Goal: Task Accomplishment & Management: Use online tool/utility

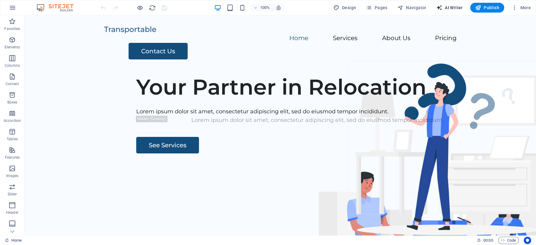
click at [453, 5] on span "AI Writer" at bounding box center [449, 8] width 27 height 6
select select "English"
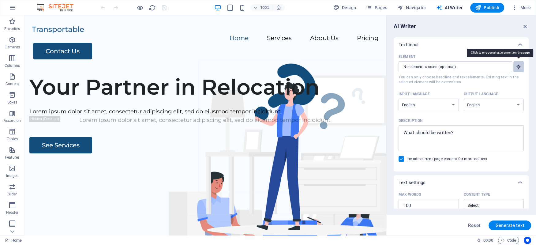
click at [519, 65] on icon "button" at bounding box center [519, 67] width 6 height 6
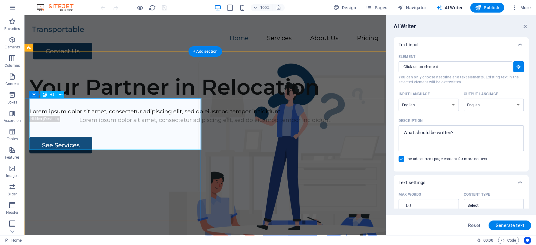
click at [89, 100] on div "Your Partner in Relocation" at bounding box center [205, 87] width 352 height 26
type input "#ed-409479683"
type textarea "x"
type input "10"
type textarea "x"
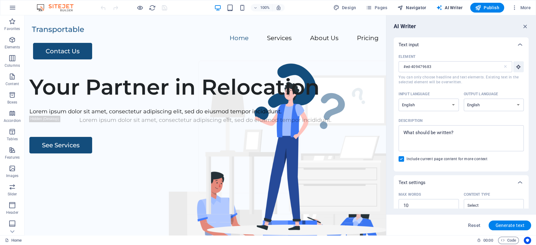
click at [408, 7] on span "Navigator" at bounding box center [411, 8] width 29 height 6
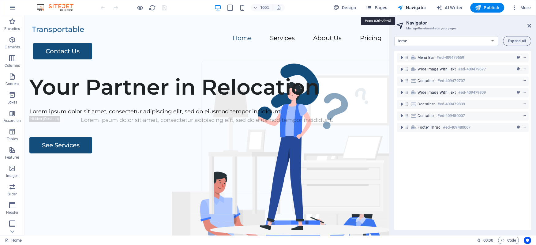
click at [385, 9] on span "Pages" at bounding box center [376, 8] width 21 height 6
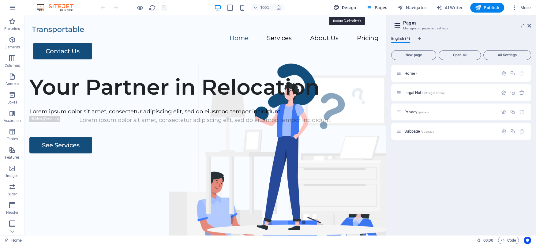
click at [353, 8] on span "Design" at bounding box center [344, 8] width 23 height 6
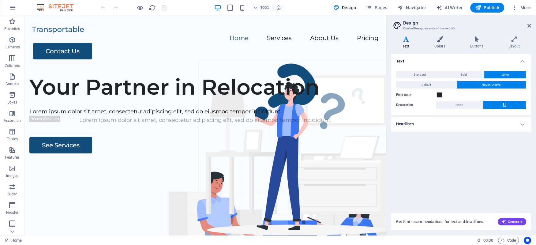
click at [533, 26] on aside "Design Control the appearance of the website Variants Text Colors Buttons Layou…" at bounding box center [461, 125] width 150 height 220
click at [530, 25] on icon at bounding box center [529, 25] width 4 height 5
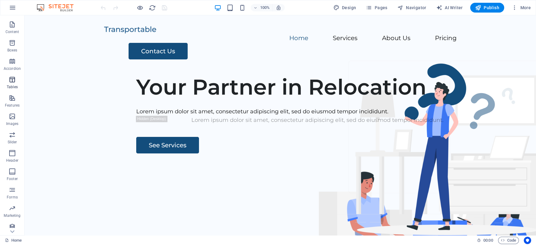
scroll to position [56, 0]
click at [15, 7] on icon "button" at bounding box center [12, 7] width 7 height 7
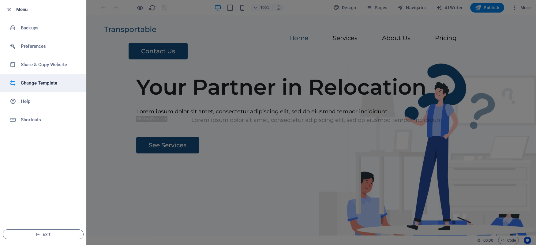
click at [36, 81] on h6 "Change Template" at bounding box center [49, 82] width 57 height 7
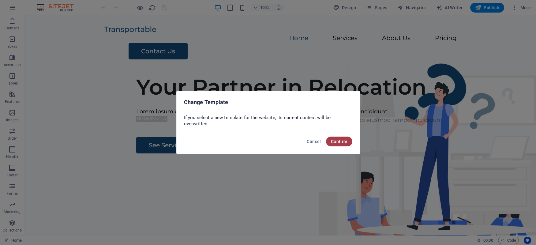
click at [345, 143] on span "Confirm" at bounding box center [339, 141] width 17 height 5
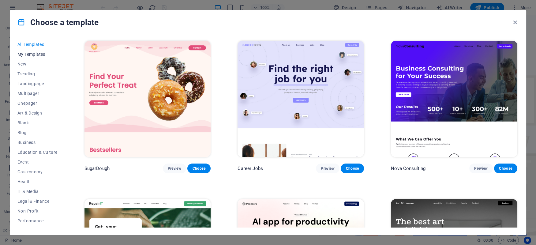
click at [26, 52] on span "My Templates" at bounding box center [37, 54] width 40 height 5
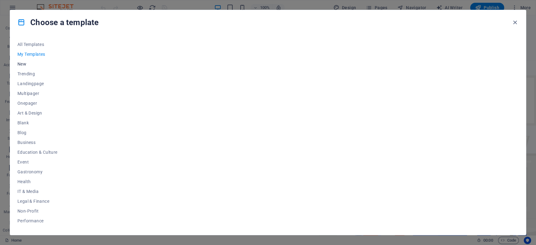
click at [23, 63] on span "New" at bounding box center [37, 64] width 40 height 5
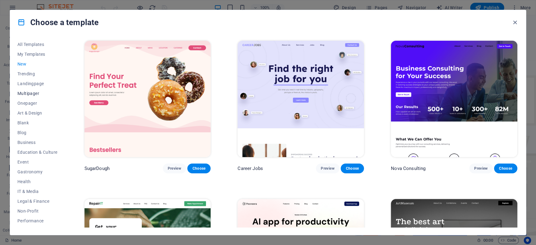
scroll to position [57, 0]
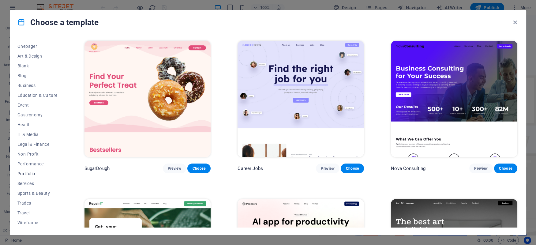
click at [27, 173] on span "Portfolio" at bounding box center [37, 173] width 40 height 5
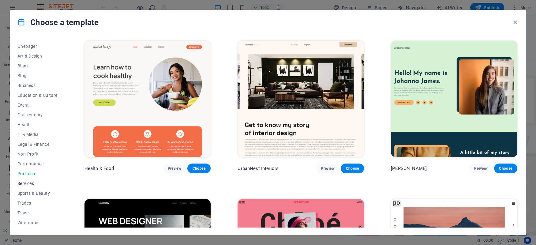
click at [25, 181] on button "Services" at bounding box center [37, 183] width 40 height 10
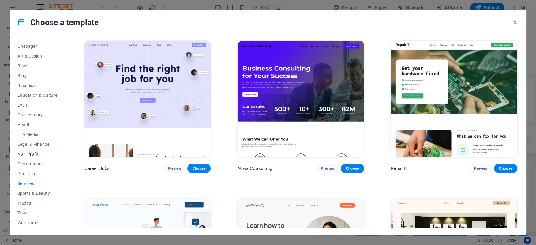
click at [26, 154] on span "Non-Profit" at bounding box center [37, 154] width 40 height 5
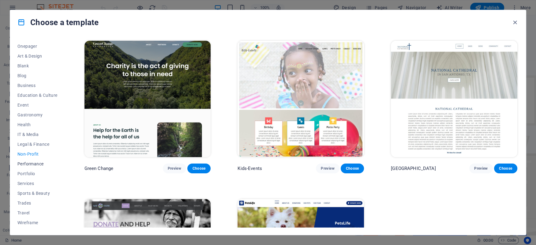
click at [26, 163] on span "Performance" at bounding box center [37, 163] width 40 height 5
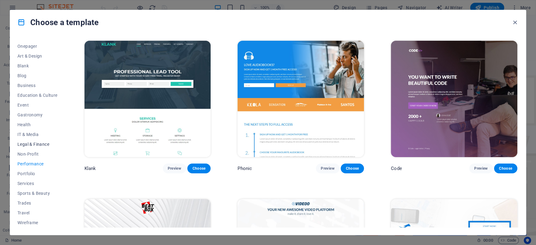
click at [25, 143] on span "Legal & Finance" at bounding box center [37, 144] width 40 height 5
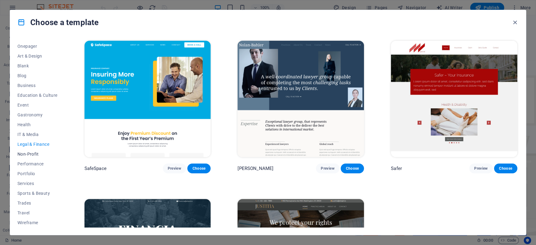
click at [25, 151] on button "Non-Profit" at bounding box center [37, 154] width 40 height 10
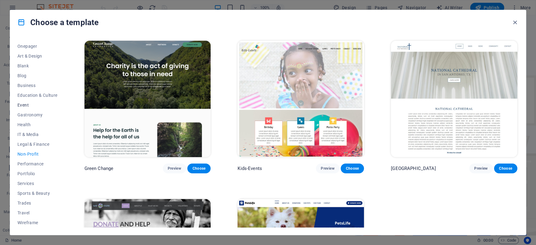
click at [24, 103] on span "Event" at bounding box center [37, 105] width 40 height 5
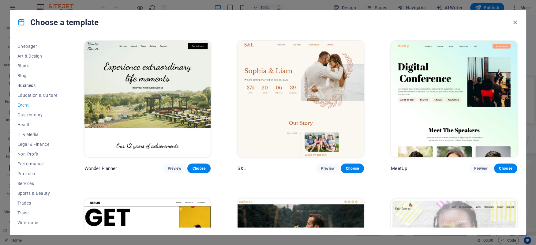
click at [28, 83] on span "Business" at bounding box center [37, 85] width 40 height 5
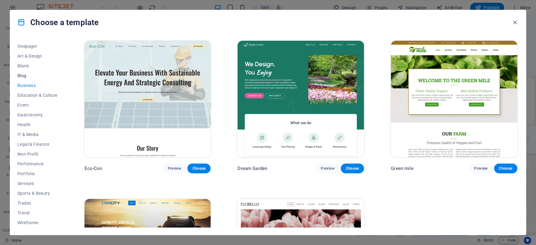
click at [24, 73] on span "Blog" at bounding box center [37, 75] width 40 height 5
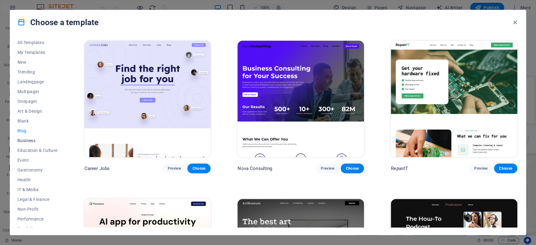
scroll to position [1, 0]
click at [25, 120] on span "Blank" at bounding box center [37, 121] width 40 height 5
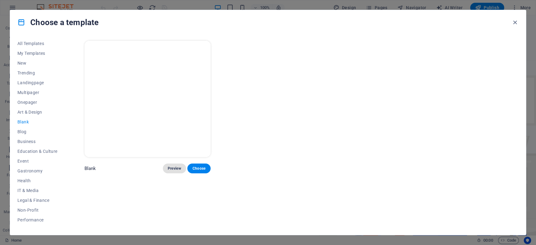
click at [178, 167] on span "Preview" at bounding box center [174, 168] width 13 height 5
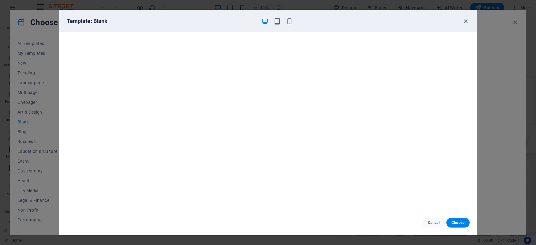
scroll to position [1, 0]
click at [433, 223] on span "Cancel" at bounding box center [433, 222] width 13 height 5
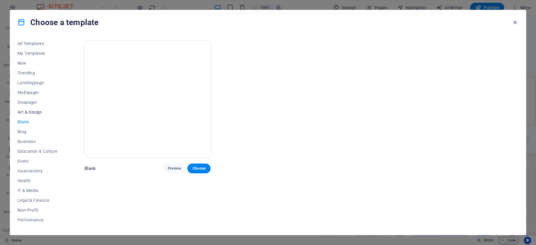
click at [24, 111] on span "Art & Design" at bounding box center [37, 112] width 40 height 5
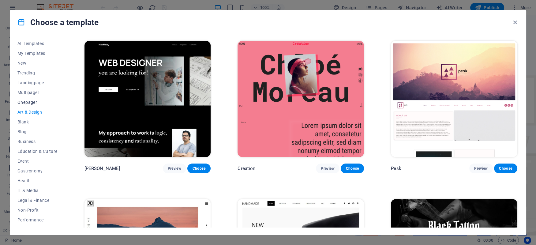
click at [23, 101] on span "Onepager" at bounding box center [37, 102] width 40 height 5
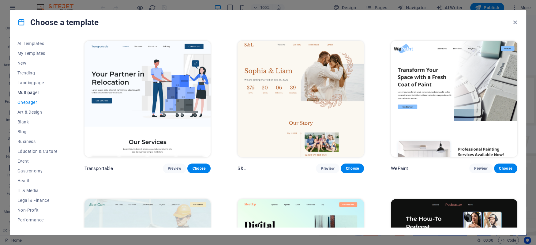
click at [25, 92] on span "Multipager" at bounding box center [37, 92] width 40 height 5
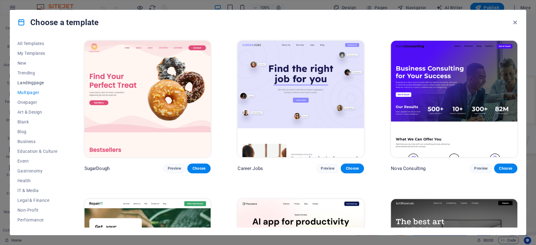
click at [27, 81] on span "Landingpage" at bounding box center [37, 82] width 40 height 5
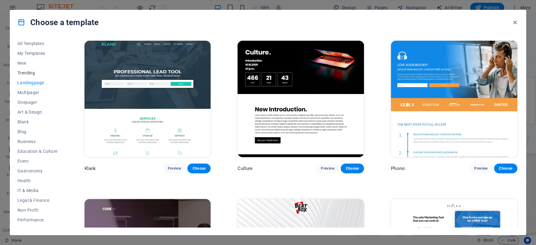
click at [31, 71] on span "Trending" at bounding box center [37, 72] width 40 height 5
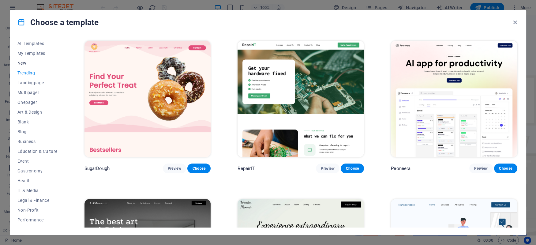
click at [23, 62] on span "New" at bounding box center [37, 63] width 40 height 5
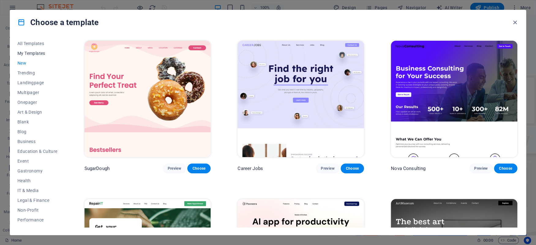
click at [25, 51] on span "My Templates" at bounding box center [37, 53] width 40 height 5
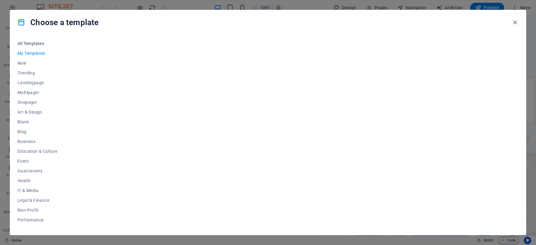
click at [28, 43] on span "All Templates" at bounding box center [37, 43] width 40 height 5
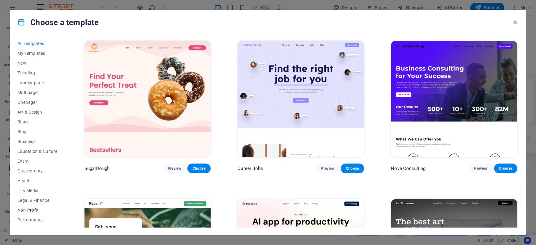
scroll to position [57, 0]
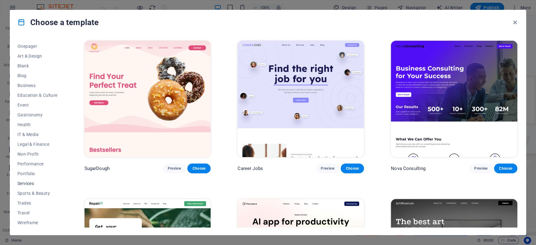
click at [27, 184] on span "Services" at bounding box center [37, 183] width 40 height 5
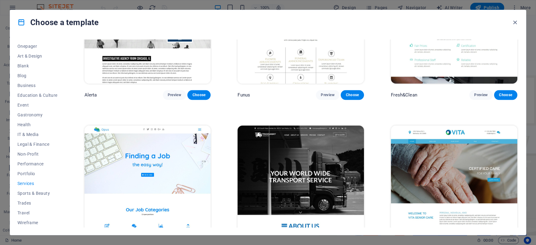
scroll to position [809, 0]
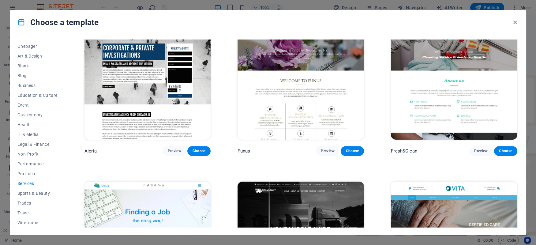
click at [306, 101] on img at bounding box center [301, 81] width 126 height 116
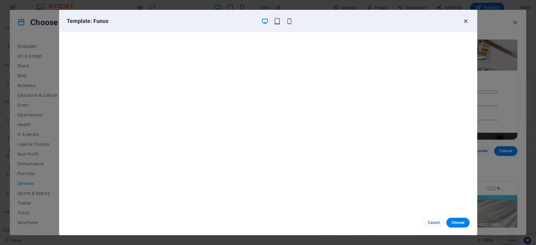
click at [467, 19] on icon "button" at bounding box center [465, 21] width 7 height 7
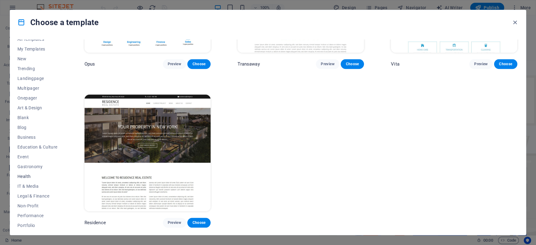
scroll to position [0, 0]
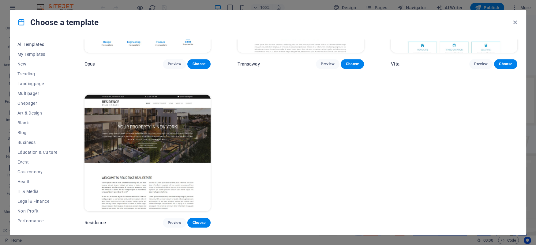
click at [30, 45] on span "All Templates" at bounding box center [37, 44] width 40 height 5
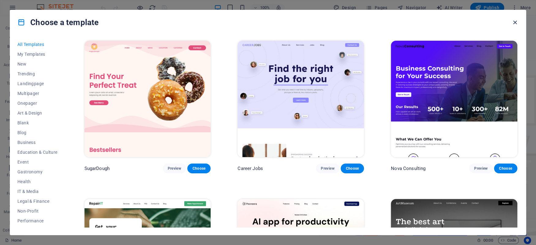
click at [515, 21] on icon "button" at bounding box center [515, 22] width 7 height 7
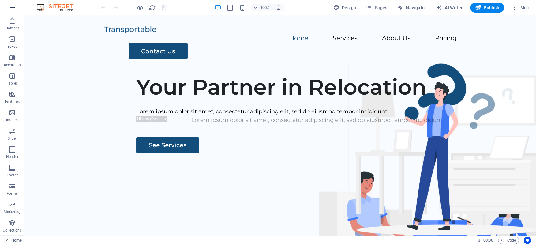
click at [12, 6] on icon "button" at bounding box center [12, 7] width 7 height 7
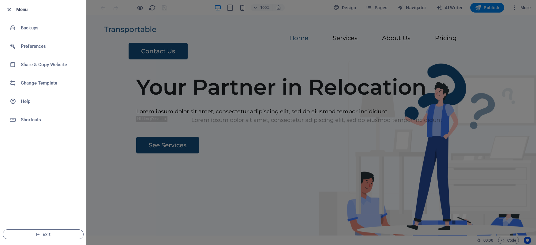
click at [10, 9] on icon "button" at bounding box center [9, 9] width 7 height 7
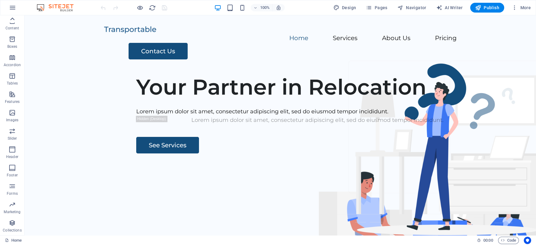
click at [12, 22] on icon at bounding box center [12, 19] width 9 height 9
click at [13, 5] on icon "button" at bounding box center [12, 7] width 7 height 7
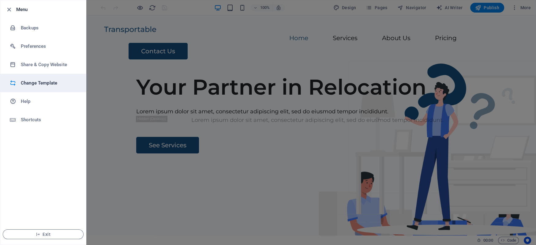
click at [27, 80] on h6 "Change Template" at bounding box center [49, 82] width 57 height 7
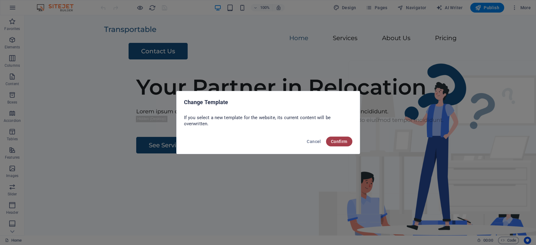
click at [339, 137] on button "Confirm" at bounding box center [339, 142] width 26 height 10
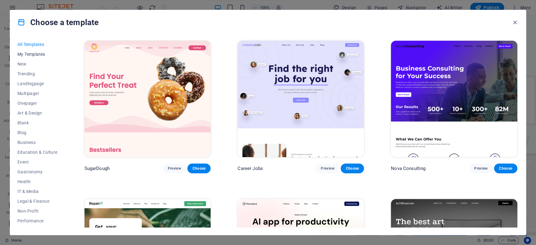
click at [31, 54] on span "My Templates" at bounding box center [37, 54] width 40 height 5
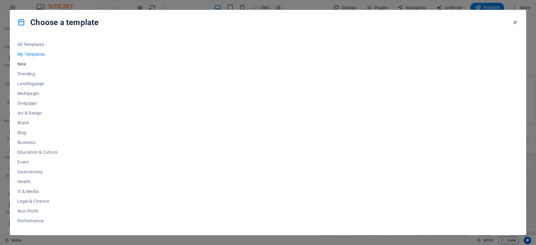
click at [24, 62] on span "New" at bounding box center [37, 64] width 40 height 5
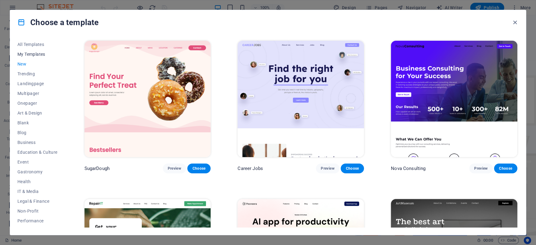
click at [30, 53] on span "My Templates" at bounding box center [37, 54] width 40 height 5
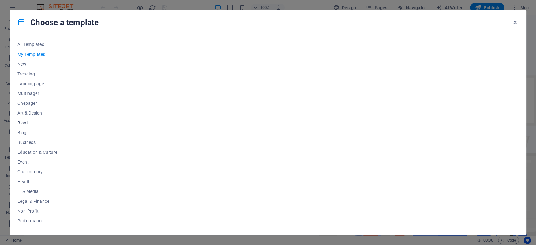
click at [24, 121] on span "Blank" at bounding box center [37, 122] width 40 height 5
click at [198, 165] on button "Choose" at bounding box center [198, 168] width 23 height 10
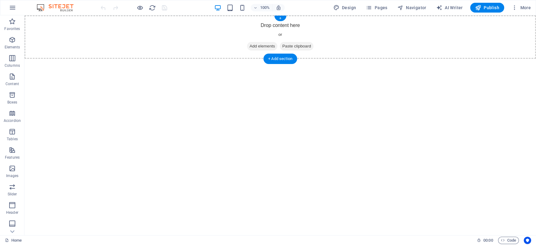
click at [277, 24] on div "Drop content here or Add elements Paste clipboard" at bounding box center [280, 36] width 512 height 43
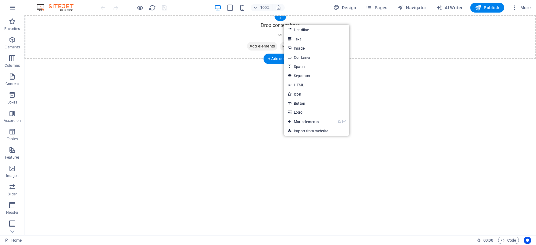
click at [269, 24] on div "Drop content here or Add elements Paste clipboard" at bounding box center [280, 36] width 512 height 43
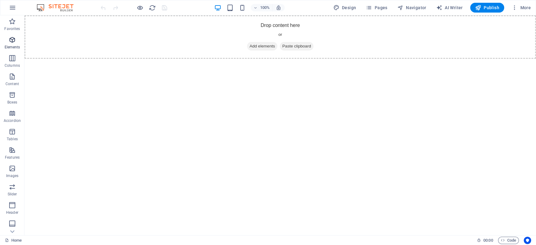
click at [12, 38] on icon "button" at bounding box center [12, 39] width 7 height 7
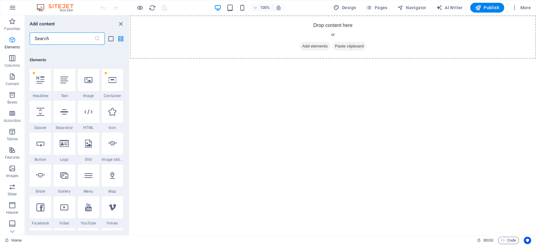
scroll to position [65, 0]
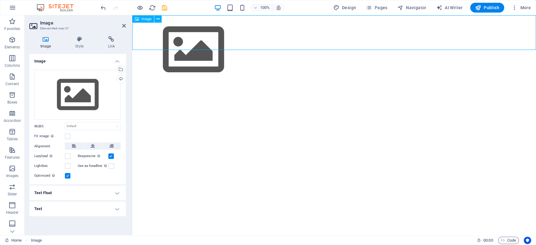
click at [165, 25] on figure at bounding box center [334, 49] width 404 height 69
click at [75, 92] on div "Drag files here, click to choose files or select files from Files or our free s…" at bounding box center [77, 95] width 87 height 50
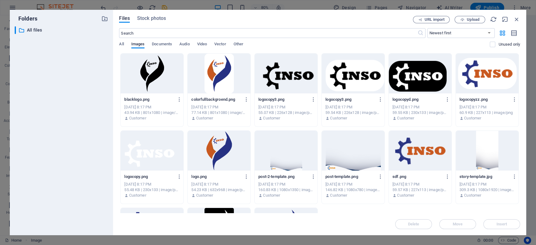
click at [222, 150] on div at bounding box center [219, 151] width 63 height 40
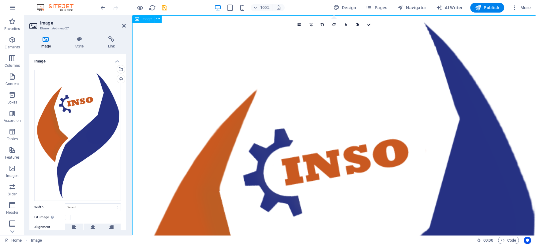
click at [96, 186] on div "Drag files here, click to choose files or select files from Files or our free s…" at bounding box center [77, 135] width 87 height 131
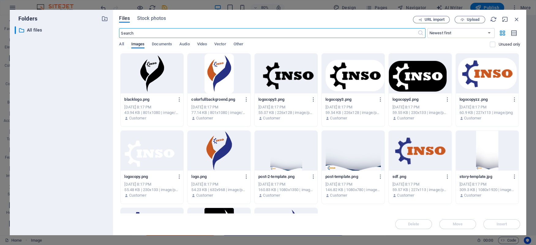
click at [216, 146] on div at bounding box center [219, 151] width 63 height 40
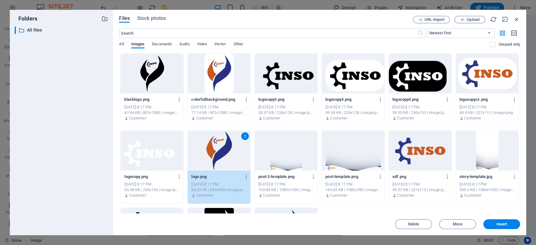
click at [216, 146] on div "1" at bounding box center [219, 151] width 63 height 40
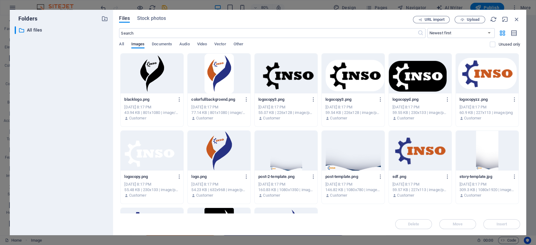
click at [216, 146] on div at bounding box center [219, 151] width 63 height 40
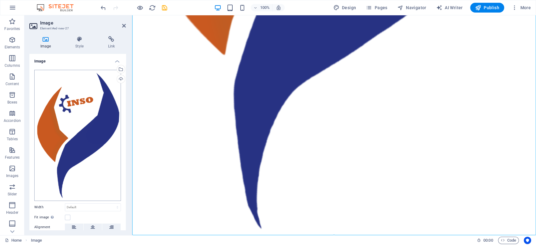
scroll to position [67, 0]
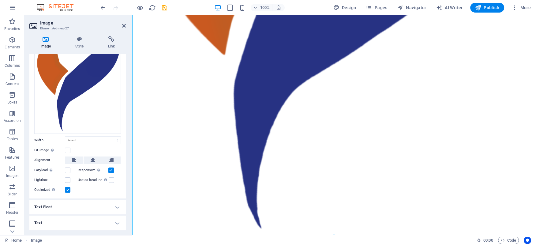
drag, startPoint x: 534, startPoint y: 213, endPoint x: 659, endPoint y: 250, distance: 130.5
click at [65, 137] on select "Default auto px rem % em vh vw" at bounding box center [92, 140] width 55 height 7
click option "auto" at bounding box center [0, 0] width 0 height 0
click at [65, 137] on select "Default auto px rem % em vh vw" at bounding box center [92, 140] width 55 height 7
select select "%"
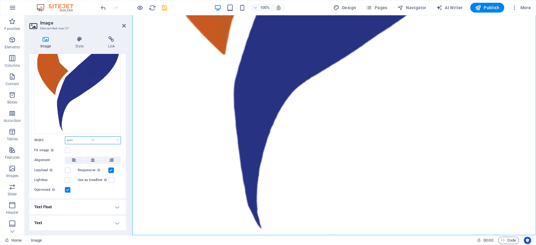
click option "%" at bounding box center [0, 0] width 0 height 0
click at [78, 141] on input "100" at bounding box center [92, 140] width 55 height 7
drag, startPoint x: 78, startPoint y: 141, endPoint x: 57, endPoint y: 140, distance: 20.5
click at [65, 140] on input "100" at bounding box center [92, 140] width 55 height 7
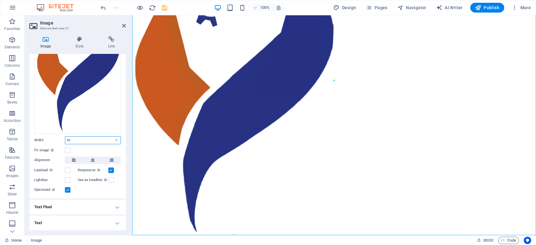
drag, startPoint x: 107, startPoint y: 141, endPoint x: -5, endPoint y: 154, distance: 112.7
click at [65, 144] on input "50" at bounding box center [92, 140] width 55 height 7
type input "20"
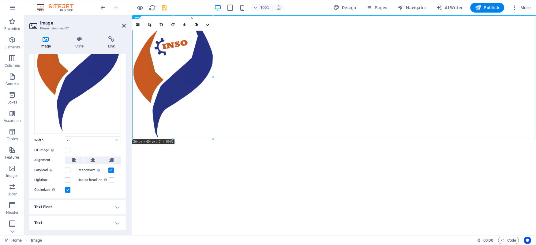
click at [224, 139] on html "Skip to main content" at bounding box center [334, 77] width 404 height 124
click at [276, 88] on figure at bounding box center [334, 77] width 404 height 124
click at [167, 76] on figure at bounding box center [334, 77] width 404 height 124
click at [265, 77] on figure at bounding box center [334, 77] width 404 height 124
click at [209, 139] on html "Skip to main content" at bounding box center [334, 77] width 404 height 124
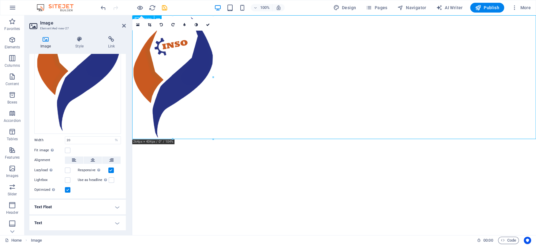
click at [170, 48] on figure at bounding box center [334, 77] width 404 height 124
click at [10, 5] on icon "button" at bounding box center [12, 7] width 7 height 7
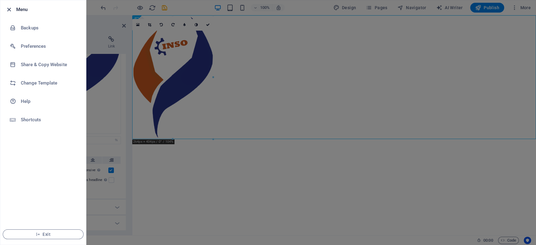
click at [9, 8] on icon "button" at bounding box center [9, 9] width 7 height 7
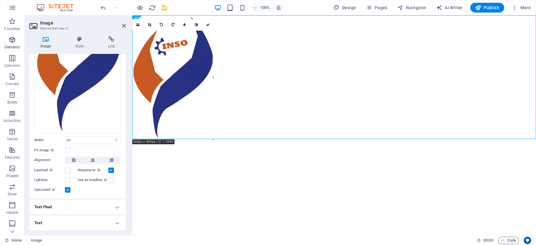
click at [12, 41] on icon "button" at bounding box center [12, 39] width 7 height 7
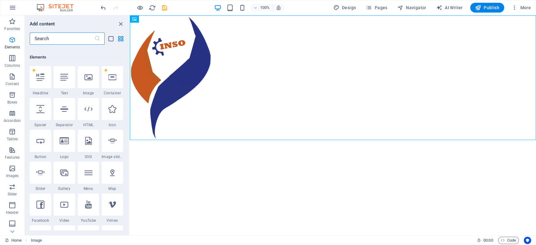
scroll to position [65, 0]
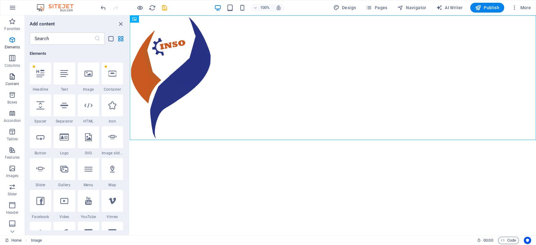
click at [14, 77] on icon "button" at bounding box center [12, 76] width 7 height 7
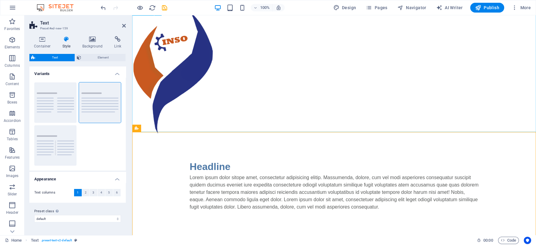
scroll to position [9, 0]
click at [203, 66] on figure at bounding box center [334, 73] width 404 height 124
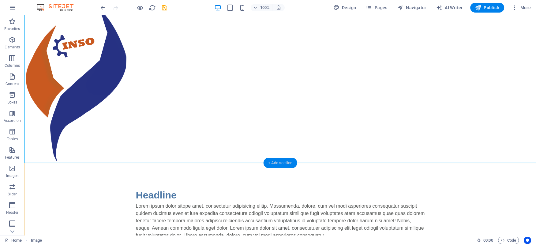
click at [274, 163] on div "+ Add section" at bounding box center [280, 163] width 34 height 10
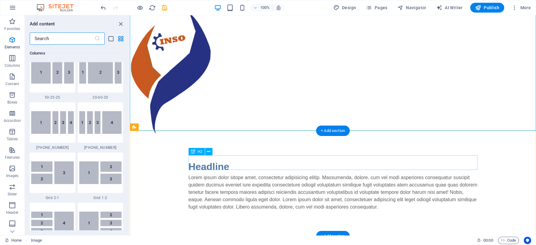
scroll to position [1071, 0]
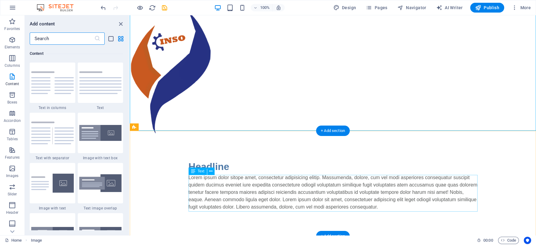
click at [234, 189] on div "Lorem ipsum dolor sitope amet, consectetur adipisicing elitip. Massumenda, dolo…" at bounding box center [333, 192] width 289 height 37
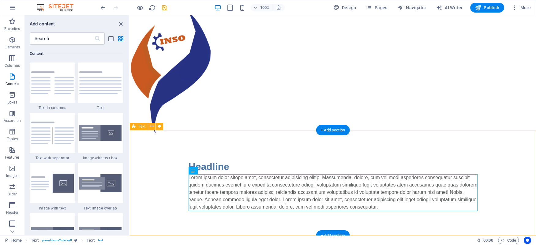
scroll to position [0, 0]
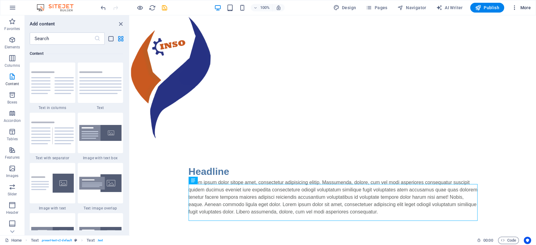
click at [516, 7] on icon "button" at bounding box center [515, 8] width 6 height 6
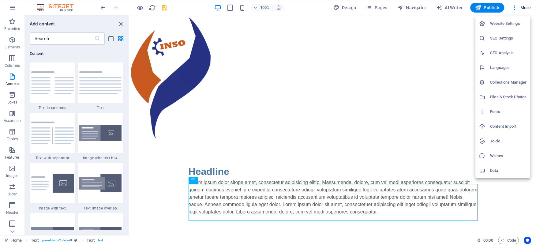
click at [424, 83] on div at bounding box center [268, 122] width 536 height 245
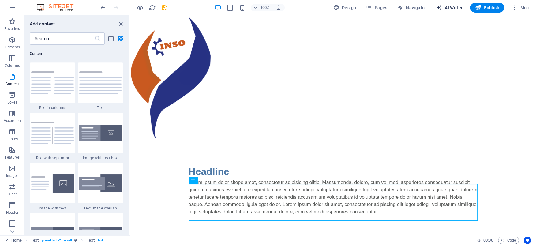
click at [449, 8] on span "AI Writer" at bounding box center [449, 8] width 27 height 6
select select "English"
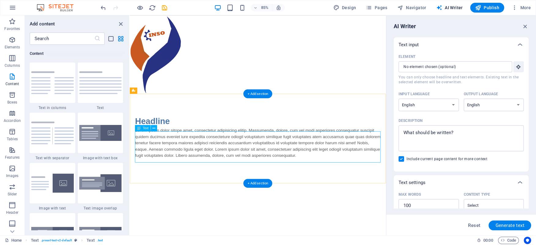
click at [313, 165] on div "Lorem ipsum dolor sitope amet, consectetur adipisicing elitip. Massumenda, dolo…" at bounding box center [280, 165] width 289 height 37
click at [306, 165] on div "Lorem ipsum dolor sitope amet, consectetur adipisicing elitip. Massumenda, dolo…" at bounding box center [280, 165] width 289 height 37
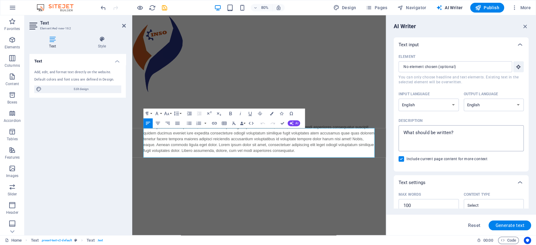
type textarea "x"
drag, startPoint x: 457, startPoint y: 133, endPoint x: 387, endPoint y: 132, distance: 69.8
click at [402, 132] on textarea "Description x ​" at bounding box center [461, 138] width 119 height 20
click at [413, 130] on textarea "Description x ​" at bounding box center [461, 138] width 119 height 20
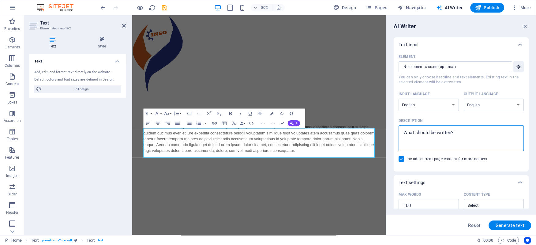
click at [413, 130] on textarea "Description x ​" at bounding box center [461, 138] width 119 height 20
type textarea "i"
type textarea "x"
type textarea "in"
type textarea "x"
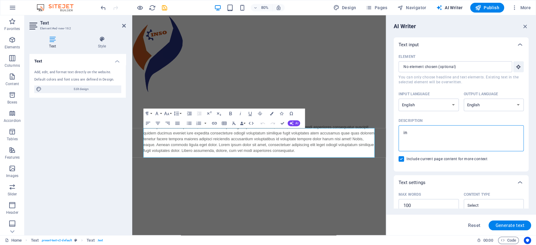
type textarea "ind"
type textarea "x"
type textarea "indu"
type textarea "x"
type textarea "indus"
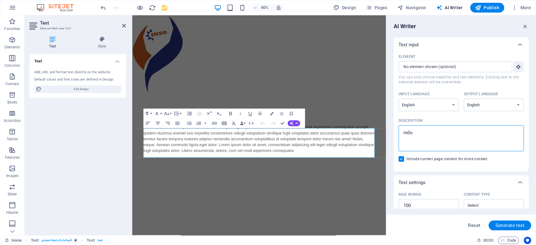
type textarea "x"
type textarea "indust"
type textarea "x"
type textarea "industr"
type textarea "x"
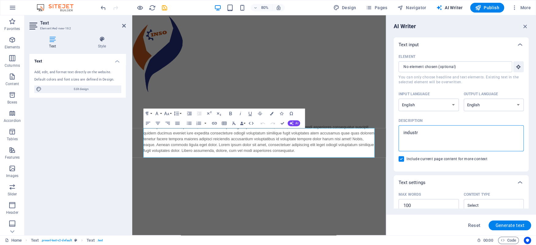
type textarea "industri"
type textarea "x"
type textarea "industria"
type textarea "x"
type textarea "industrial"
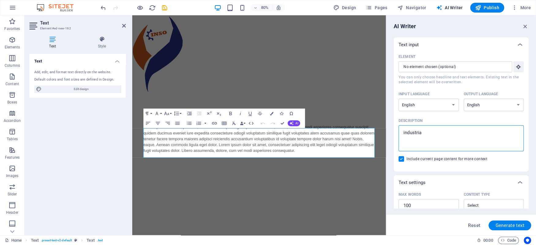
type textarea "x"
type textarea "industrial"
type textarea "x"
type textarea "industrial c"
type textarea "x"
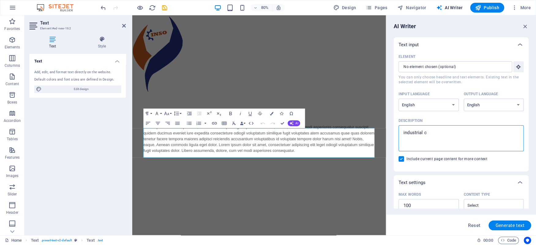
type textarea "industrial co"
type textarea "x"
type textarea "industrial con"
type textarea "x"
type textarea "industrial cont"
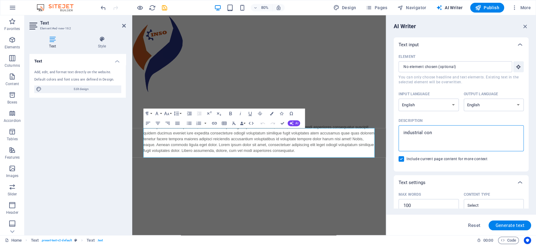
type textarea "x"
type textarea "industrial contr"
type textarea "x"
type textarea "industrial contro"
type textarea "x"
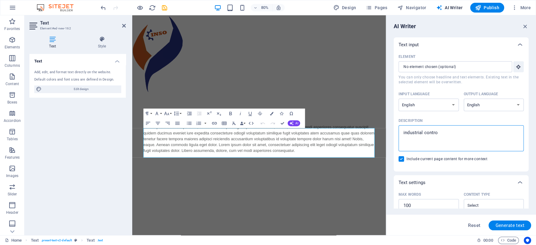
type textarea "industrial control"
type textarea "x"
type textarea "industrial control"
type textarea "x"
type textarea "industrial control a"
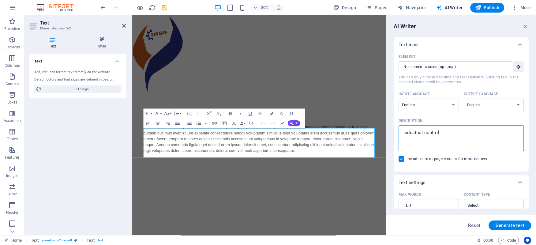
type textarea "x"
type textarea "industrial control an"
type textarea "x"
type textarea "industrial control and"
type textarea "x"
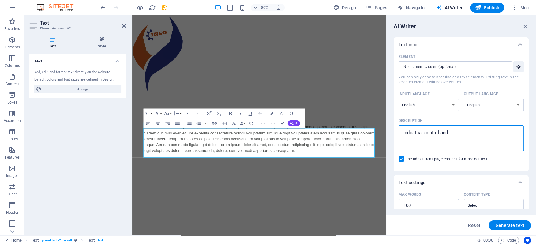
type textarea "industrial control and"
type textarea "x"
type textarea "industrial control and a"
type textarea "x"
type textarea "industrial control and au"
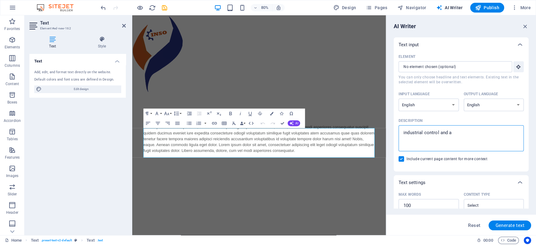
type textarea "x"
type textarea "industrial control and aut"
type textarea "x"
type textarea "industrial control and auto"
type textarea "x"
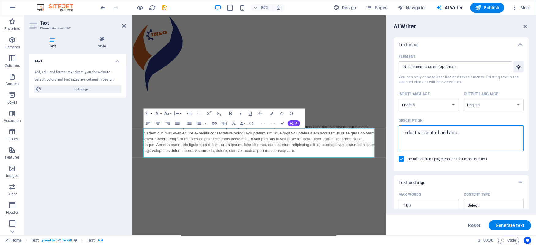
type textarea "industrial control and autom"
type textarea "x"
type textarea "industrial control and automa"
type textarea "x"
type textarea "industrial control and automat"
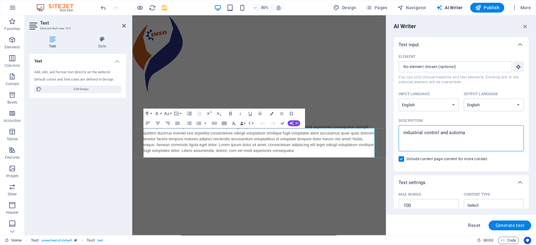
type textarea "x"
type textarea "industrial control and automati"
type textarea "x"
type textarea "industrial control and automatio"
type textarea "x"
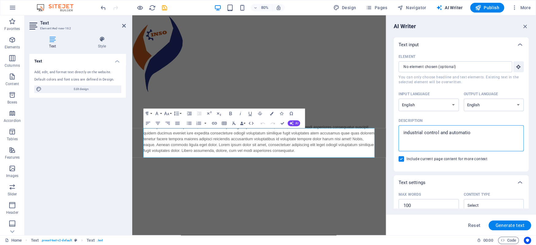
type textarea "industrial control and automation"
type textarea "x"
type textarea "industrial control and automation"
type textarea "x"
type textarea "industrial control and automation s"
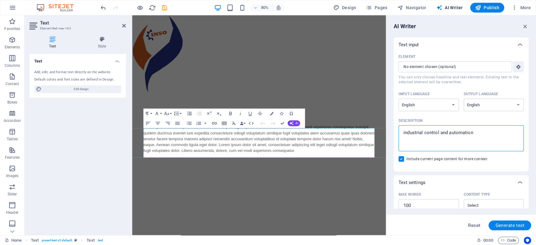
type textarea "x"
type textarea "industrial control and automation se"
type textarea "x"
type textarea "industrial control and automation ser"
type textarea "x"
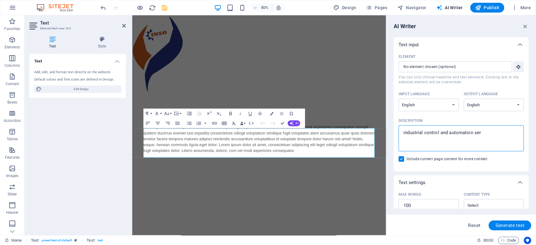
type textarea "industrial control and automation serv"
type textarea "x"
type textarea "industrial control and automation servi"
type textarea "x"
type textarea "industrial control and automation servic"
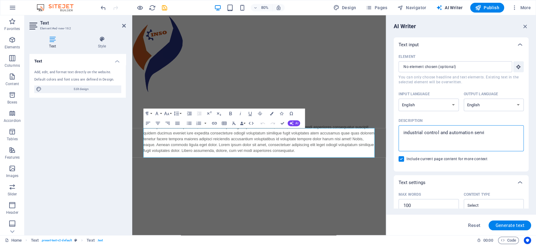
type textarea "x"
type textarea "industrial control and automation service"
type textarea "x"
type textarea "industrial control and automation services"
type textarea "x"
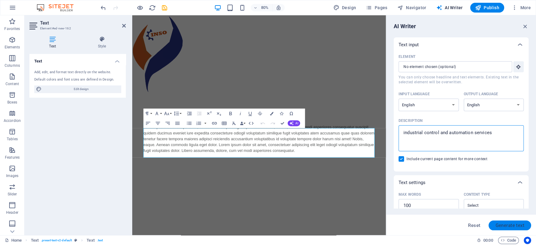
type textarea "industrial control and automation services"
click at [507, 226] on span "Generate text" at bounding box center [509, 225] width 29 height 5
type textarea "x"
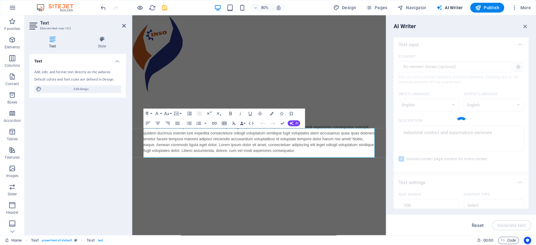
type textarea "x"
type textarea "Our industrial control and automation services enhance efficiency and precision…"
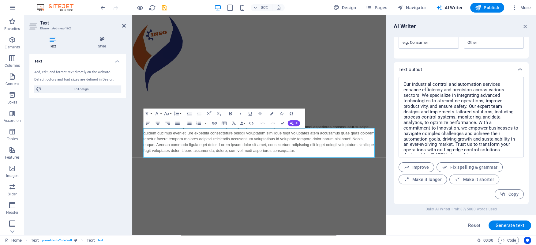
scroll to position [216, 0]
drag, startPoint x: 513, startPoint y: 148, endPoint x: 392, endPoint y: 79, distance: 139.9
click at [402, 80] on textarea "Our industrial control and automation services enhance efficiency and precision…" at bounding box center [461, 117] width 119 height 74
type textarea "x"
click at [330, 179] on p "Lorem ipsum dolor sitope amet, consectetur adipisicing elitip. Massumenda, dolo…" at bounding box center [290, 170] width 289 height 37
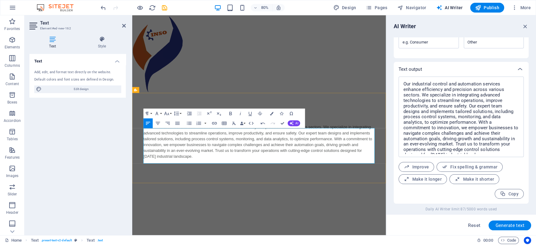
scroll to position [3723, 4]
click at [416, 166] on span "Improve" at bounding box center [416, 167] width 25 height 6
type textarea "x"
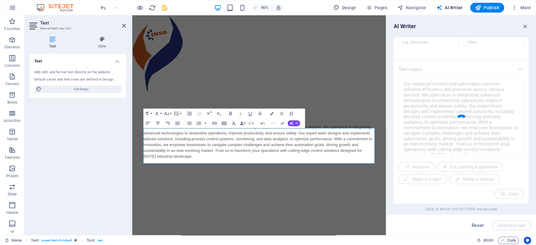
type textarea "x"
type textarea "Our industrial control and automation services boost efficiency and precision a…"
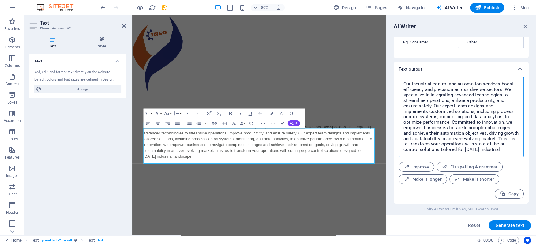
click at [424, 130] on textarea "Our industrial control and automation services boost efficiency and precision a…" at bounding box center [461, 117] width 119 height 74
type textarea "x"
click at [473, 227] on span "Reset" at bounding box center [474, 225] width 12 height 5
type textarea "x"
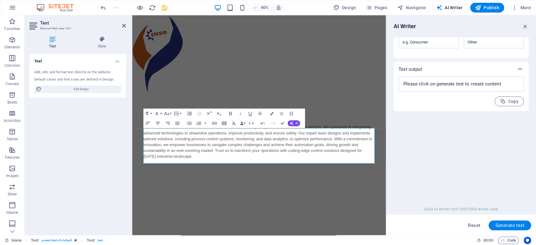
click at [346, 220] on html "Skip to main content Headline ​Our industrial control and automation services e…" at bounding box center [290, 117] width 317 height 205
click at [322, 177] on p "​Our industrial control and automation services enhance efficiency and precisio…" at bounding box center [290, 174] width 289 height 44
click at [171, 113] on button "Font Size" at bounding box center [167, 114] width 9 height 10
click at [165, 153] on link "12" at bounding box center [168, 152] width 18 height 7
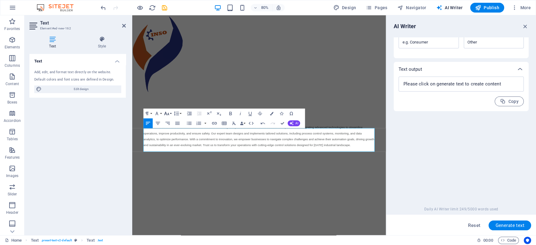
click at [169, 114] on icon "button" at bounding box center [166, 113] width 5 height 3
click at [167, 123] on link "14" at bounding box center [168, 124] width 18 height 7
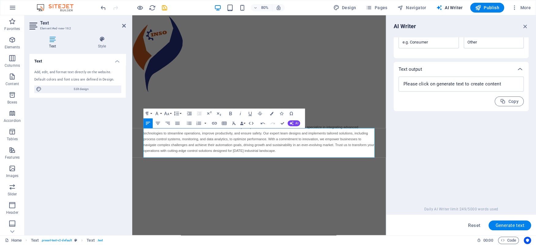
click at [353, 213] on html "Skip to main content Headline ​Our industrial control and automation services e…" at bounding box center [290, 113] width 317 height 197
click at [287, 109] on figure at bounding box center [290, 63] width 317 height 97
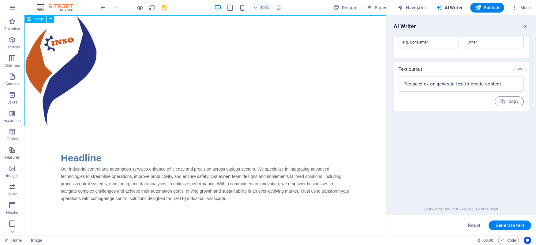
click at [259, 77] on figure at bounding box center [205, 70] width 362 height 111
select select "%"
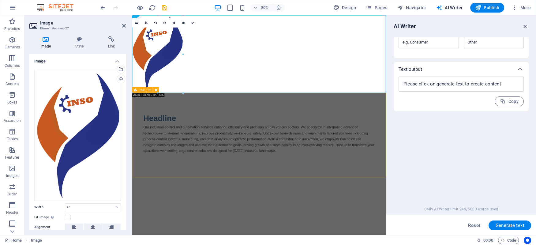
click at [266, 128] on div "Headline Our industrial control and automation services enhance efficiency and …" at bounding box center [290, 162] width 317 height 100
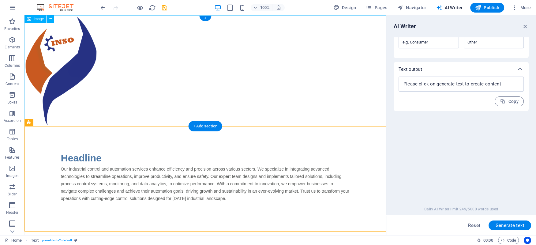
click at [181, 81] on figure at bounding box center [205, 70] width 362 height 111
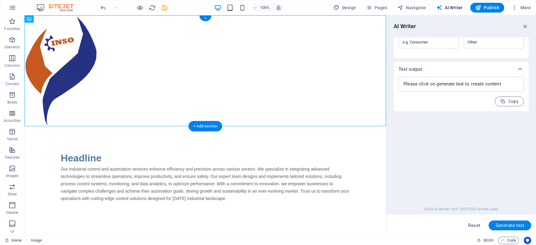
click at [208, 18] on div "+" at bounding box center [205, 19] width 12 height 6
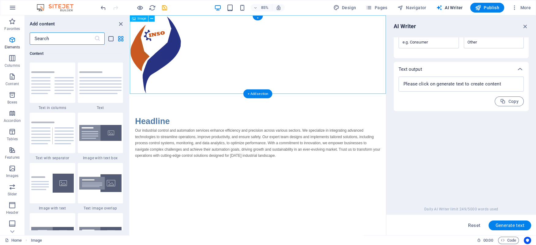
scroll to position [1071, 0]
click at [99, 136] on img at bounding box center [100, 133] width 43 height 16
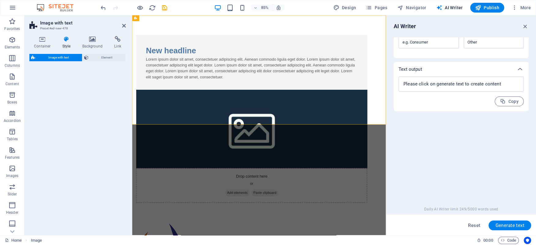
select select "rem"
select select "px"
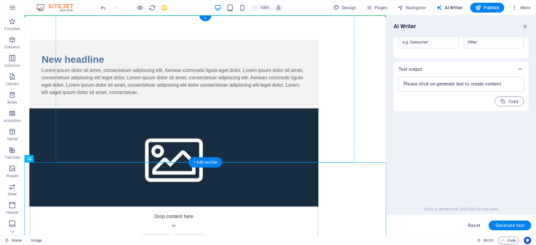
drag, startPoint x: 65, startPoint y: 199, endPoint x: 284, endPoint y: 86, distance: 246.5
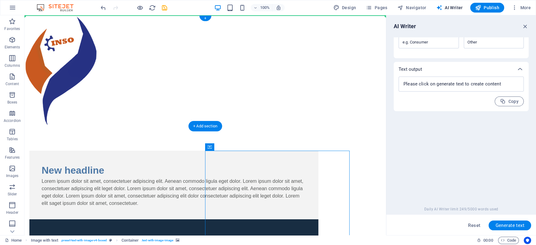
drag, startPoint x: 266, startPoint y: 183, endPoint x: 197, endPoint y: 54, distance: 146.5
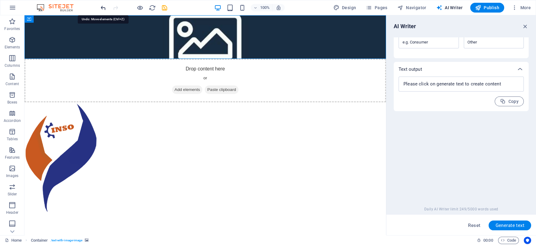
click at [102, 8] on icon "undo" at bounding box center [103, 7] width 7 height 7
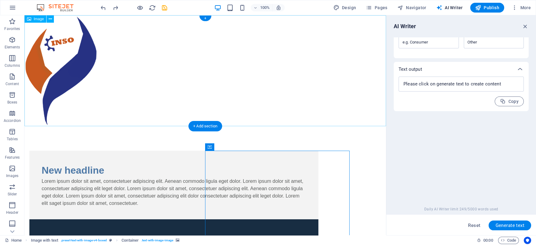
click at [68, 73] on figure at bounding box center [205, 70] width 362 height 111
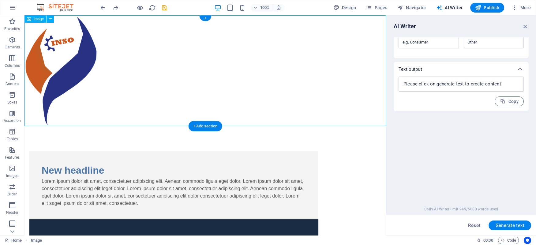
click at [68, 73] on figure at bounding box center [205, 70] width 362 height 111
select select "%"
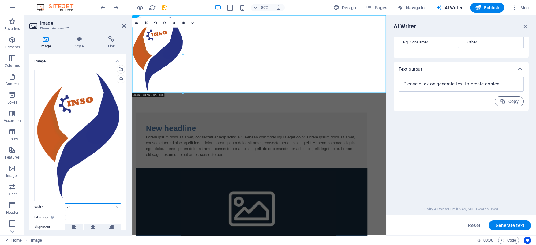
drag, startPoint x: 83, startPoint y: 207, endPoint x: 48, endPoint y: 207, distance: 34.6
click at [65, 207] on input "20" at bounding box center [92, 207] width 55 height 7
type input "10"
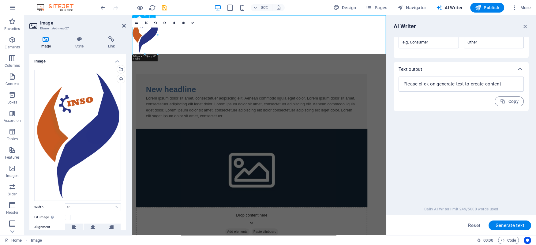
click at [233, 44] on figure at bounding box center [290, 39] width 317 height 49
click at [97, 107] on div "Drag files here, click to choose files or select files from Files or our free s…" at bounding box center [77, 135] width 87 height 131
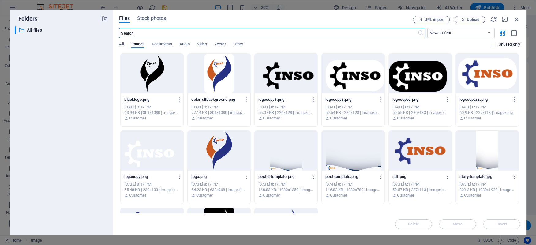
click at [209, 139] on div at bounding box center [219, 151] width 63 height 40
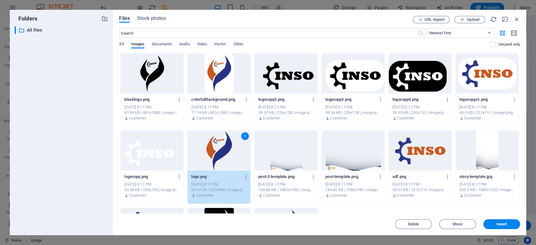
click at [221, 156] on div "1" at bounding box center [219, 151] width 63 height 40
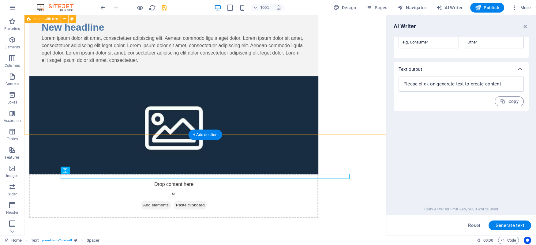
scroll to position [0, 0]
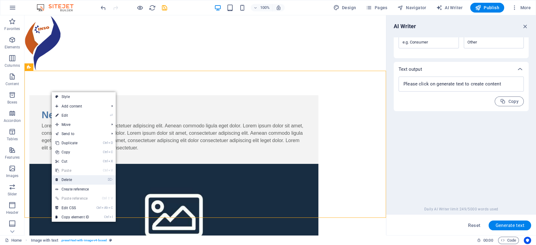
click at [62, 176] on link "⌦ Delete" at bounding box center [72, 179] width 41 height 9
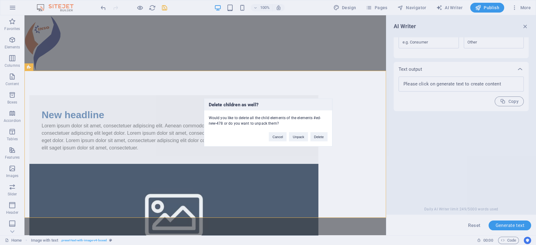
click at [348, 55] on div "Delete children as well? Would you like to delete all the child elements of the…" at bounding box center [268, 122] width 536 height 245
click at [335, 160] on div "Delete children as well? Would you like to delete all the child elements of the…" at bounding box center [268, 122] width 536 height 245
click at [323, 135] on button "Delete" at bounding box center [318, 136] width 17 height 9
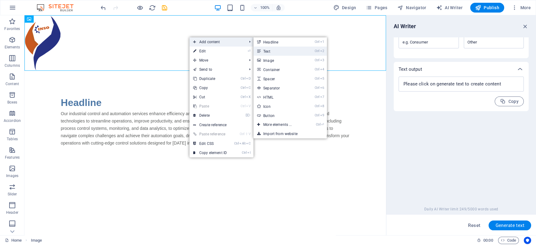
click at [270, 49] on link "Ctrl 2 Text" at bounding box center [278, 51] width 51 height 9
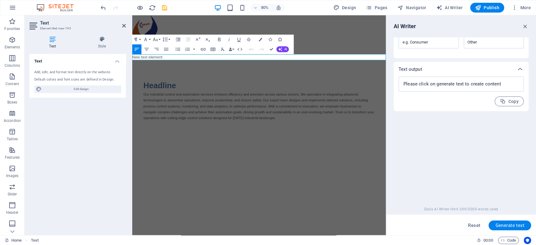
click at [208, 172] on html "Skip to main content New text element Headline Our industrial control and autom…" at bounding box center [290, 93] width 317 height 156
click at [163, 52] on button "Align Justify" at bounding box center [166, 49] width 9 height 10
click at [170, 66] on p "New text element" at bounding box center [290, 67] width 317 height 7
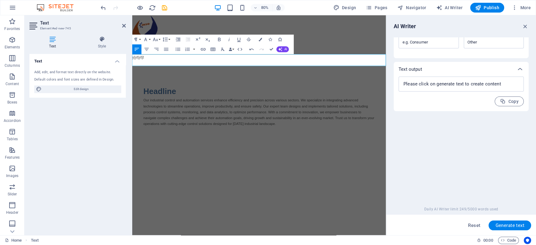
click at [227, 185] on html "Skip to main content yjytjytjt Headline Our industrial control and automation s…" at bounding box center [290, 99] width 317 height 169
click at [437, 39] on figure at bounding box center [290, 39] width 317 height 49
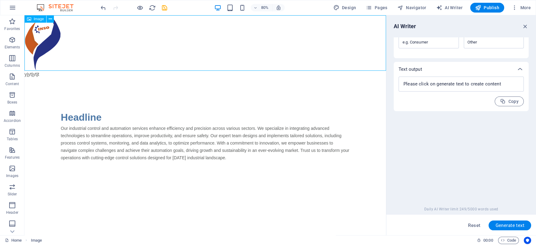
click at [330, 39] on figure at bounding box center [205, 42] width 362 height 55
drag, startPoint x: 25, startPoint y: 73, endPoint x: 2, endPoint y: 58, distance: 26.7
click at [24, 73] on div "Favorites Elements Columns Content Boxes Accordion Tables Features Images Slide…" at bounding box center [12, 125] width 24 height 220
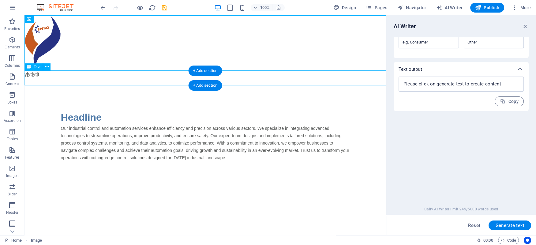
click at [28, 74] on div "yjytjytjt" at bounding box center [205, 78] width 362 height 15
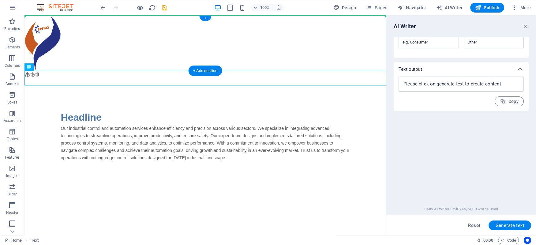
drag, startPoint x: 34, startPoint y: 75, endPoint x: 139, endPoint y: 36, distance: 112.5
click at [139, 36] on div "yjytjytjt Headline Our industrial control and automation services enhance effic…" at bounding box center [205, 100] width 362 height 171
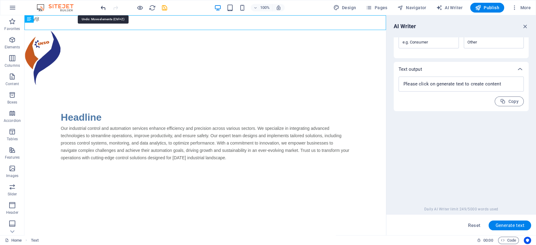
click at [102, 7] on icon "undo" at bounding box center [103, 7] width 7 height 7
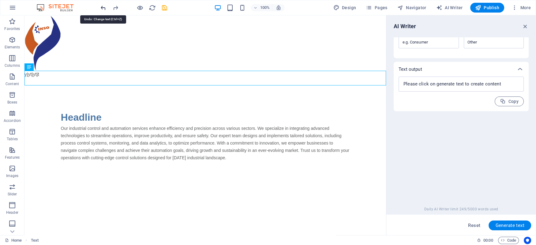
click at [102, 7] on icon "undo" at bounding box center [103, 7] width 7 height 7
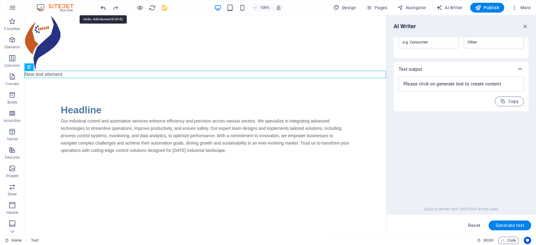
click at [102, 7] on icon "undo" at bounding box center [103, 7] width 7 height 7
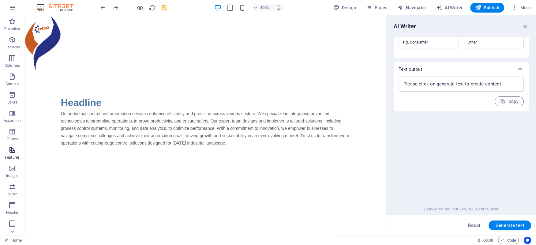
scroll to position [56, 0]
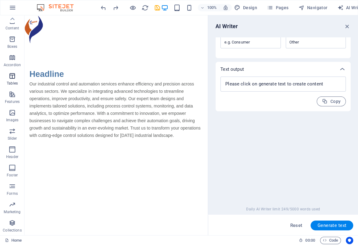
type textarea "x"
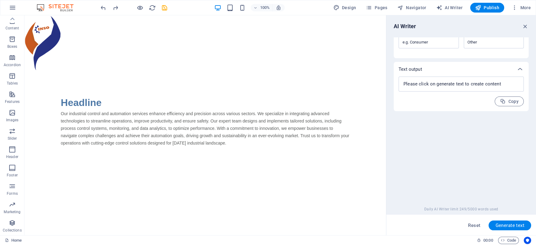
type textarea "x"
click at [518, 7] on icon "button" at bounding box center [515, 8] width 6 height 6
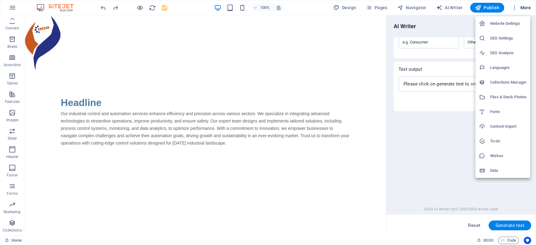
click at [497, 154] on h6 "Wishes" at bounding box center [508, 155] width 36 height 7
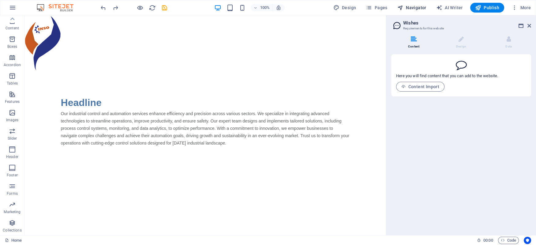
click at [416, 7] on span "Navigator" at bounding box center [411, 8] width 29 height 6
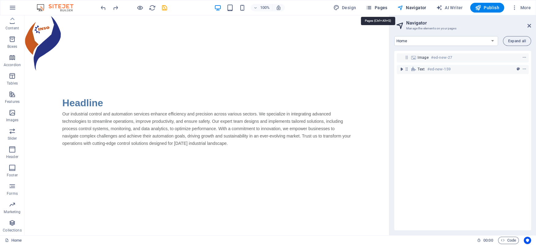
click at [383, 7] on span "Pages" at bounding box center [376, 8] width 21 height 6
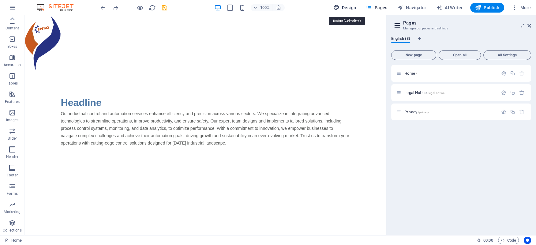
click at [349, 7] on span "Design" at bounding box center [344, 8] width 23 height 6
select select "px"
select select "400"
select select "px"
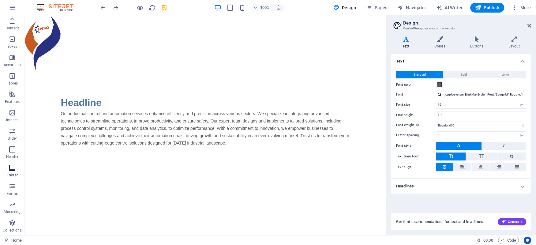
scroll to position [0, 0]
click at [11, 7] on icon "button" at bounding box center [12, 7] width 7 height 7
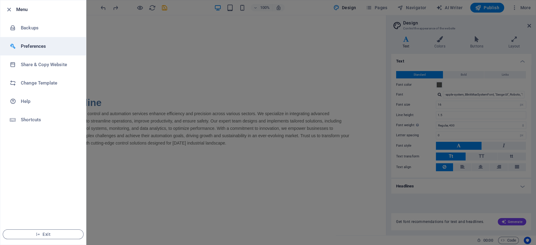
click at [21, 44] on h6 "Preferences" at bounding box center [49, 46] width 57 height 7
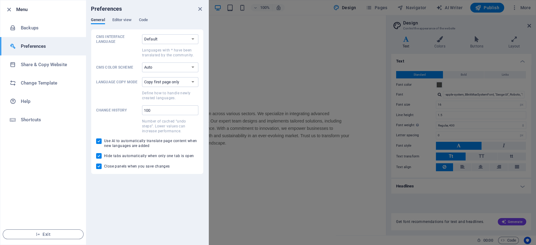
click at [21, 44] on h6 "Preferences" at bounding box center [49, 46] width 57 height 7
click at [7, 9] on icon "button" at bounding box center [9, 9] width 7 height 7
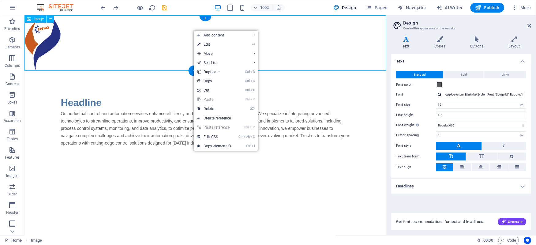
click at [167, 27] on figure at bounding box center [205, 42] width 362 height 55
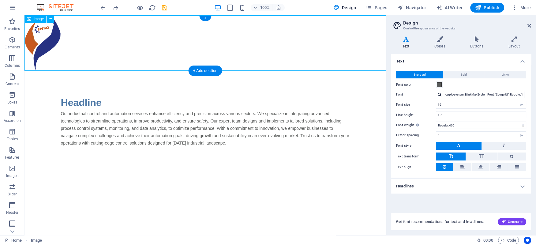
click at [167, 27] on figure at bounding box center [205, 42] width 362 height 55
select select "%"
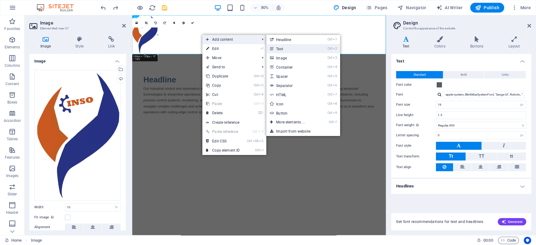
drag, startPoint x: 279, startPoint y: 48, endPoint x: 182, endPoint y: 39, distance: 97.7
click at [279, 48] on link "Ctrl 2 Text" at bounding box center [291, 48] width 51 height 9
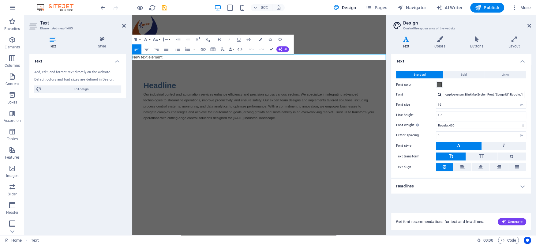
click at [279, 46] on div "Undo Redo Confirm (Ctrl+⏎) AI Improve Make shorter Make longer Fix spelling & g…" at bounding box center [268, 49] width 42 height 10
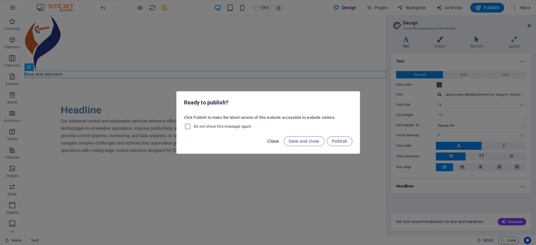
click at [272, 140] on span "Close" at bounding box center [273, 141] width 12 height 5
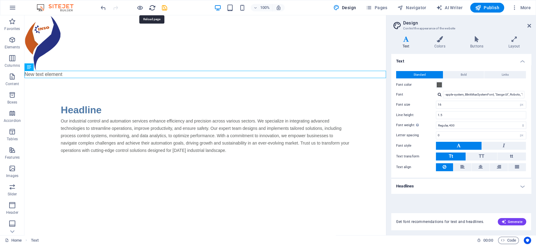
click at [149, 8] on icon "reload" at bounding box center [152, 7] width 7 height 7
click at [44, 73] on div "New text element" at bounding box center [205, 74] width 362 height 7
click at [46, 75] on div "New text element" at bounding box center [205, 74] width 362 height 7
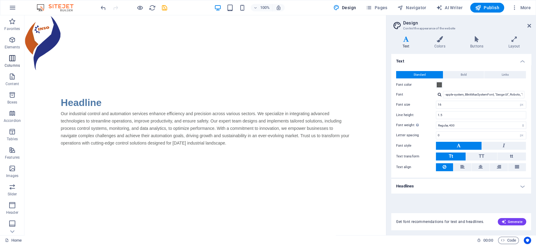
click at [12, 55] on icon "button" at bounding box center [12, 57] width 7 height 7
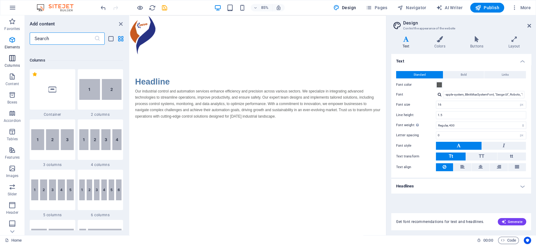
scroll to position [303, 0]
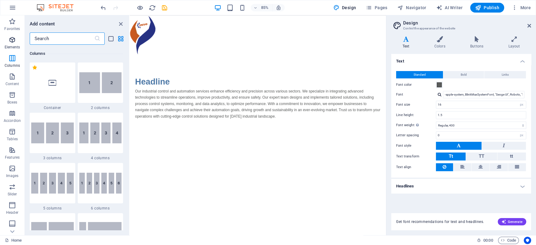
click at [12, 41] on icon "button" at bounding box center [12, 39] width 7 height 7
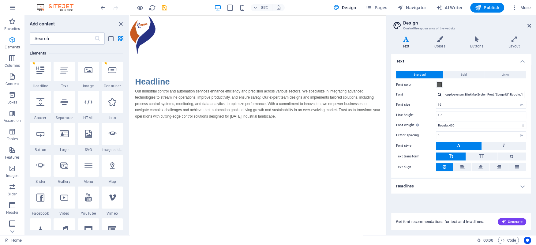
scroll to position [65, 0]
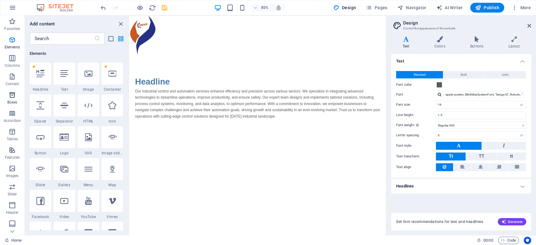
click at [10, 94] on icon "button" at bounding box center [12, 94] width 7 height 7
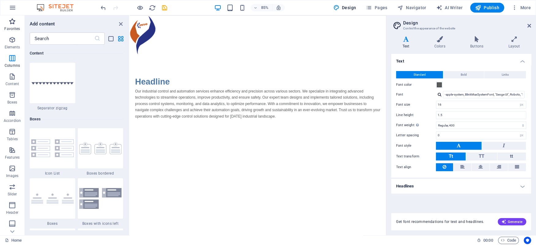
scroll to position [1688, 0]
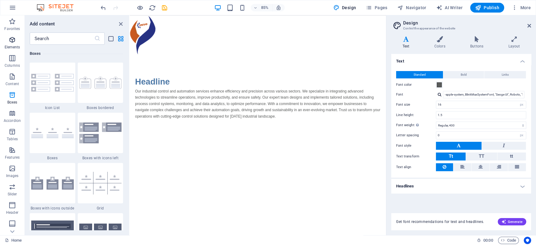
click at [14, 39] on icon "button" at bounding box center [12, 39] width 7 height 7
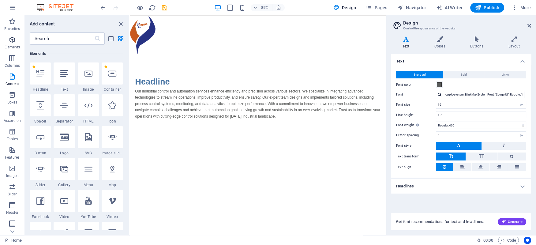
scroll to position [65, 0]
click at [528, 25] on icon at bounding box center [529, 25] width 4 height 5
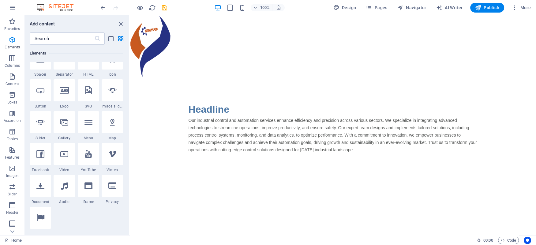
scroll to position [121, 0]
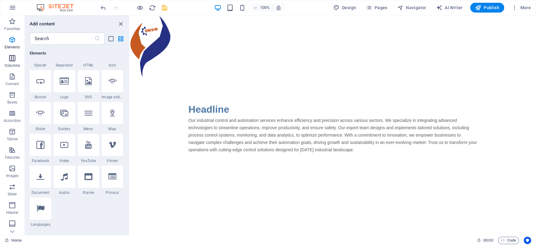
click at [11, 60] on icon "button" at bounding box center [12, 57] width 7 height 7
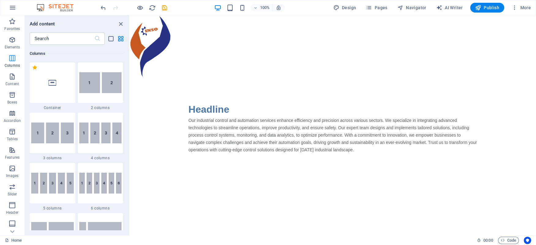
scroll to position [303, 0]
click at [11, 79] on icon "button" at bounding box center [12, 76] width 7 height 7
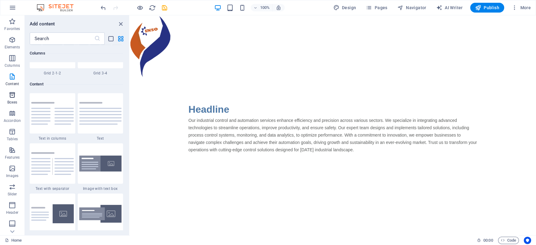
scroll to position [1071, 0]
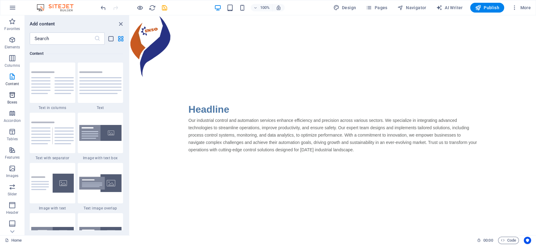
click at [12, 96] on icon "button" at bounding box center [12, 94] width 7 height 7
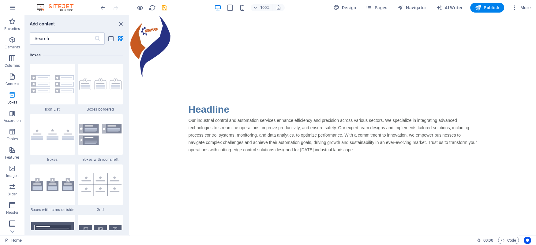
scroll to position [1688, 0]
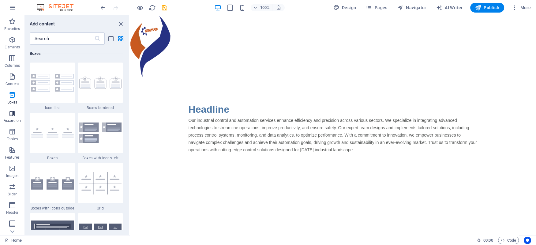
click at [13, 114] on icon "button" at bounding box center [12, 113] width 7 height 7
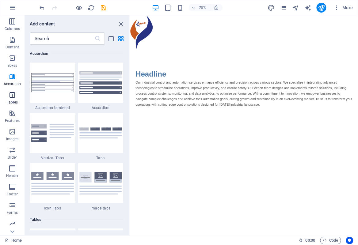
scroll to position [56, 0]
click at [15, 149] on icon "button" at bounding box center [12, 149] width 7 height 7
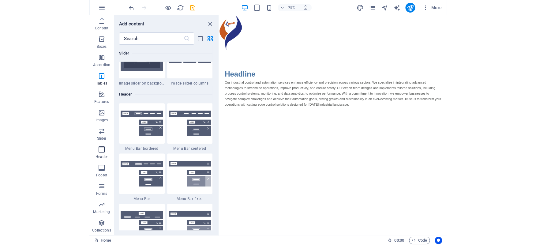
scroll to position [3686, 0]
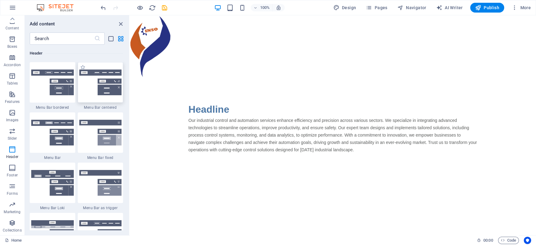
click at [107, 87] on img at bounding box center [100, 82] width 43 height 26
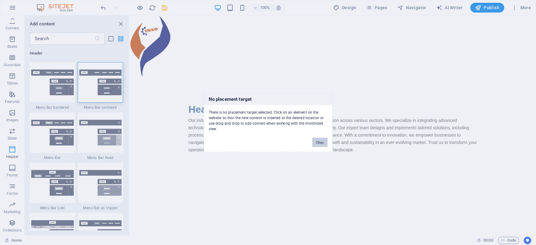
click at [316, 139] on button "Okay" at bounding box center [319, 142] width 15 height 9
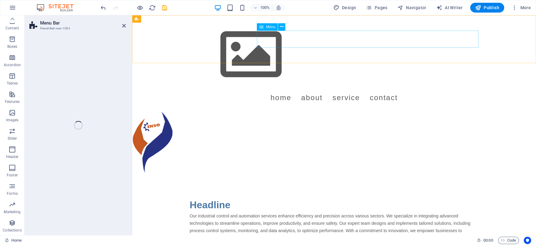
scroll to position [56, 0]
select select "rem"
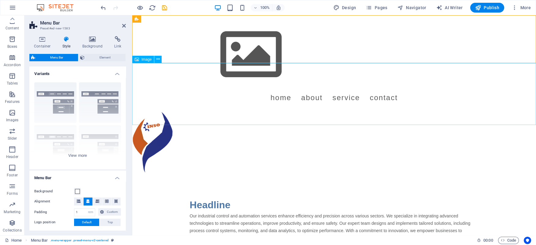
click at [155, 111] on figure at bounding box center [334, 142] width 404 height 62
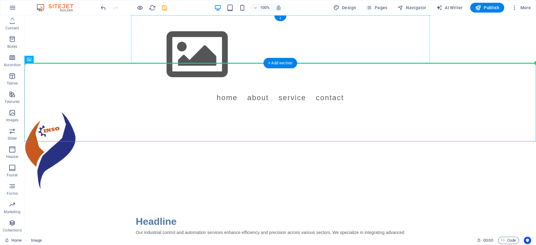
drag, startPoint x: 38, startPoint y: 100, endPoint x: 156, endPoint y: 43, distance: 130.8
click at [156, 43] on div "Menu Home About Service Contact Headline Our industrial control and automation …" at bounding box center [280, 152] width 512 height 275
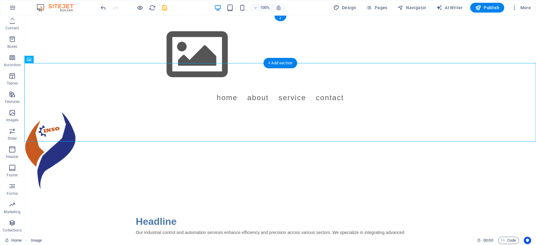
click at [169, 42] on div at bounding box center [280, 54] width 289 height 69
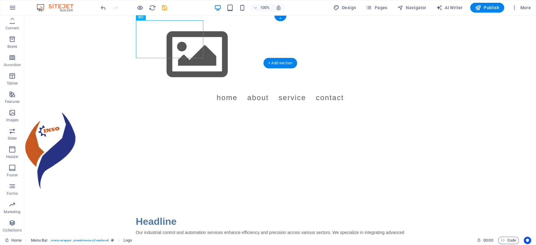
click at [169, 42] on div at bounding box center [280, 54] width 289 height 69
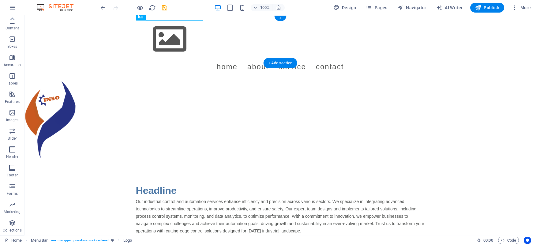
select select "px"
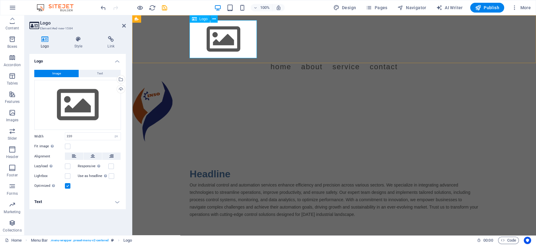
click at [216, 41] on div at bounding box center [334, 39] width 289 height 38
click at [197, 15] on div "Logo" at bounding box center [199, 18] width 21 height 7
click at [202, 19] on span "Logo" at bounding box center [203, 19] width 8 height 4
click at [216, 17] on button at bounding box center [213, 18] width 7 height 7
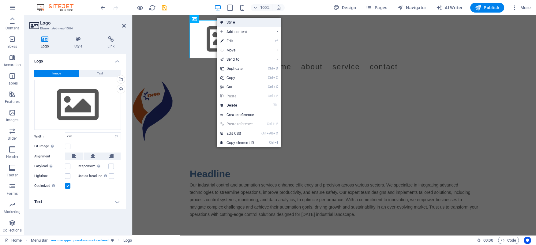
click at [227, 21] on link "Style" at bounding box center [249, 22] width 64 height 9
select select "rem"
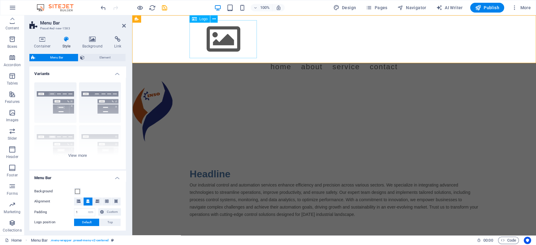
click at [227, 35] on div at bounding box center [334, 39] width 289 height 38
click at [335, 35] on div "Menu Home About Service Contact" at bounding box center [334, 47] width 299 height 65
select select "rem"
click at [227, 35] on div at bounding box center [334, 39] width 289 height 38
click at [227, 34] on div at bounding box center [334, 39] width 289 height 38
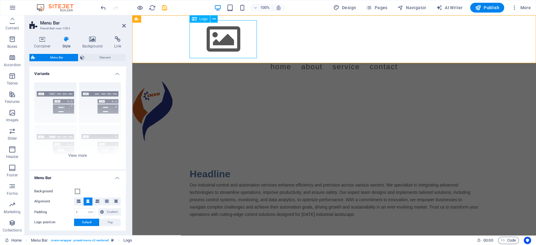
select select "px"
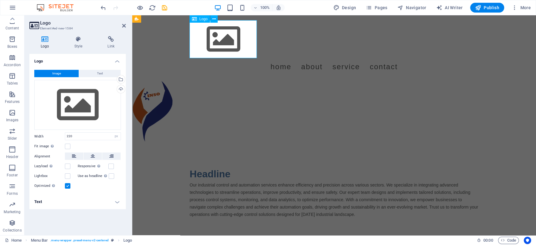
click at [227, 34] on div at bounding box center [334, 39] width 289 height 38
click at [227, 35] on div at bounding box center [334, 39] width 289 height 38
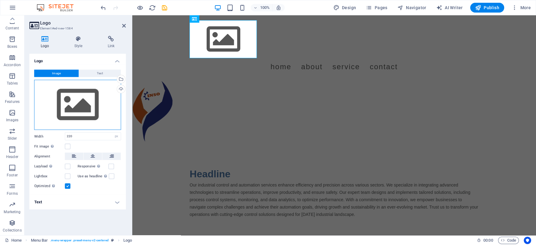
click at [75, 116] on div "Drag files here, click to choose files or select files from Files or our free s…" at bounding box center [77, 105] width 87 height 50
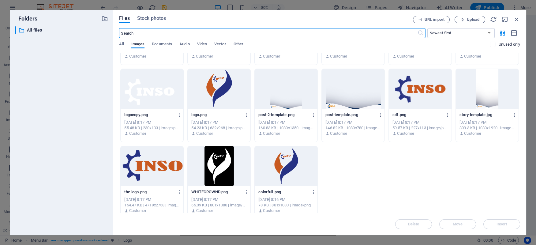
scroll to position [68, 0]
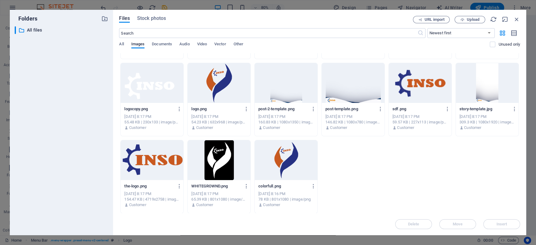
click at [221, 79] on div at bounding box center [219, 83] width 63 height 40
click at [221, 78] on div at bounding box center [219, 83] width 63 height 40
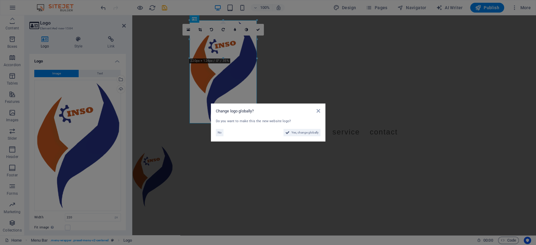
click at [349, 144] on aside "Change logo globally? Do you want to make this the new website logo? No Yes, ch…" at bounding box center [268, 122] width 536 height 245
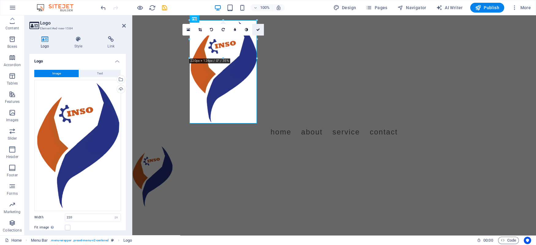
click at [257, 28] on icon at bounding box center [258, 30] width 4 height 4
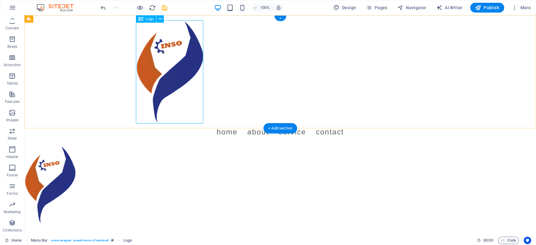
click at [186, 102] on div at bounding box center [280, 71] width 289 height 103
click at [181, 79] on div at bounding box center [280, 71] width 289 height 103
select select "px"
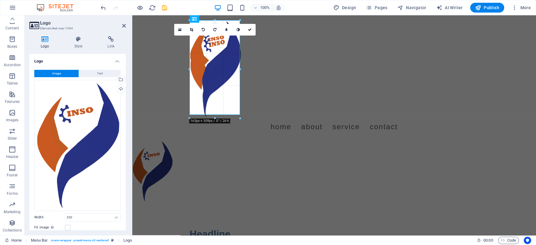
drag, startPoint x: 258, startPoint y: 123, endPoint x: 242, endPoint y: 54, distance: 70.2
click at [242, 54] on div "Placeholder Image Text H2 Spacer Text Image with text Text Container Placeholde…" at bounding box center [334, 125] width 404 height 220
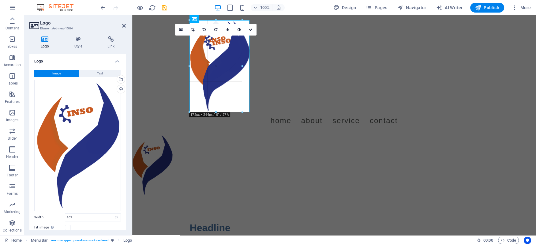
drag, startPoint x: 241, startPoint y: 61, endPoint x: 250, endPoint y: 59, distance: 9.1
click at [250, 59] on div "Placeholder Image Text H2 Spacer Text Image with text Text Container Placeholde…" at bounding box center [334, 125] width 404 height 220
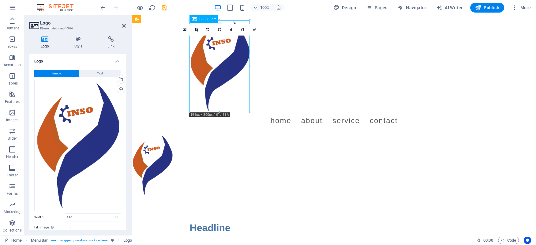
click at [219, 111] on div at bounding box center [334, 66] width 289 height 92
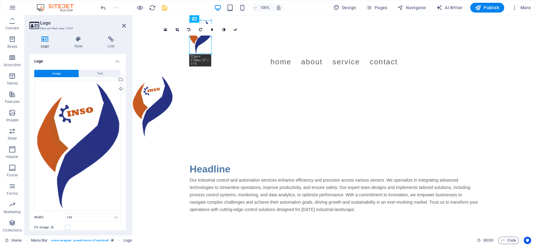
drag, startPoint x: 219, startPoint y: 112, endPoint x: 241, endPoint y: 54, distance: 62.9
click at [241, 54] on div "Placeholder Image Text H2 Spacer Text Image with text Text Container Placeholde…" at bounding box center [334, 125] width 404 height 220
type input "70"
click at [246, 88] on figure at bounding box center [334, 106] width 404 height 62
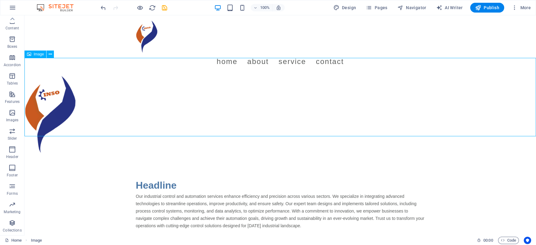
click at [197, 87] on figure at bounding box center [280, 114] width 512 height 78
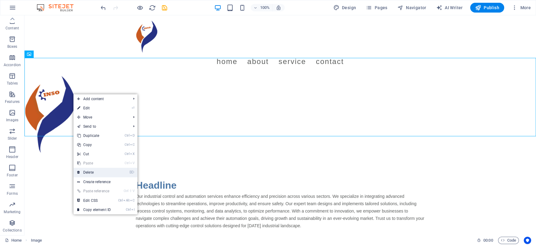
click at [92, 172] on link "⌦ Delete" at bounding box center [93, 172] width 41 height 9
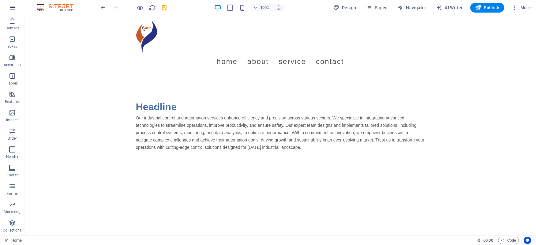
click at [11, 5] on icon "button" at bounding box center [12, 7] width 7 height 7
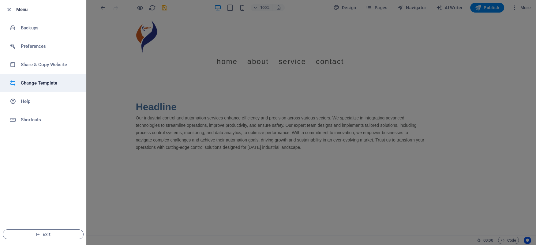
click at [38, 84] on h6 "Change Template" at bounding box center [49, 82] width 57 height 7
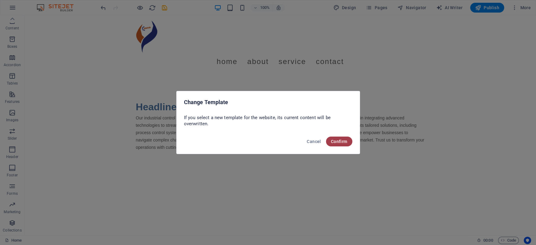
click at [343, 142] on span "Confirm" at bounding box center [339, 141] width 17 height 5
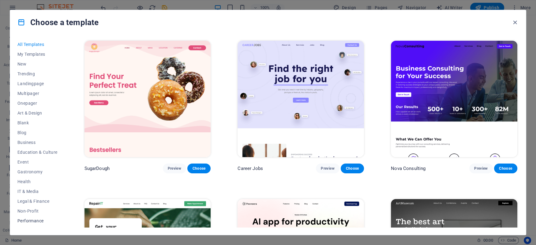
click at [34, 219] on span "Performance" at bounding box center [37, 220] width 40 height 5
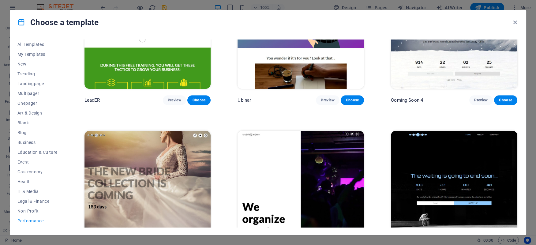
scroll to position [726, 0]
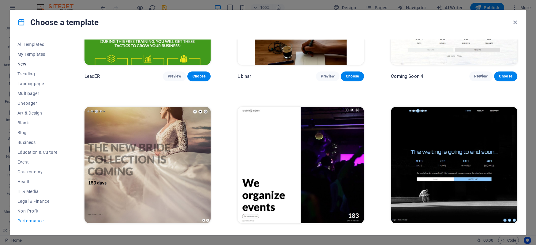
click at [33, 69] on button "New" at bounding box center [37, 64] width 40 height 10
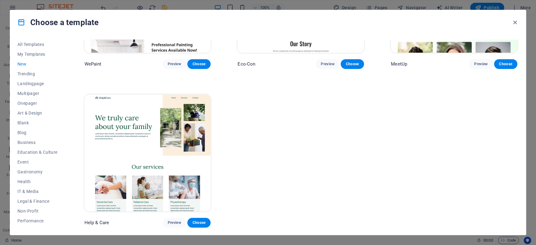
scroll to position [580, 0]
click at [24, 120] on button "Blank" at bounding box center [37, 123] width 40 height 10
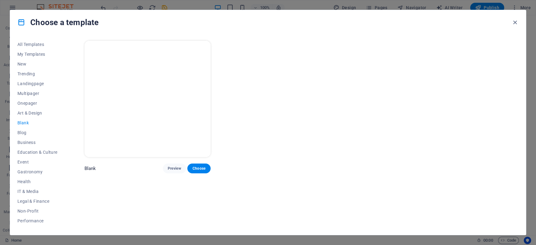
scroll to position [0, 0]
click at [24, 132] on span "Blog" at bounding box center [37, 132] width 40 height 5
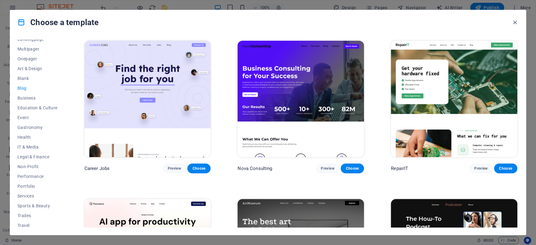
scroll to position [56, 0]
click at [29, 95] on span "Education & Culture" at bounding box center [37, 96] width 40 height 5
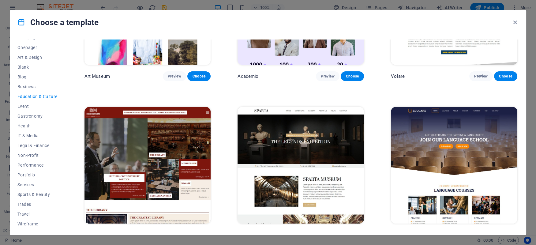
scroll to position [11, 0]
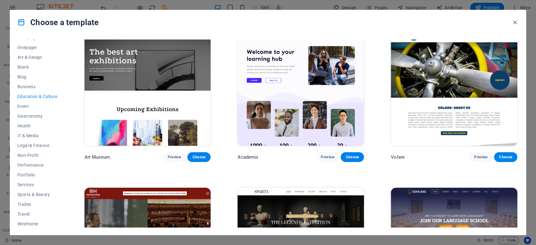
click at [24, 96] on span "Education & Culture" at bounding box center [37, 96] width 40 height 5
click at [21, 105] on span "Event" at bounding box center [37, 106] width 40 height 5
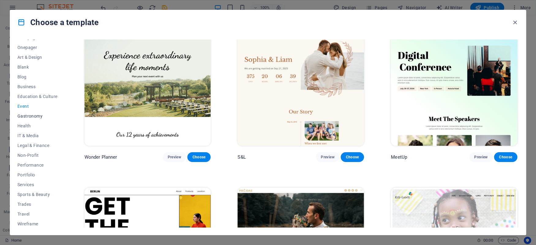
click at [24, 114] on span "Gastronomy" at bounding box center [37, 116] width 40 height 5
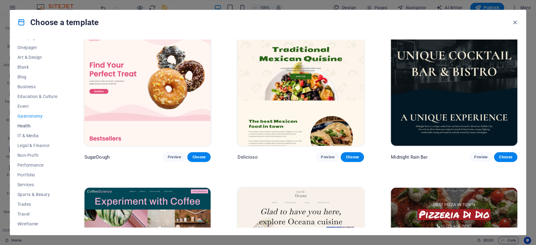
click at [27, 126] on span "Health" at bounding box center [37, 125] width 40 height 5
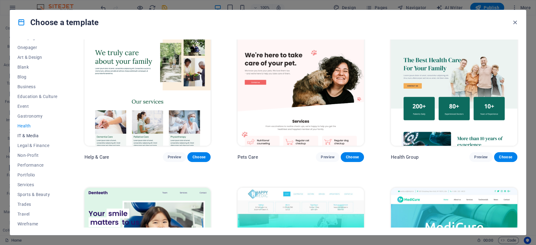
click at [27, 133] on span "IT & Media" at bounding box center [37, 135] width 40 height 5
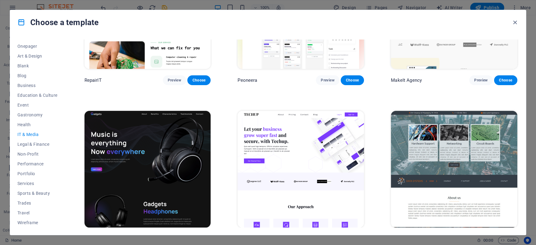
scroll to position [95, 0]
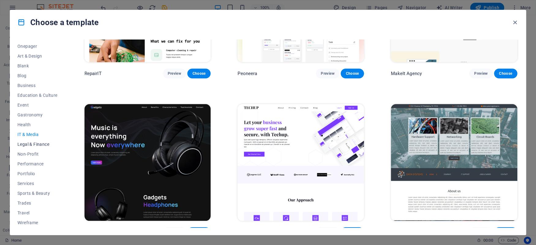
click at [22, 145] on span "Legal & Finance" at bounding box center [37, 144] width 40 height 5
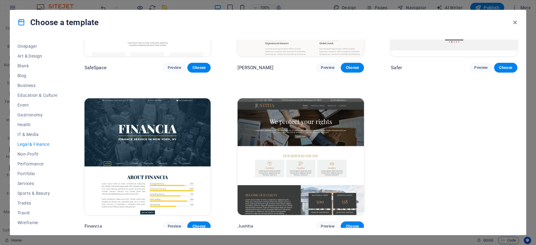
scroll to position [104, 0]
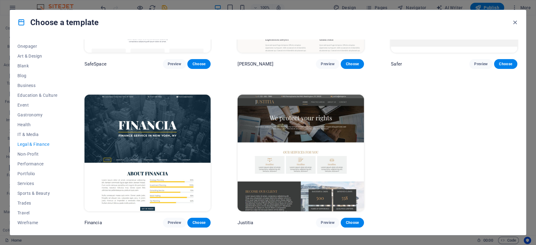
click at [283, 131] on img at bounding box center [301, 153] width 126 height 116
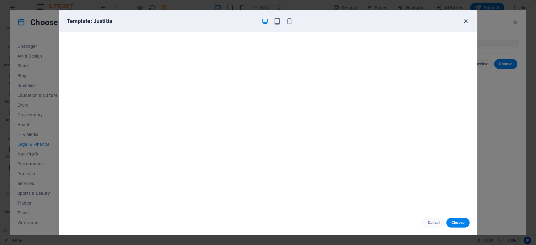
click at [464, 18] on icon "button" at bounding box center [465, 21] width 7 height 7
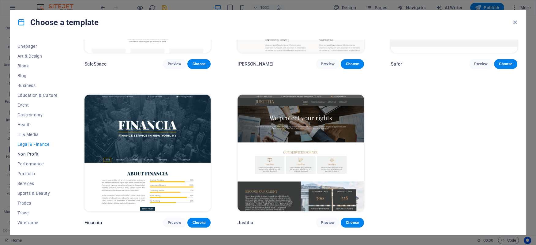
click at [25, 152] on span "Non-Profit" at bounding box center [37, 154] width 40 height 5
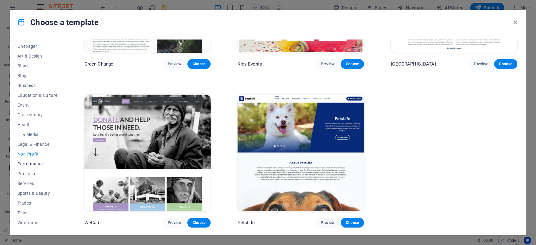
click at [25, 160] on button "Performance" at bounding box center [37, 164] width 40 height 10
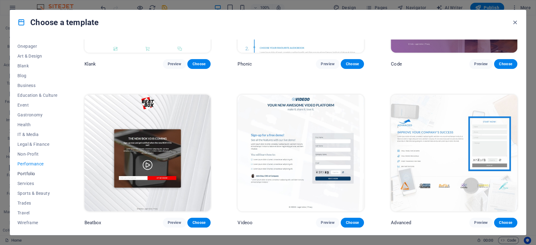
click at [27, 170] on button "Portfolio" at bounding box center [37, 174] width 40 height 10
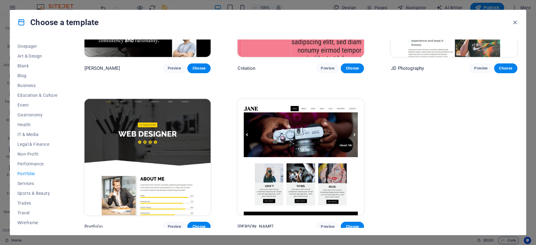
scroll to position [262, 0]
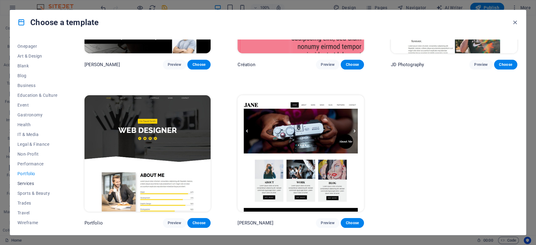
click at [31, 183] on span "Services" at bounding box center [37, 183] width 40 height 5
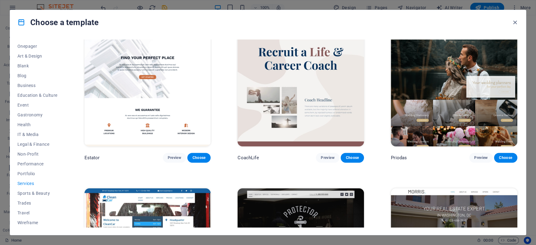
scroll to position [570, 0]
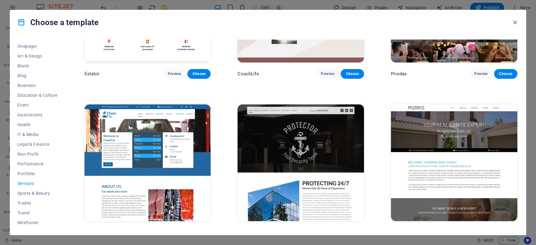
click at [26, 181] on span "Services" at bounding box center [37, 183] width 40 height 5
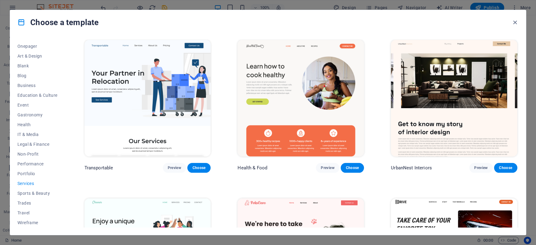
scroll to position [167, 0]
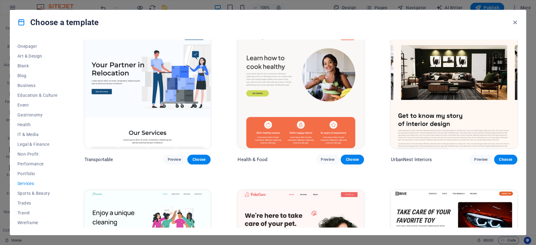
click at [144, 105] on img at bounding box center [147, 90] width 126 height 116
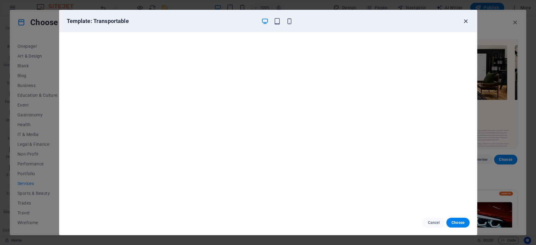
click at [469, 22] on icon "button" at bounding box center [465, 21] width 7 height 7
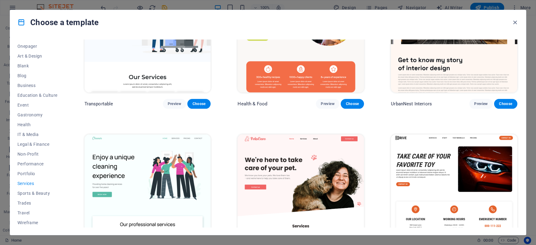
scroll to position [140, 0]
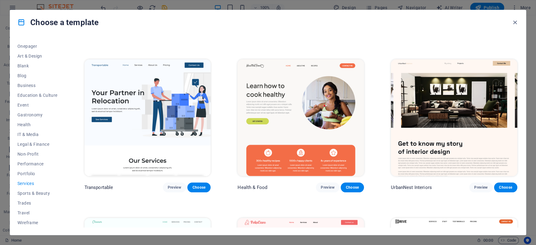
click at [441, 97] on img at bounding box center [454, 117] width 126 height 116
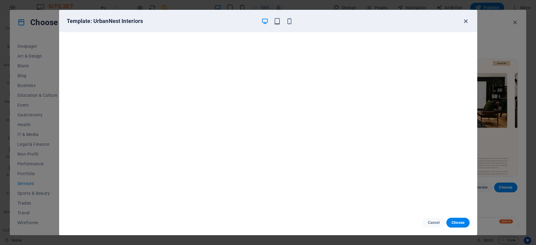
click at [464, 23] on icon "button" at bounding box center [465, 21] width 7 height 7
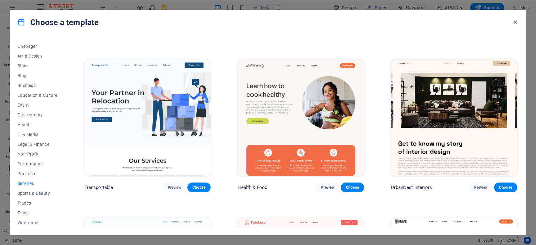
drag, startPoint x: 514, startPoint y: 21, endPoint x: 487, endPoint y: 7, distance: 30.5
click at [514, 21] on icon "button" at bounding box center [515, 22] width 7 height 7
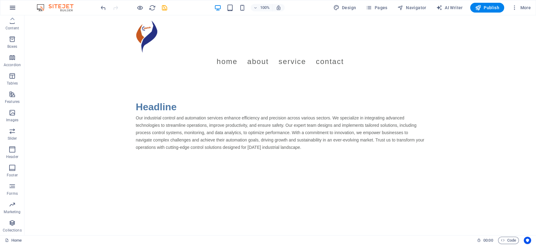
click at [11, 6] on icon "button" at bounding box center [12, 7] width 7 height 7
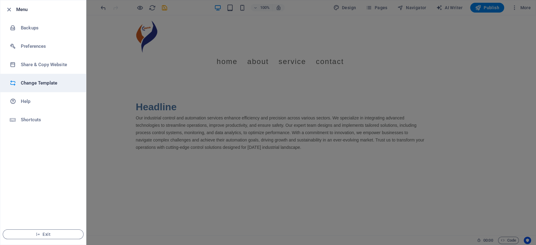
click at [29, 81] on h6 "Change Template" at bounding box center [49, 82] width 57 height 7
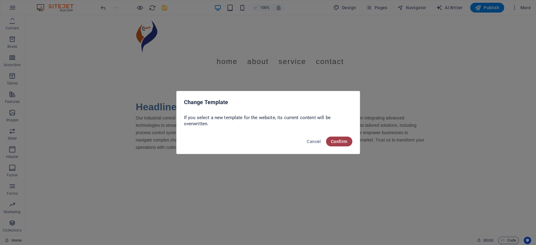
click at [336, 140] on span "Confirm" at bounding box center [339, 141] width 17 height 5
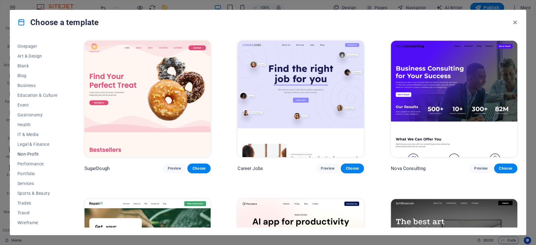
scroll to position [0, 0]
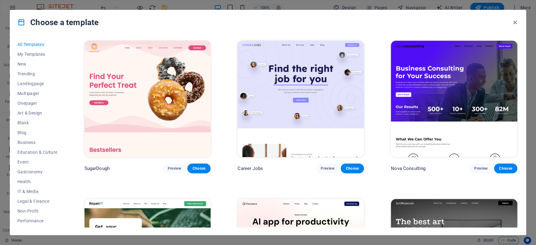
click at [239, 17] on div "Choose a template" at bounding box center [268, 22] width 516 height 24
click at [446, 85] on img at bounding box center [454, 99] width 126 height 116
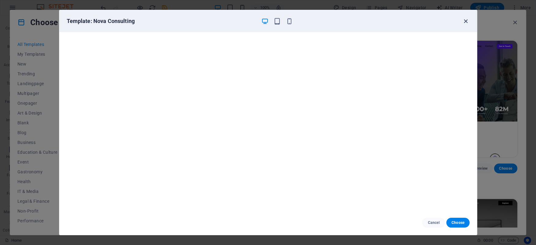
click at [467, 19] on icon "button" at bounding box center [465, 21] width 7 height 7
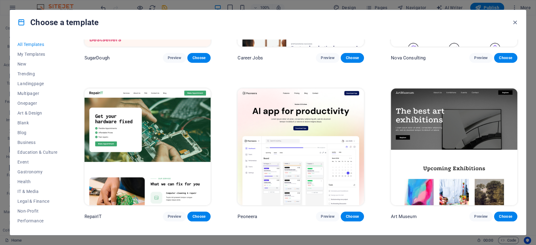
scroll to position [111, 0]
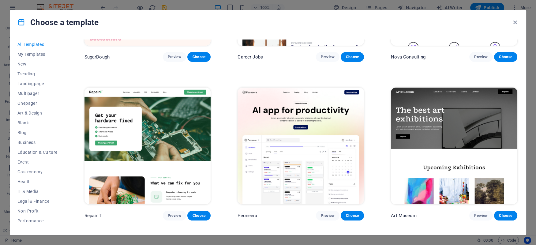
click at [275, 121] on img at bounding box center [301, 146] width 126 height 116
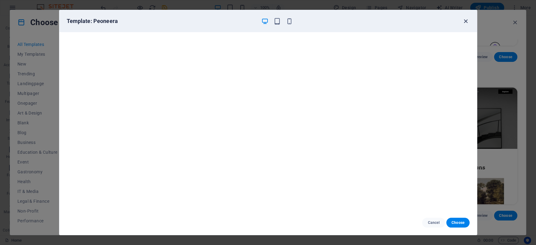
click at [463, 20] on icon "button" at bounding box center [465, 21] width 7 height 7
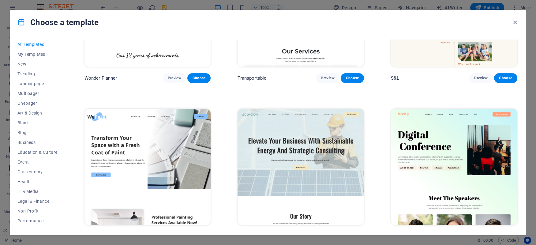
scroll to position [447, 0]
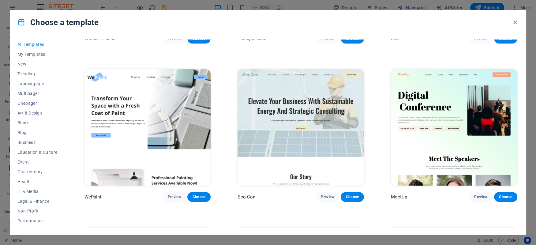
click at [307, 125] on img at bounding box center [301, 127] width 126 height 116
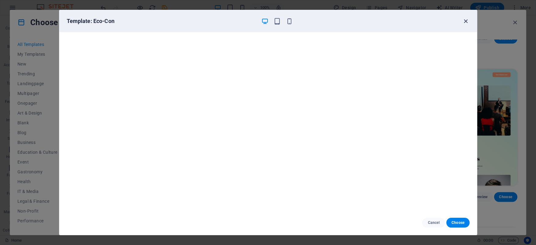
click at [466, 20] on icon "button" at bounding box center [465, 21] width 7 height 7
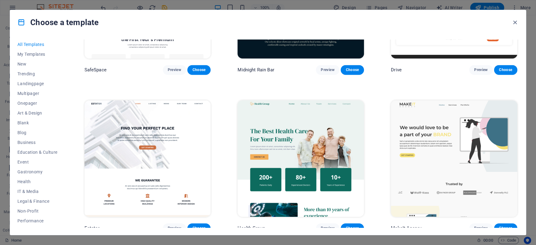
scroll to position [1536, 0]
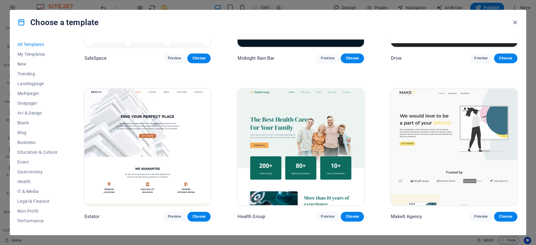
click at [153, 117] on img at bounding box center [147, 147] width 126 height 116
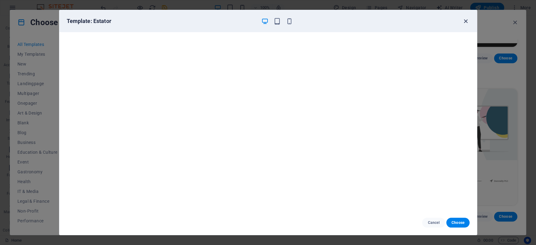
click at [468, 19] on icon "button" at bounding box center [465, 21] width 7 height 7
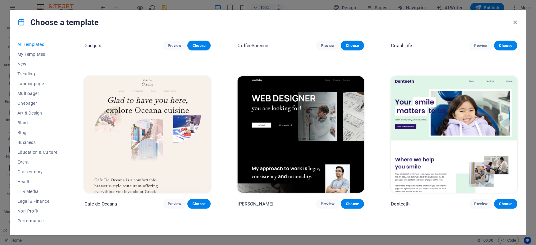
scroll to position [2038, 0]
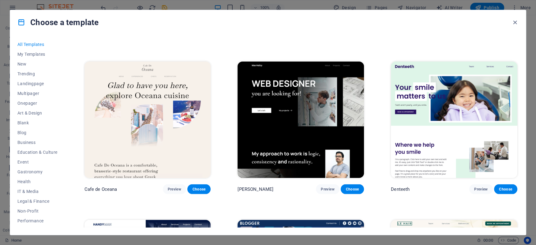
click at [22, 21] on icon at bounding box center [21, 22] width 8 height 8
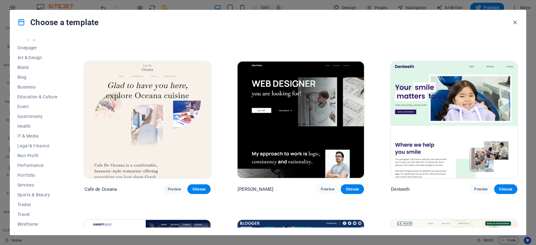
scroll to position [57, 0]
click at [29, 182] on span "Services" at bounding box center [37, 183] width 40 height 5
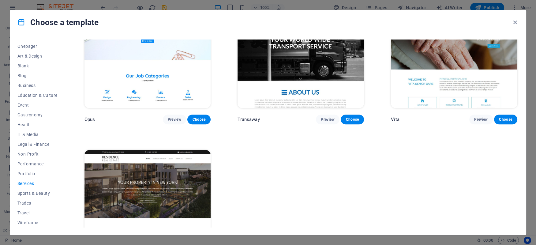
scroll to position [1055, 0]
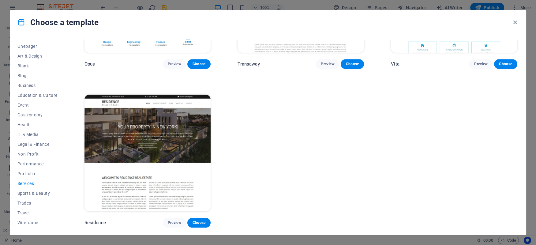
click at [131, 127] on img at bounding box center [147, 153] width 126 height 116
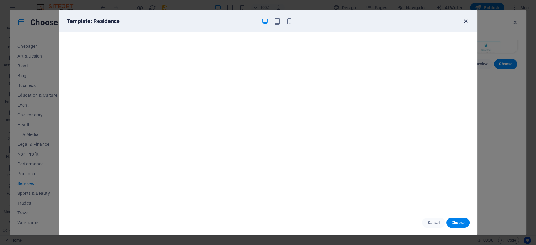
click at [467, 20] on icon "button" at bounding box center [465, 21] width 7 height 7
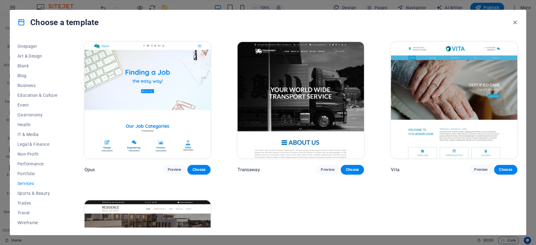
scroll to position [943, 0]
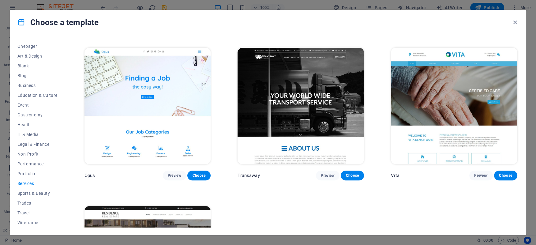
click at [160, 113] on img at bounding box center [147, 106] width 126 height 116
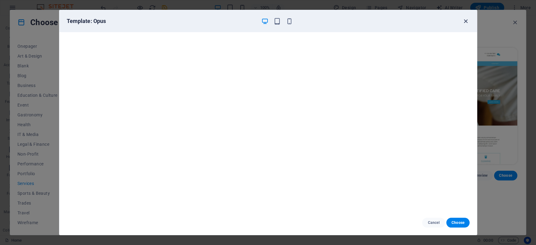
click at [467, 24] on icon "button" at bounding box center [465, 21] width 7 height 7
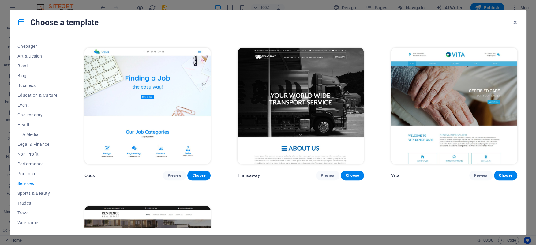
click at [463, 81] on img at bounding box center [454, 106] width 126 height 116
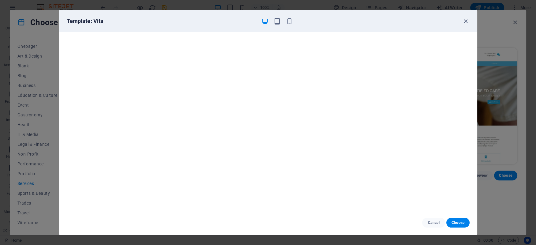
click at [463, 17] on div "Template: Vita" at bounding box center [268, 21] width 418 height 22
click at [465, 19] on icon "button" at bounding box center [465, 21] width 7 height 7
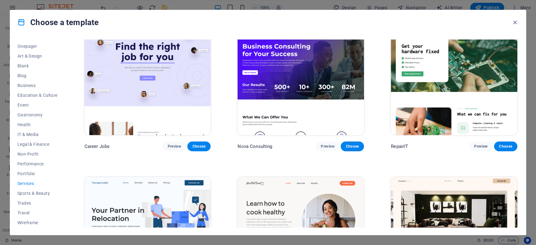
scroll to position [0, 0]
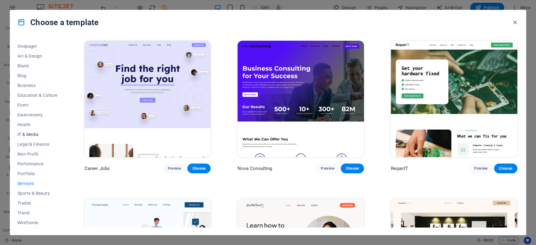
click at [25, 133] on span "IT & Media" at bounding box center [37, 134] width 40 height 5
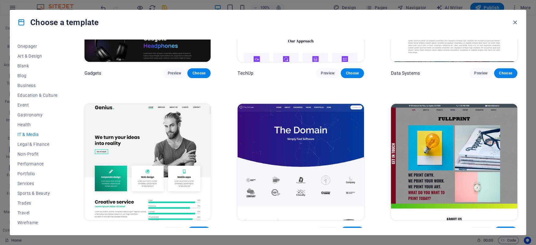
scroll to position [114, 0]
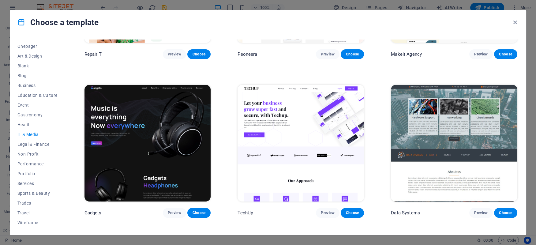
click at [477, 104] on img at bounding box center [454, 143] width 126 height 116
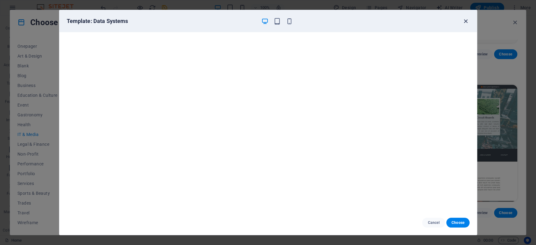
click at [463, 21] on icon "button" at bounding box center [465, 21] width 7 height 7
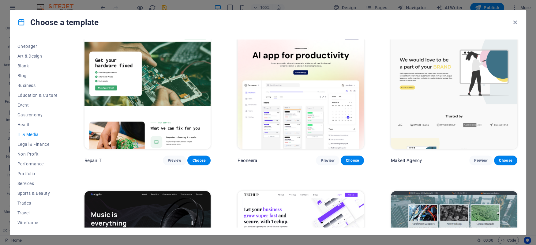
scroll to position [0, 0]
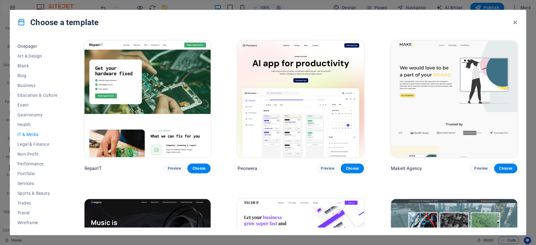
click at [25, 46] on span "Onepager" at bounding box center [37, 46] width 40 height 5
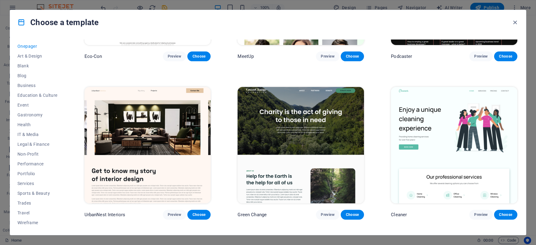
scroll to position [307, 0]
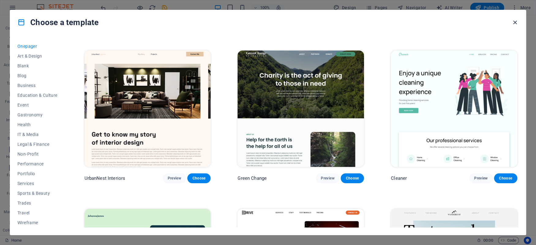
click at [514, 23] on icon "button" at bounding box center [515, 22] width 7 height 7
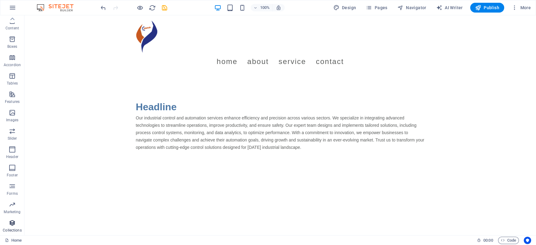
click at [14, 221] on icon "button" at bounding box center [12, 222] width 7 height 7
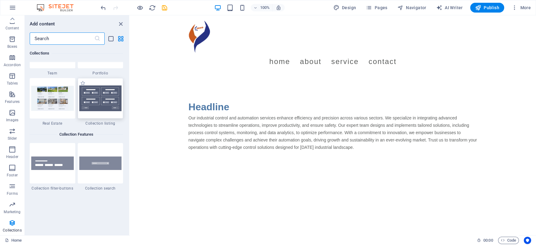
scroll to position [5755, 0]
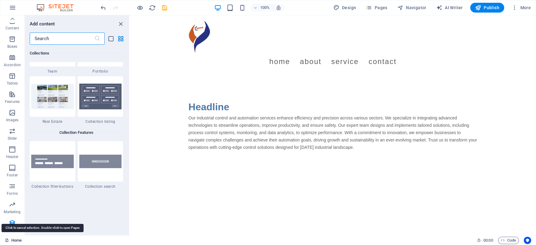
click at [9, 240] on link "Home" at bounding box center [13, 240] width 17 height 7
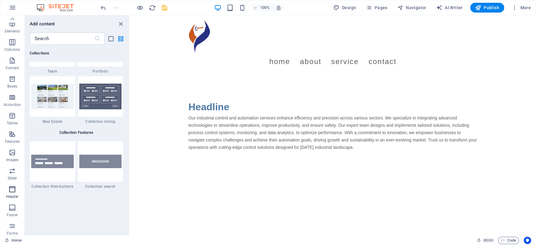
scroll to position [0, 0]
click at [12, 96] on icon "button" at bounding box center [12, 94] width 7 height 7
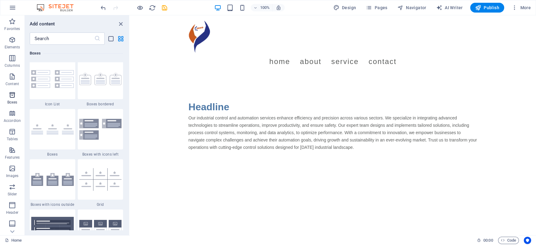
scroll to position [1689, 0]
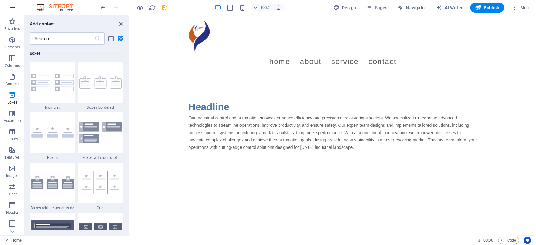
click at [11, 8] on icon "button" at bounding box center [12, 7] width 7 height 7
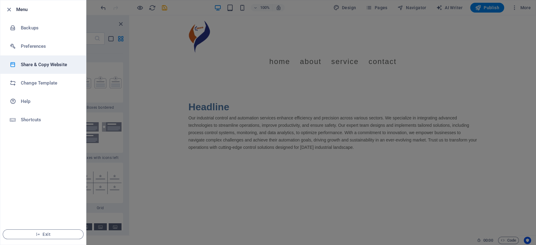
click at [27, 62] on h6 "Share & Copy Website" at bounding box center [49, 64] width 57 height 7
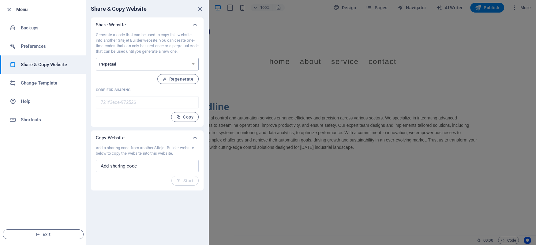
click at [96, 58] on select "One-time Perpetual" at bounding box center [147, 64] width 103 height 13
select select "onetime"
click option "One-time" at bounding box center [0, 0] width 0 height 0
click at [140, 167] on input "text" at bounding box center [147, 166] width 103 height 12
drag, startPoint x: 148, startPoint y: 165, endPoint x: 80, endPoint y: 171, distance: 68.5
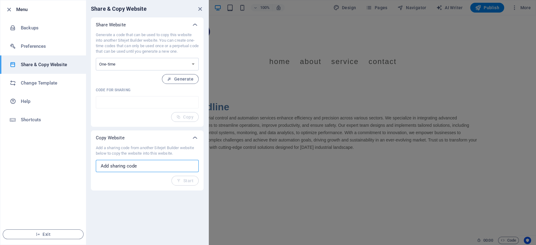
click at [96, 171] on input "text" at bounding box center [147, 166] width 103 height 12
paste input "https://www.indas.com.tr/en/homepage/"
type input "https://www.indas.com.tr/en/homepage/"
click at [181, 178] on button "Start" at bounding box center [184, 181] width 27 height 10
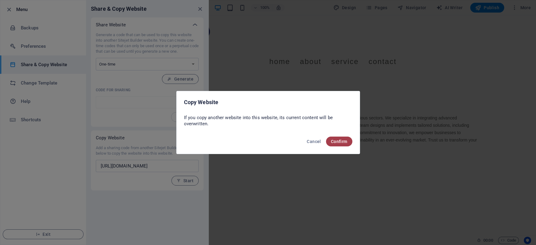
click at [337, 138] on button "Confirm" at bounding box center [339, 142] width 26 height 10
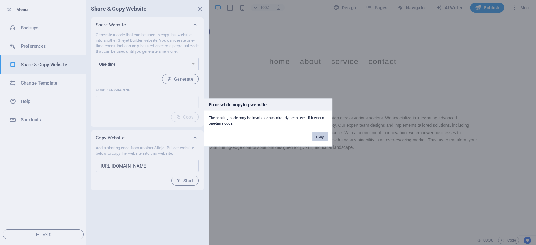
click at [320, 135] on button "Okay" at bounding box center [319, 136] width 15 height 9
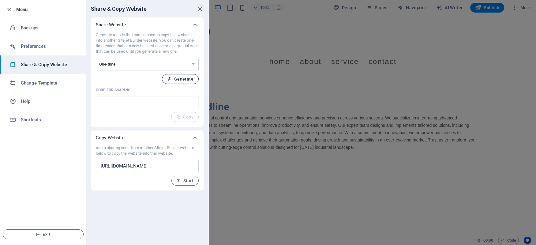
click at [182, 77] on span "Generate" at bounding box center [180, 79] width 26 height 5
click at [182, 116] on span "Copy" at bounding box center [184, 116] width 17 height 5
click at [185, 179] on span "Start" at bounding box center [185, 180] width 17 height 5
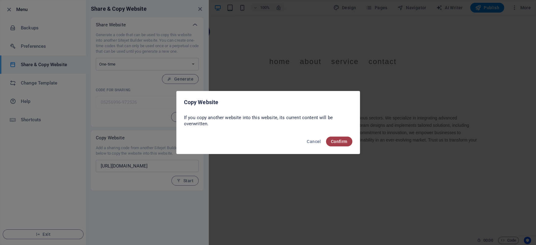
click at [336, 141] on span "Confirm" at bounding box center [339, 141] width 17 height 5
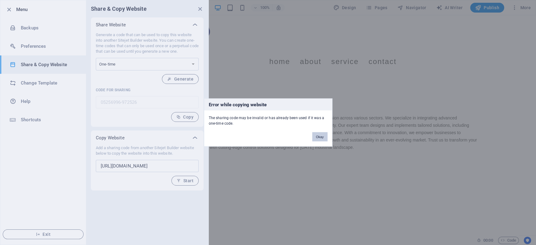
click at [317, 134] on button "Okay" at bounding box center [319, 136] width 15 height 9
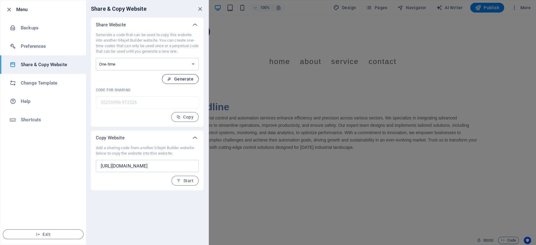
click at [178, 74] on button "Generate" at bounding box center [180, 79] width 37 height 10
type input "fe85a0bb-972526"
click at [96, 58] on select "One-time Perpetual" at bounding box center [147, 64] width 103 height 13
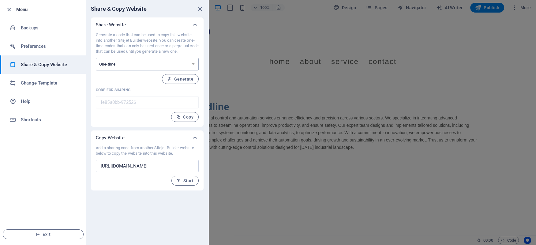
select select "perpetual"
click option "Perpetual" at bounding box center [0, 0] width 0 height 0
type input "721f3ece-972526"
click at [186, 182] on span "Start" at bounding box center [185, 180] width 17 height 5
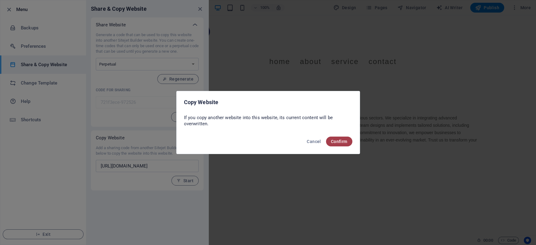
click at [339, 140] on span "Confirm" at bounding box center [339, 141] width 17 height 5
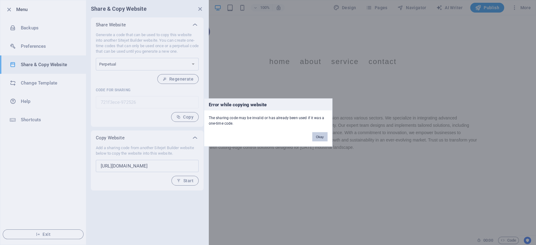
click at [320, 135] on button "Okay" at bounding box center [319, 136] width 15 height 9
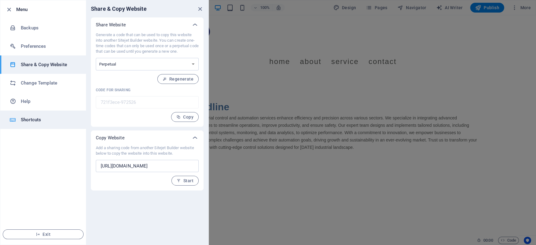
click at [32, 121] on h6 "Shortcuts" at bounding box center [49, 119] width 57 height 7
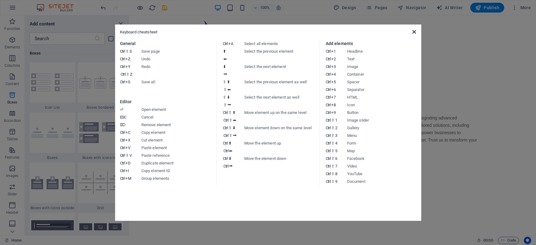
click at [416, 32] on icon at bounding box center [414, 31] width 4 height 5
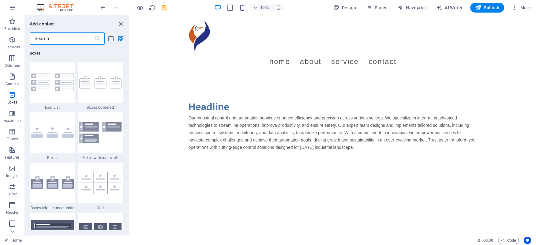
click at [62, 42] on input "text" at bounding box center [62, 38] width 65 height 12
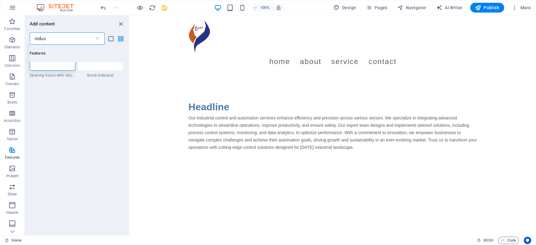
scroll to position [0, 0]
drag, startPoint x: 78, startPoint y: 39, endPoint x: -17, endPoint y: 39, distance: 95.2
click at [30, 39] on input "industrial" at bounding box center [62, 38] width 65 height 12
type input "a"
type input "e"
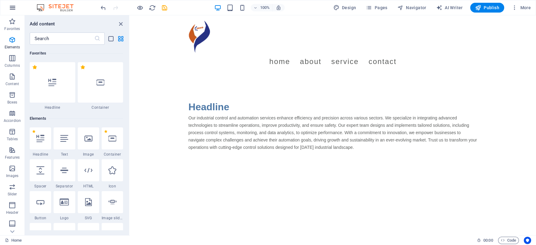
click at [12, 7] on icon "button" at bounding box center [12, 7] width 7 height 7
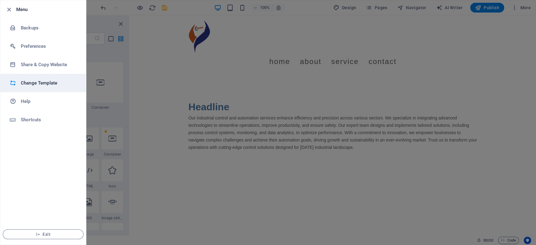
click at [26, 84] on h6 "Change Template" at bounding box center [49, 82] width 57 height 7
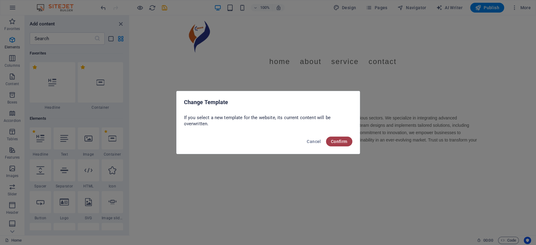
click at [336, 143] on span "Confirm" at bounding box center [339, 141] width 17 height 5
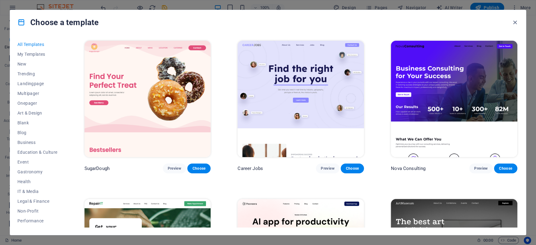
scroll to position [57, 0]
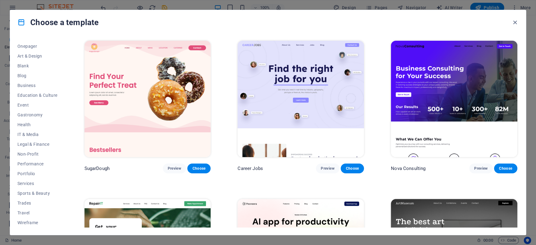
click at [452, 96] on img at bounding box center [454, 99] width 126 height 116
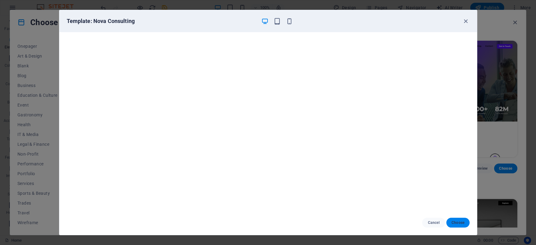
click at [455, 220] on span "Choose" at bounding box center [457, 222] width 13 height 5
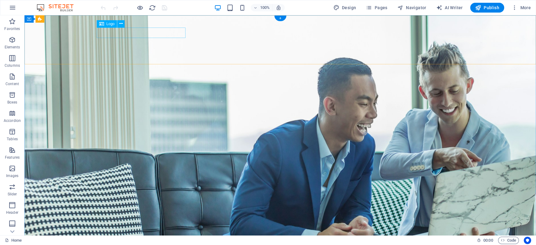
select select "px"
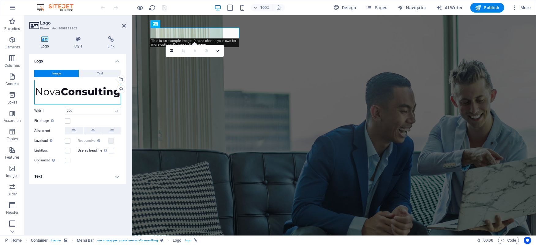
click at [96, 92] on div "Drag files here, click to choose files or select files from Files or our free s…" at bounding box center [77, 92] width 87 height 24
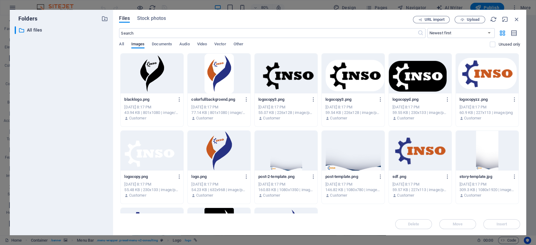
click at [490, 74] on div at bounding box center [487, 74] width 63 height 40
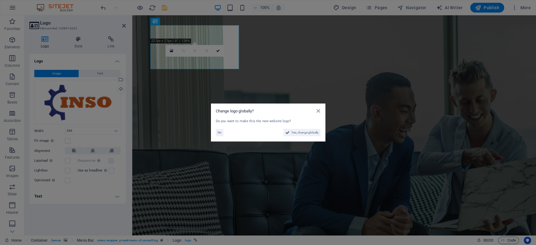
click at [87, 92] on aside "Change logo globally? Do you want to make this the new website logo? No Yes, ch…" at bounding box center [268, 122] width 536 height 245
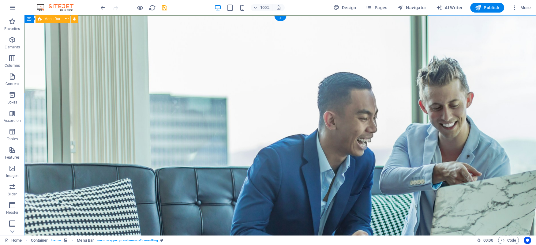
drag, startPoint x: 117, startPoint y: 60, endPoint x: 225, endPoint y: 59, distance: 108.1
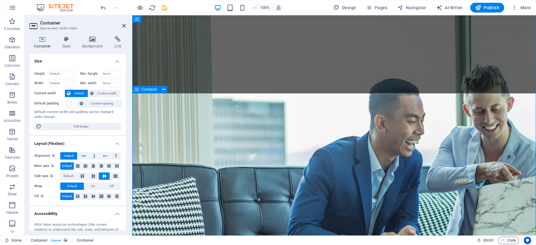
click at [93, 39] on icon at bounding box center [93, 39] width 30 height 6
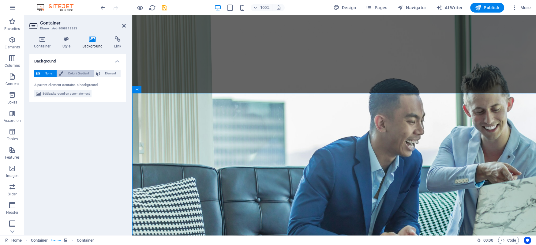
click at [73, 71] on span "Color / Gradient" at bounding box center [78, 73] width 27 height 7
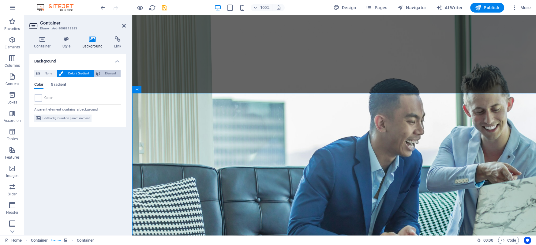
click at [108, 71] on span "Element" at bounding box center [110, 73] width 17 height 7
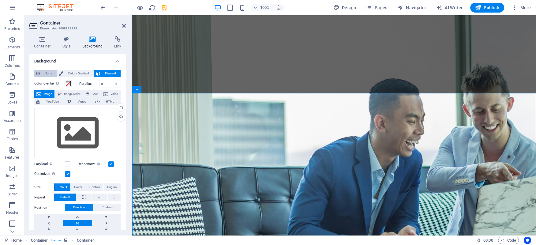
click at [44, 70] on span "None" at bounding box center [48, 73] width 13 height 7
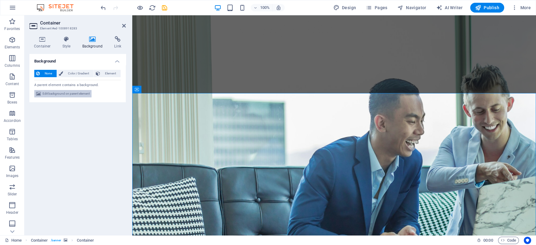
click at [51, 91] on span "Edit background on parent element" at bounding box center [66, 93] width 47 height 7
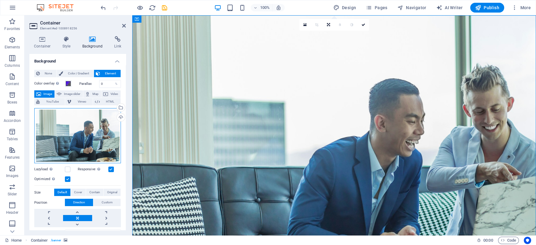
click at [77, 114] on div "Drag files here, click to choose files or select files from Files or our free s…" at bounding box center [77, 135] width 87 height 55
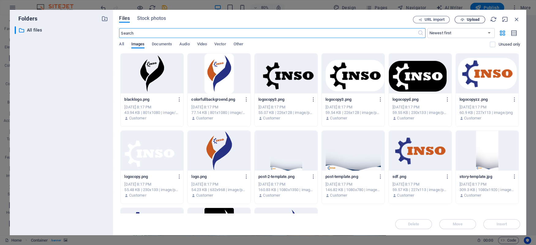
click at [474, 19] on span "Upload" at bounding box center [473, 20] width 13 height 4
click at [427, 28] on select "Newest first Oldest first Name (A-Z) Name (Z-A) Size (0-9) Size (9-0) Resolutio…" at bounding box center [460, 33] width 67 height 10
click at [488, 33] on select "Newest first Oldest first Name (A-Z) Name (Z-A) Size (0-9) Size (9-0) Resolutio…" at bounding box center [460, 33] width 67 height 10
click at [149, 24] on div "Files Stock photos URL import Upload ​ Newest first Oldest first Name (A-Z) Nam…" at bounding box center [319, 122] width 401 height 213
click at [149, 20] on span "Stock photos" at bounding box center [151, 18] width 29 height 7
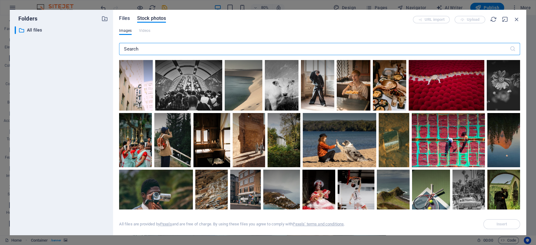
click at [125, 16] on span "Files" at bounding box center [124, 18] width 11 height 7
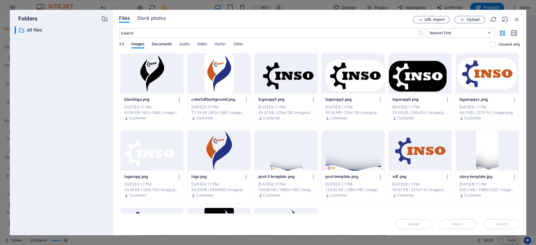
click at [161, 43] on span "Documents" at bounding box center [162, 44] width 20 height 9
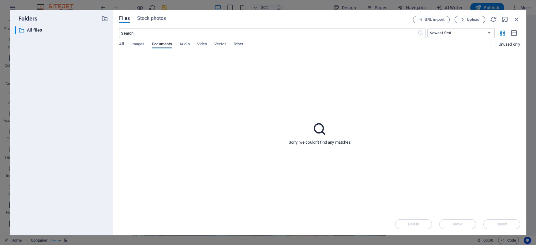
click at [236, 43] on span "Other" at bounding box center [239, 44] width 10 height 9
click at [121, 44] on span "All" at bounding box center [121, 44] width 5 height 9
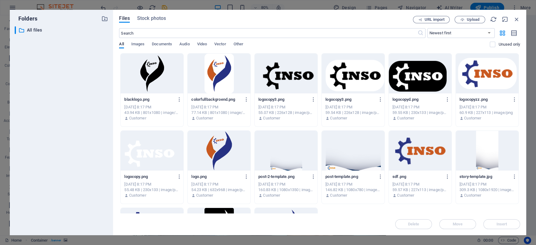
scroll to position [68, 0]
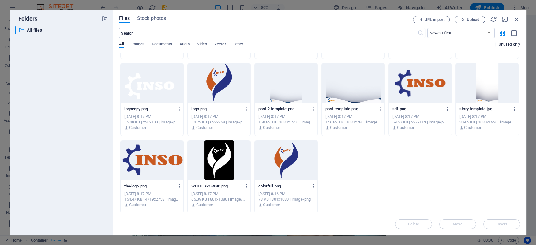
click at [364, 186] on div "blacklogo.png blacklogo.png [DATE] 8:17 PM 43.94 KB | 801x1080 | image/png Cust…" at bounding box center [319, 100] width 401 height 228
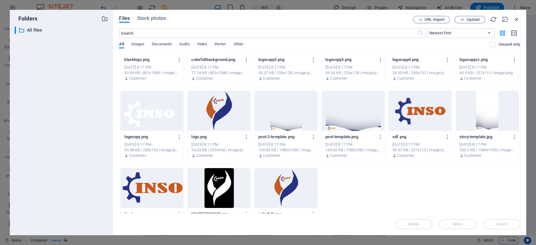
scroll to position [0, 0]
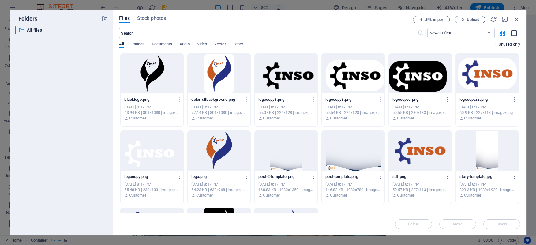
click at [514, 34] on icon "button" at bounding box center [514, 33] width 7 height 7
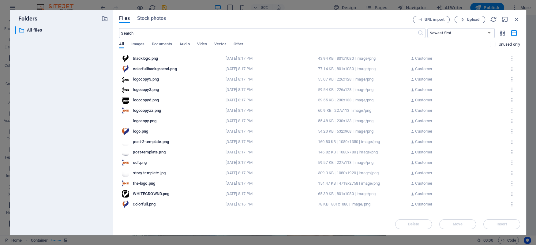
click at [130, 219] on div "Delete Move Insert" at bounding box center [319, 221] width 401 height 16
click at [138, 43] on span "Images" at bounding box center [137, 44] width 13 height 9
click at [162, 42] on span "Documents" at bounding box center [162, 44] width 20 height 9
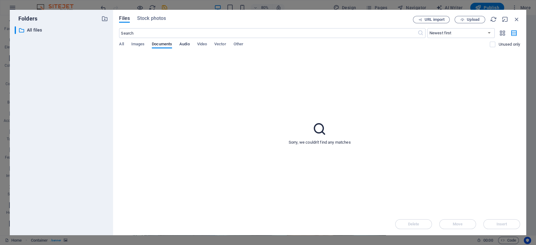
click at [189, 42] on span "Audio" at bounding box center [184, 44] width 10 height 9
click at [245, 44] on div "All Images Documents Audio Video Vector Other" at bounding box center [304, 48] width 371 height 12
click at [119, 44] on span "All" at bounding box center [121, 44] width 5 height 9
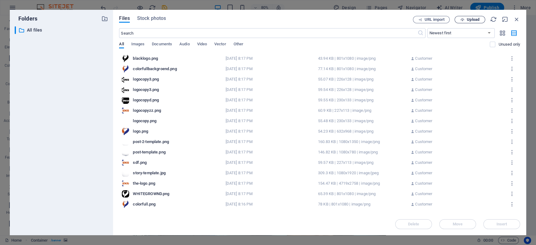
click at [465, 17] on button "Upload" at bounding box center [470, 19] width 31 height 7
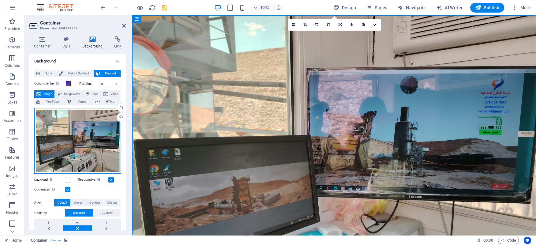
click at [99, 128] on div "Drag files here, click to choose files or select files from Files or our free s…" at bounding box center [77, 141] width 87 height 66
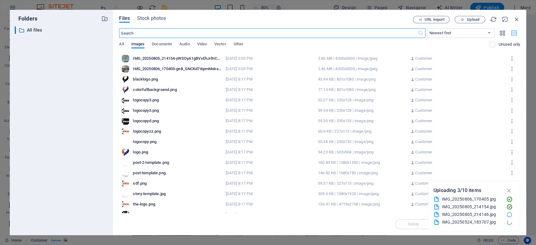
click at [516, 33] on icon "button" at bounding box center [514, 33] width 7 height 7
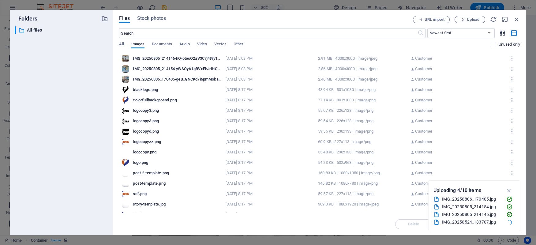
click at [502, 34] on icon "button" at bounding box center [502, 33] width 7 height 7
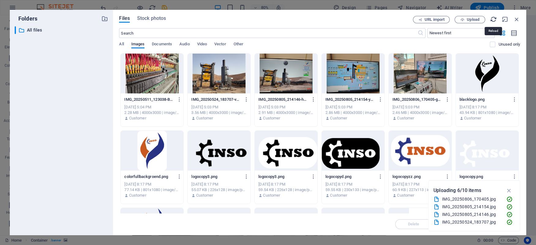
click at [494, 17] on icon "button" at bounding box center [493, 19] width 7 height 7
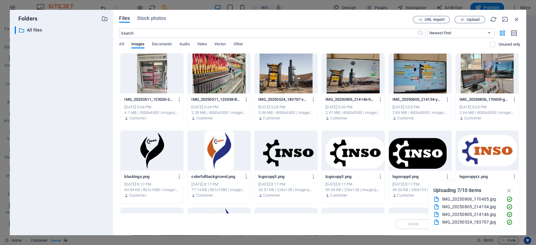
click at [218, 81] on div at bounding box center [219, 74] width 63 height 40
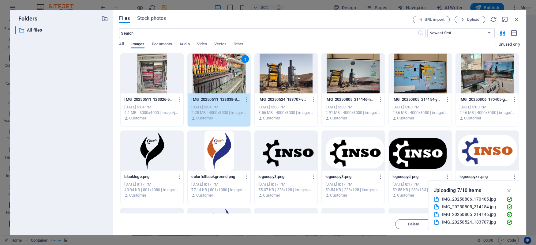
click at [218, 81] on div "IMG_20250511_123026-5qddSgdSk4nx1LMRfIts2A.jpg IMG_20250511_123026-5qddSgdSk4nx…" at bounding box center [319, 205] width 401 height 305
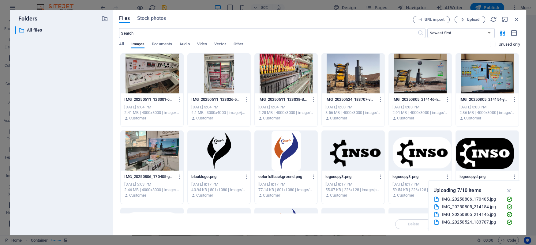
click at [218, 81] on div at bounding box center [219, 74] width 63 height 40
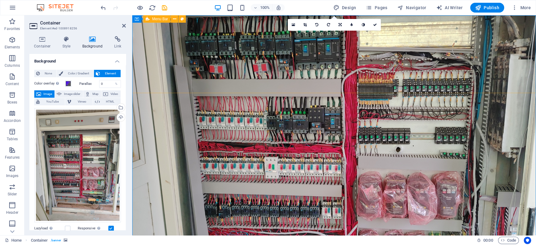
click at [67, 83] on span at bounding box center [68, 83] width 5 height 5
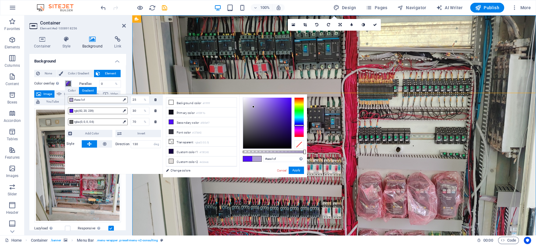
drag, startPoint x: 288, startPoint y: 97, endPoint x: 253, endPoint y: 107, distance: 35.6
click at [253, 107] on div at bounding box center [267, 122] width 49 height 51
click at [187, 122] on li "Secondary color #500ef7" at bounding box center [201, 122] width 70 height 10
drag, startPoint x: 269, startPoint y: 122, endPoint x: 258, endPoint y: 103, distance: 21.0
click at [258, 103] on div at bounding box center [267, 123] width 48 height 51
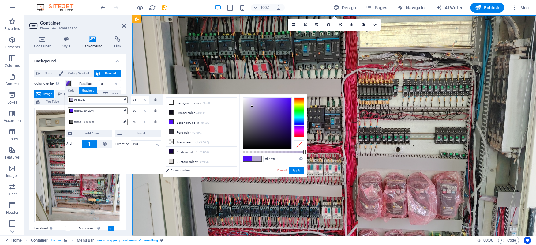
drag, startPoint x: 264, startPoint y: 133, endPoint x: 252, endPoint y: 107, distance: 29.1
click at [252, 107] on div at bounding box center [267, 123] width 48 height 51
drag, startPoint x: 304, startPoint y: 152, endPoint x: 287, endPoint y: 149, distance: 16.4
click at [287, 149] on div "rgba(180, 169, 208, 0.73) Supported formats #0852ed rgb(8, 82, 237) rgba(8, 82,…" at bounding box center [273, 180] width 68 height 172
click at [183, 102] on li "Background color #ffffff" at bounding box center [201, 103] width 70 height 10
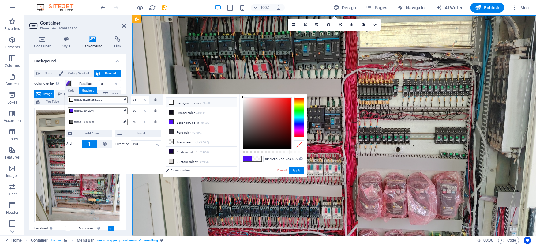
click at [183, 102] on li "Background color #ffffff" at bounding box center [201, 103] width 70 height 10
click at [183, 111] on li "Primary color #100f1b" at bounding box center [201, 112] width 70 height 10
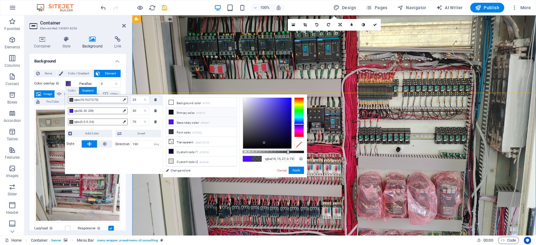
click at [181, 119] on li "Secondary color #500ef7" at bounding box center [201, 122] width 70 height 10
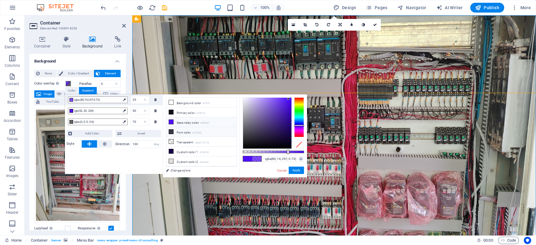
click at [181, 129] on li "Font color #373642" at bounding box center [201, 132] width 70 height 10
click at [179, 140] on li "Transparent rgba(0,0,0,.0)" at bounding box center [201, 142] width 70 height 10
type input "rgba(0, 0, 0, 0)"
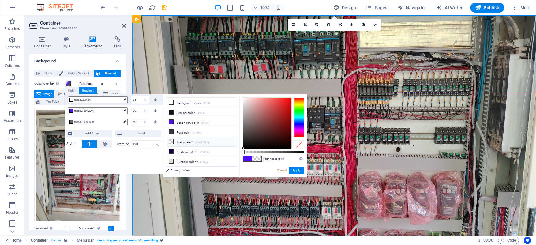
click at [281, 169] on link "Cancel" at bounding box center [281, 170] width 11 height 5
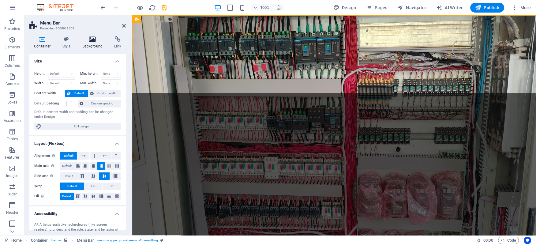
click at [94, 43] on h4 "Background" at bounding box center [94, 42] width 32 height 13
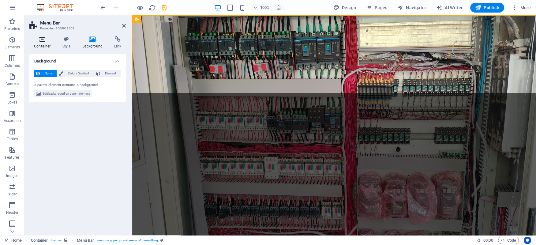
click at [45, 41] on icon at bounding box center [42, 39] width 26 height 6
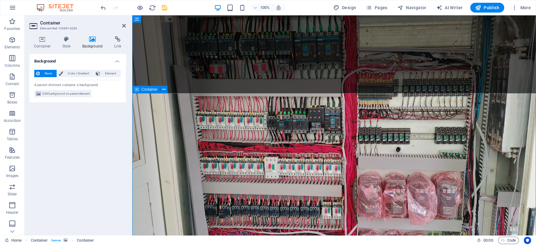
click at [65, 42] on icon at bounding box center [66, 39] width 17 height 6
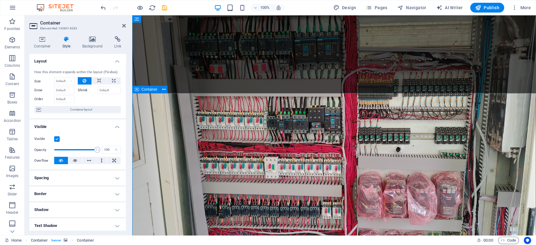
click at [94, 39] on icon at bounding box center [93, 39] width 30 height 6
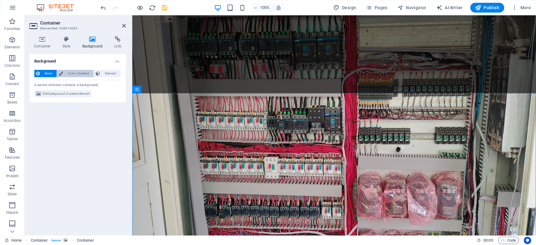
click at [79, 75] on span "Color / Gradient" at bounding box center [78, 73] width 27 height 7
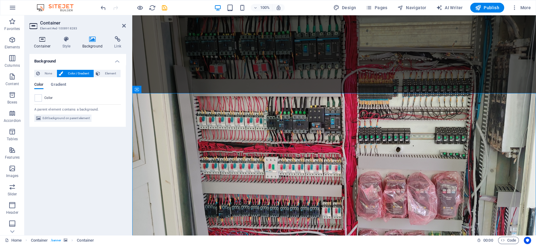
click at [55, 37] on h4 "Container" at bounding box center [43, 42] width 28 height 13
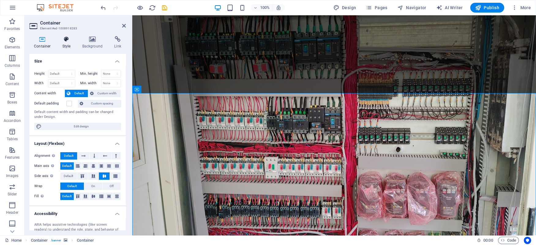
click at [66, 38] on icon at bounding box center [66, 39] width 17 height 6
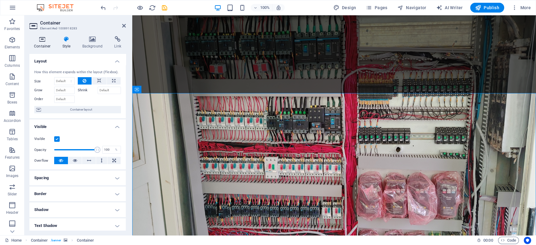
click at [46, 38] on icon at bounding box center [42, 39] width 26 height 6
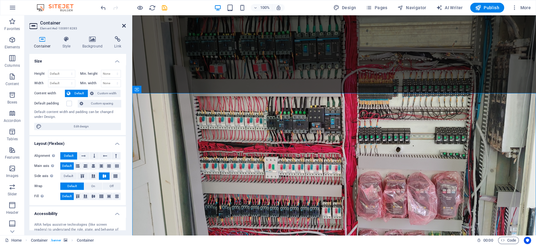
click at [124, 24] on icon at bounding box center [124, 25] width 4 height 5
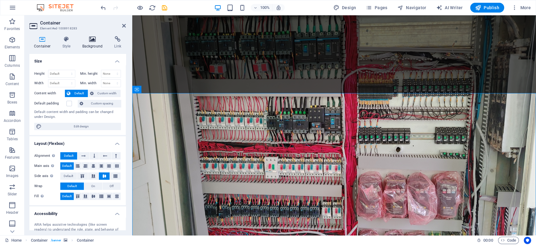
click at [94, 37] on icon at bounding box center [93, 39] width 30 height 6
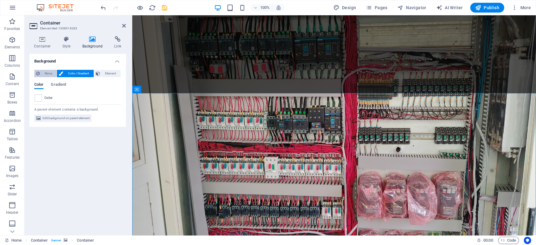
click at [40, 70] on button "None" at bounding box center [45, 73] width 22 height 7
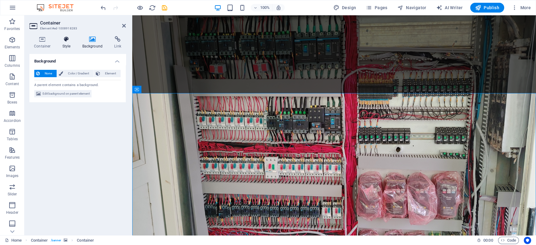
click at [73, 39] on icon at bounding box center [66, 39] width 17 height 6
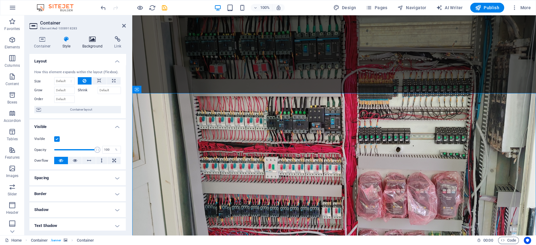
click at [93, 38] on icon at bounding box center [93, 39] width 30 height 6
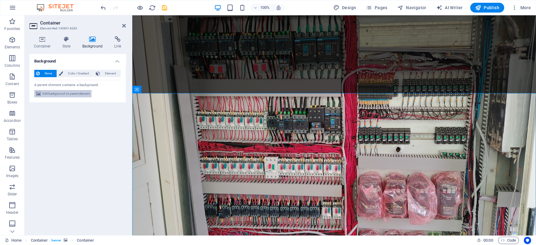
click at [59, 93] on span "Edit background on parent element" at bounding box center [66, 93] width 47 height 7
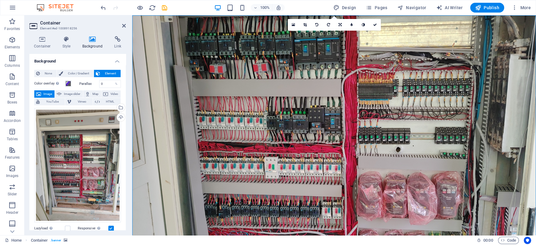
click at [49, 81] on label "Color overlay Places an overlay over the background to colorize it" at bounding box center [49, 83] width 31 height 7
click at [65, 81] on button "Color overlay Places an overlay over the background to colorize it" at bounding box center [68, 83] width 7 height 7
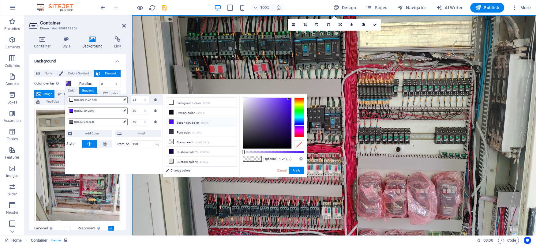
click at [47, 81] on label "Color overlay Places an overlay over the background to colorize it" at bounding box center [49, 83] width 31 height 7
click at [65, 81] on button "Color overlay Places an overlay over the background to colorize it" at bounding box center [68, 83] width 7 height 7
click at [47, 81] on label "Color overlay Places an overlay over the background to colorize it" at bounding box center [49, 83] width 31 height 7
click at [65, 81] on button "Color overlay Places an overlay over the background to colorize it" at bounding box center [68, 83] width 7 height 7
click at [47, 81] on label "Color overlay Places an overlay over the background to colorize it" at bounding box center [49, 83] width 31 height 7
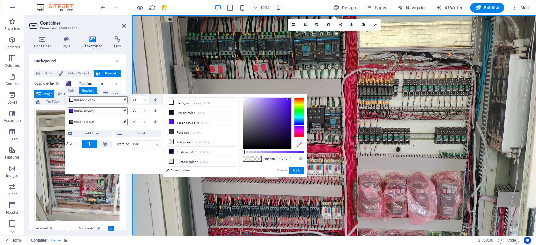
click at [65, 81] on button "Color overlay Places an overlay over the background to colorize it" at bounding box center [68, 83] width 7 height 7
click at [189, 171] on link "Change colors" at bounding box center [198, 171] width 71 height 8
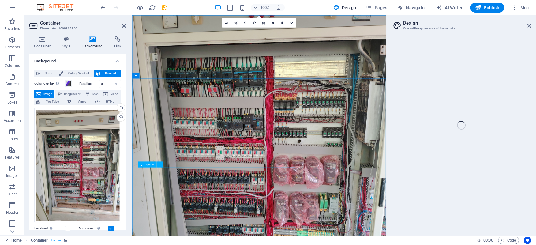
select select "700"
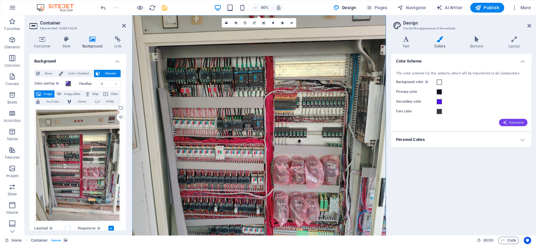
click at [513, 120] on span "Generate" at bounding box center [513, 122] width 21 height 5
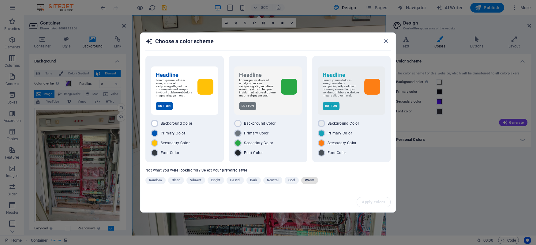
click at [307, 182] on span "Warm" at bounding box center [309, 180] width 9 height 7
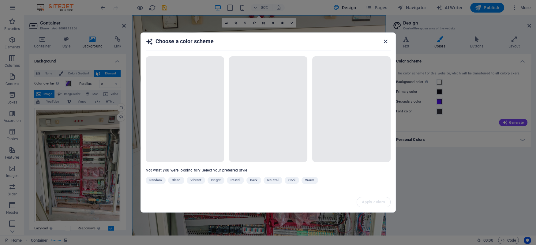
click at [384, 41] on icon "button" at bounding box center [385, 41] width 7 height 7
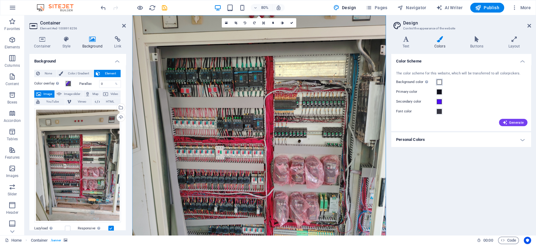
click at [440, 81] on span at bounding box center [439, 82] width 5 height 5
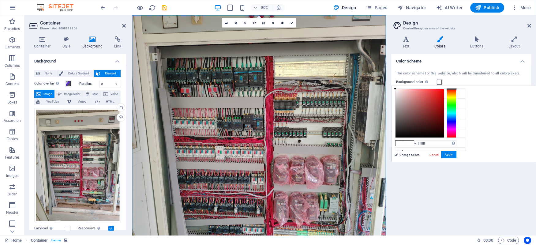
type input "#ea1e1e"
click at [437, 93] on div at bounding box center [420, 113] width 48 height 48
click at [449, 154] on button "Apply" at bounding box center [448, 154] width 15 height 7
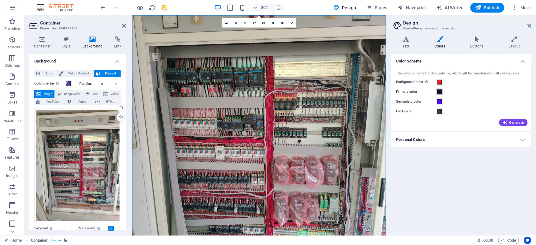
click at [439, 92] on span at bounding box center [439, 91] width 5 height 5
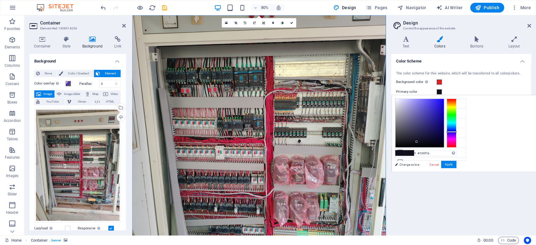
click at [439, 92] on span at bounding box center [439, 91] width 5 height 5
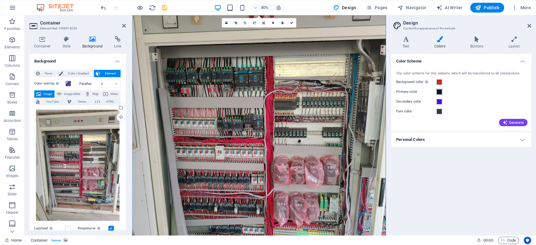
click at [441, 88] on div "Primary color" at bounding box center [461, 91] width 130 height 7
click at [441, 92] on span at bounding box center [439, 91] width 5 height 5
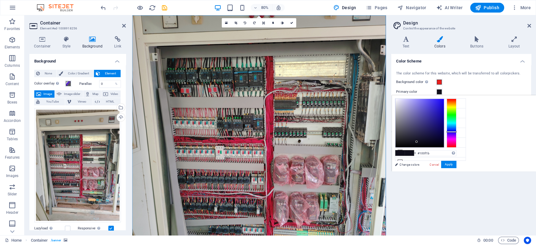
type input "#e9e8f9"
click at [399, 100] on div at bounding box center [420, 123] width 48 height 48
click at [447, 163] on button "Apply" at bounding box center [448, 164] width 15 height 7
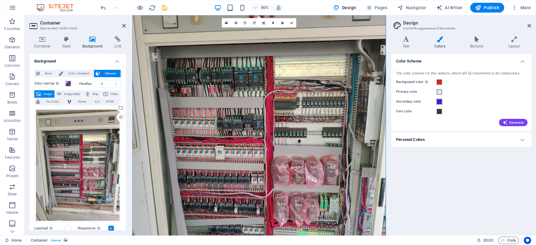
click at [439, 99] on button "Secondary color" at bounding box center [439, 101] width 7 height 7
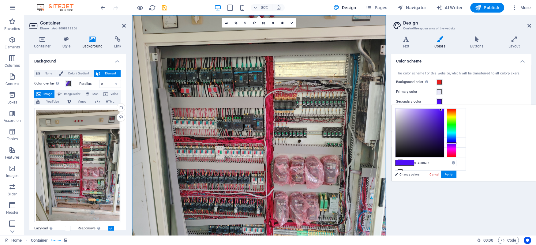
click at [439, 99] on button "Secondary color" at bounding box center [439, 101] width 7 height 7
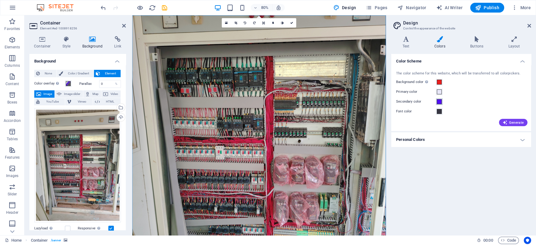
click at [439, 99] on button "Secondary color" at bounding box center [439, 101] width 7 height 7
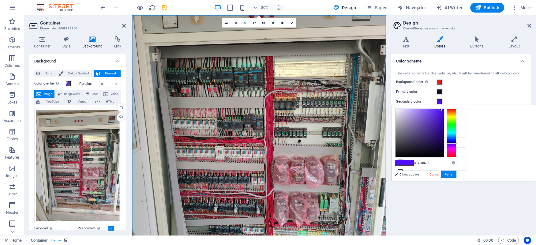
type input "#f1eefa"
click at [398, 109] on div at bounding box center [420, 133] width 48 height 48
click at [447, 174] on button "Apply" at bounding box center [448, 174] width 15 height 7
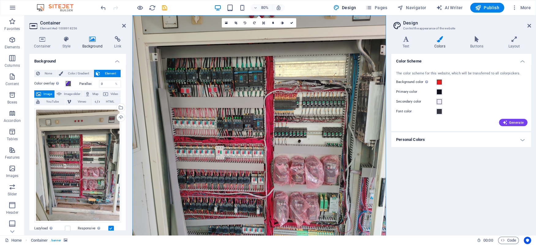
click at [410, 109] on label "Font color" at bounding box center [416, 111] width 40 height 7
click at [436, 109] on button "Font color" at bounding box center [439, 111] width 7 height 7
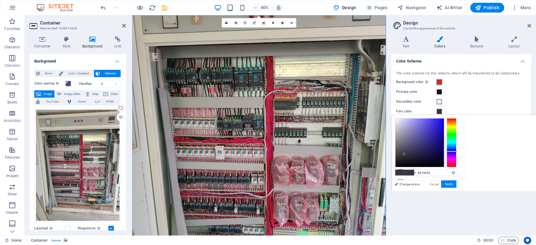
click at [440, 81] on span at bounding box center [439, 82] width 5 height 5
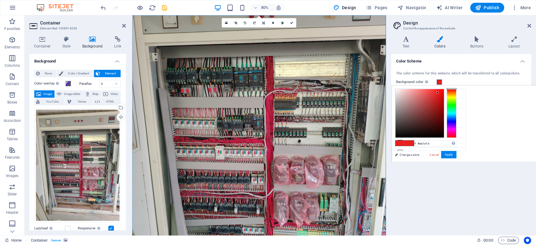
click at [402, 148] on div "#ea1e1e Supported formats #0852ed rgb(8, 82, 237) rgba(8, 82, 237, 90%) hsv(221…" at bounding box center [426, 168] width 68 height 165
type input "#faf1f1"
click at [397, 90] on div at bounding box center [420, 113] width 48 height 48
click at [450, 155] on button "Apply" at bounding box center [448, 154] width 15 height 7
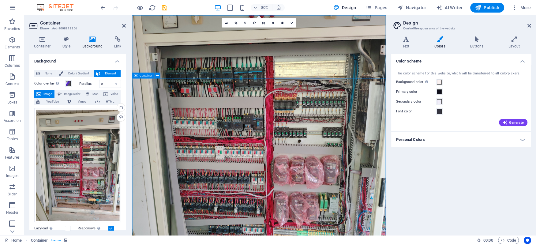
click at [68, 83] on span at bounding box center [68, 83] width 5 height 5
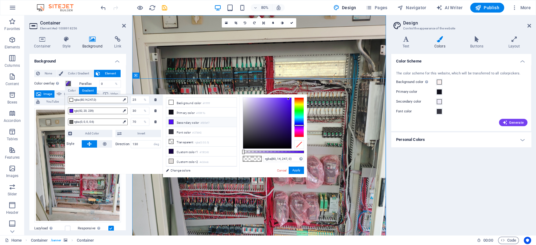
click at [185, 122] on li "Secondary color #500ef7" at bounding box center [201, 122] width 70 height 10
click at [249, 159] on span at bounding box center [247, 158] width 9 height 5
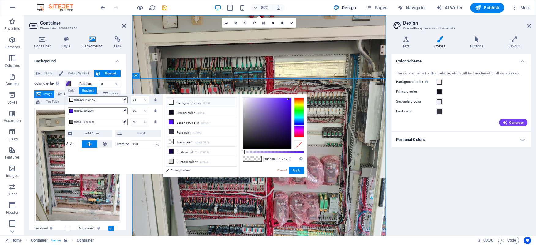
click at [186, 104] on li "Background color #ffffff" at bounding box center [201, 103] width 70 height 10
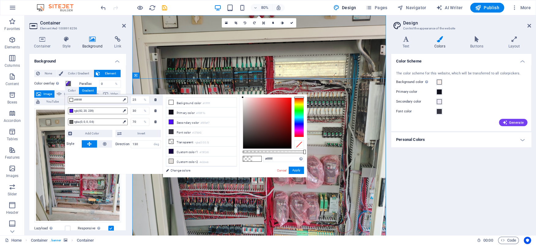
click at [247, 158] on span at bounding box center [247, 158] width 9 height 5
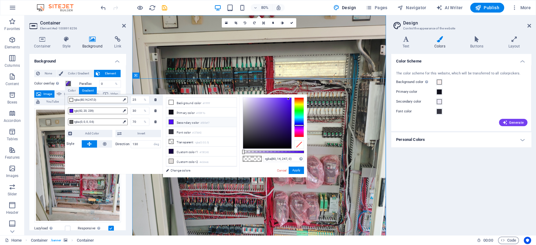
click at [193, 120] on li "Secondary color #500ef7" at bounding box center [201, 122] width 70 height 10
click at [249, 160] on span at bounding box center [247, 158] width 9 height 5
click at [191, 122] on li "Secondary color #500ef7" at bounding box center [201, 122] width 70 height 10
click at [248, 158] on span at bounding box center [247, 158] width 9 height 5
click at [195, 131] on small "#373642" at bounding box center [196, 133] width 9 height 4
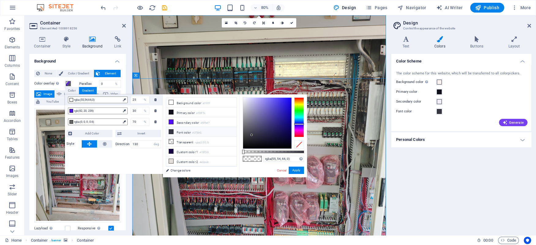
click at [248, 158] on span at bounding box center [247, 158] width 9 height 5
click at [187, 147] on li "Custom color 1 #150243" at bounding box center [201, 152] width 70 height 10
click at [247, 158] on span at bounding box center [247, 158] width 9 height 5
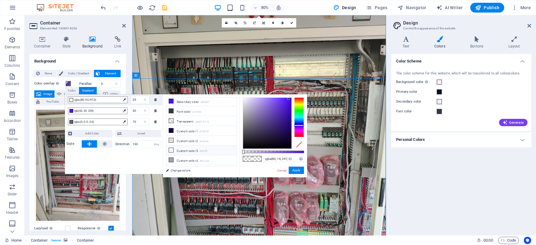
scroll to position [26, 0]
click at [185, 162] on li "Custom color 5 #5214ef" at bounding box center [201, 164] width 70 height 10
click at [247, 157] on span at bounding box center [247, 158] width 9 height 5
click at [185, 159] on li "Custom color 5 #5214ef" at bounding box center [201, 164] width 70 height 10
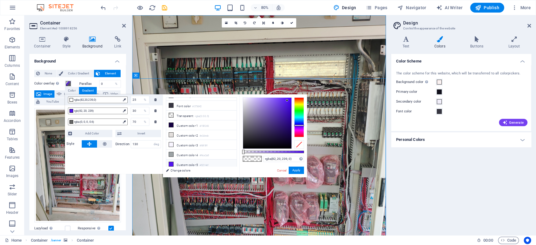
click at [248, 159] on span at bounding box center [247, 158] width 9 height 5
click at [263, 158] on div "rgba(80, 14, 247, 0) Supported formats #0852ed rgb(8, 82, 237) rgba(8, 82, 237,…" at bounding box center [273, 180] width 68 height 172
click at [254, 159] on span at bounding box center [256, 158] width 9 height 5
click at [245, 99] on div at bounding box center [267, 123] width 48 height 51
type input "rgba(237, 234, 244, 0)"
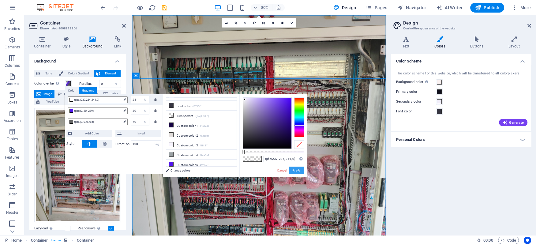
click at [299, 171] on button "Apply" at bounding box center [296, 170] width 15 height 7
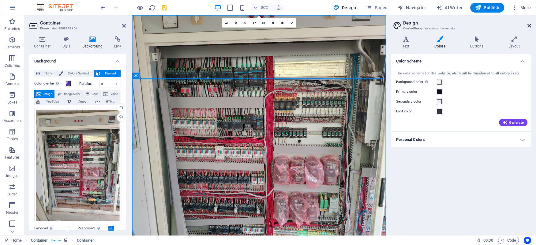
click at [531, 24] on icon at bounding box center [529, 25] width 4 height 5
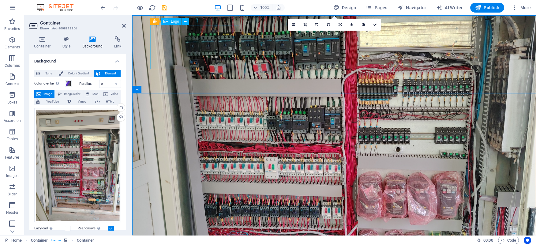
select select "px"
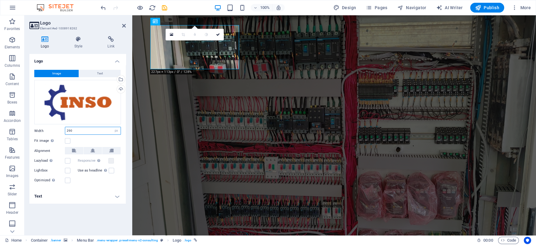
drag, startPoint x: 85, startPoint y: 172, endPoint x: 55, endPoint y: 172, distance: 29.4
click at [65, 134] on input "290" at bounding box center [92, 130] width 55 height 7
type input "100"
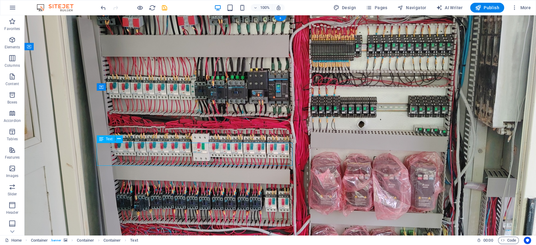
drag, startPoint x: 266, startPoint y: 163, endPoint x: 106, endPoint y: 150, distance: 160.6
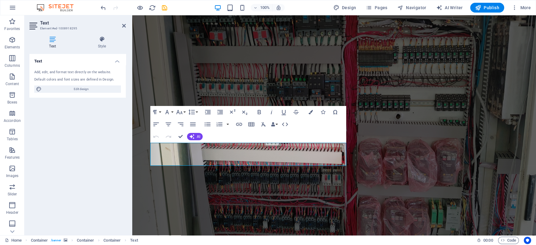
click at [106, 150] on div "Text Element #ed-1008918295 Text Style Text Add, edit, and format text directly…" at bounding box center [280, 125] width 512 height 220
click at [198, 135] on span "AI" at bounding box center [198, 137] width 3 height 4
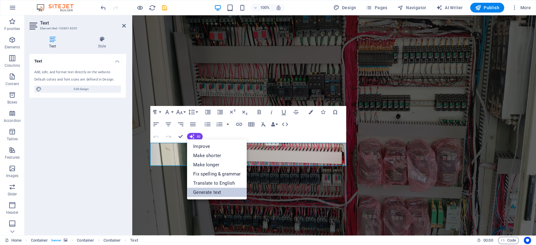
click at [215, 193] on link "Generate text" at bounding box center [217, 192] width 60 height 9
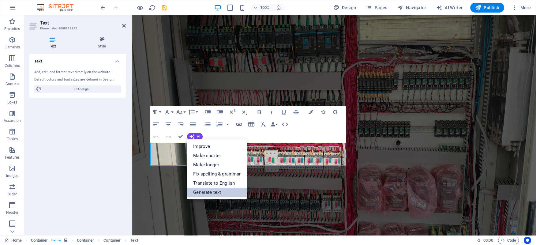
select select "English"
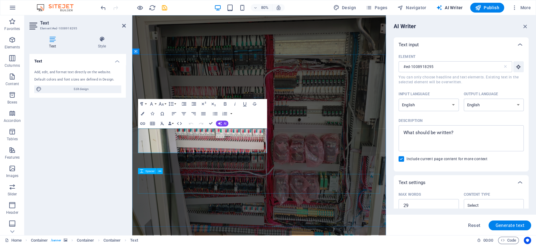
scroll to position [0, 0]
type textarea "x"
click at [431, 137] on textarea "Description x ​" at bounding box center [461, 138] width 119 height 20
type textarea "a"
type textarea "x"
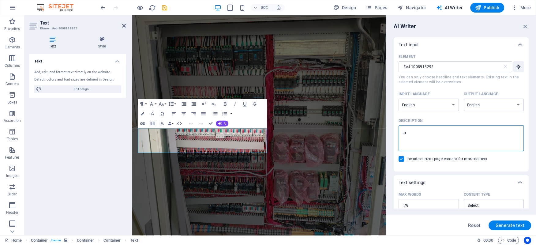
type textarea "ai"
type textarea "x"
type textarea "a"
type textarea "x"
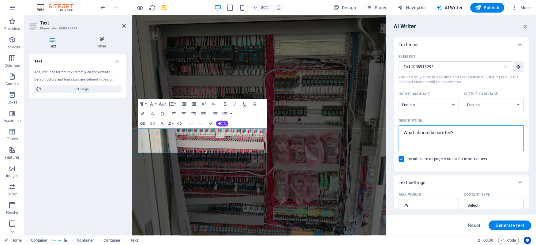
type textarea "i"
type textarea "x"
type textarea "in"
type textarea "x"
type textarea "ind"
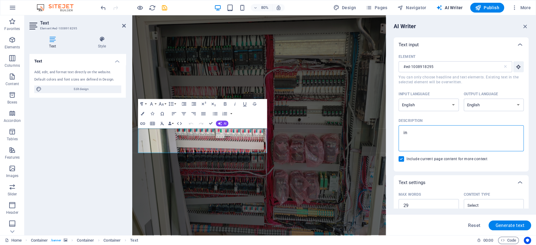
type textarea "x"
type textarea "indu"
type textarea "x"
type textarea "indus"
type textarea "x"
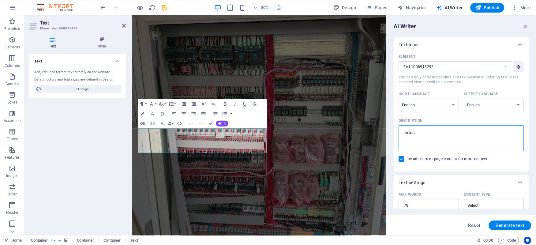
type textarea "indust"
type textarea "x"
type textarea "industr"
type textarea "x"
type textarea "industri"
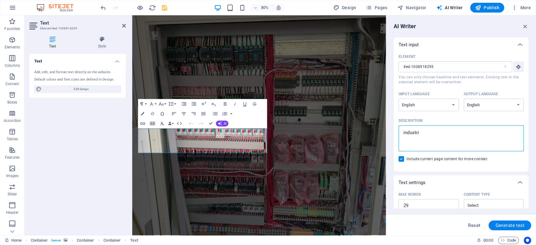
type textarea "x"
type textarea "industria"
type textarea "x"
type textarea "industrial"
type textarea "x"
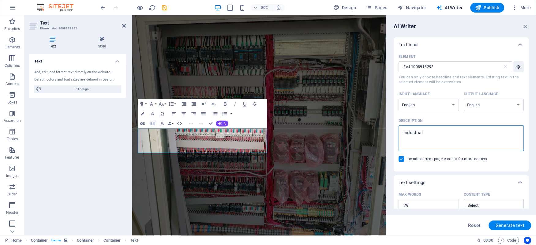
type textarea "industrial"
type textarea "x"
type textarea "industrial s"
type textarea "x"
type textarea "industrial se"
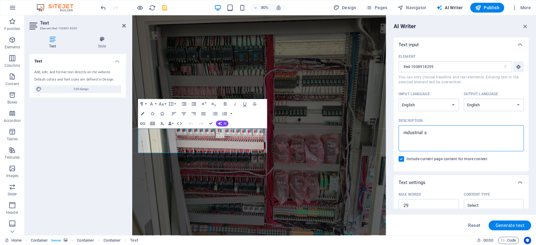
type textarea "x"
type textarea "industrial ser"
type textarea "x"
type textarea "industrial serv"
type textarea "x"
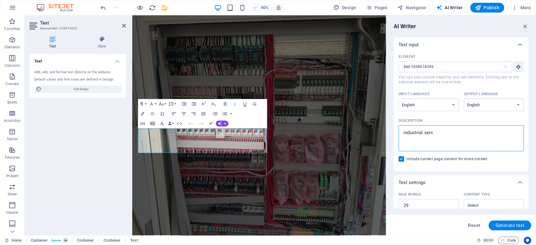
type textarea "industrial servi"
type textarea "x"
type textarea "industrial servic"
type textarea "x"
type textarea "industrial service"
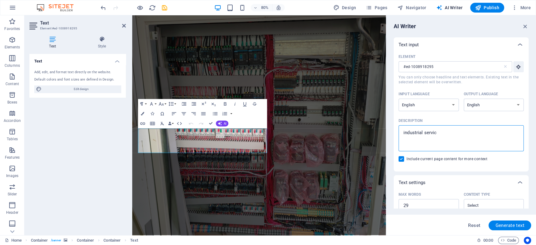
type textarea "x"
type textarea "industrial service"
type textarea "x"
type textarea "industrial service f"
type textarea "x"
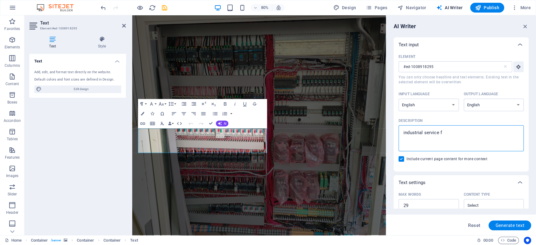
type textarea "industrial service fo"
type textarea "x"
type textarea "industrial service for"
type textarea "x"
type textarea "industrial service for"
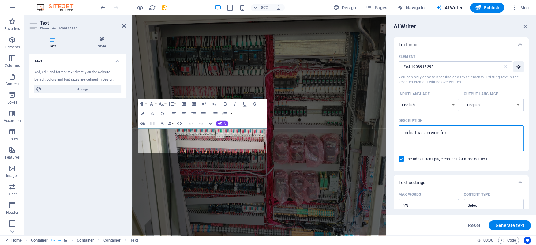
type textarea "x"
type textarea "industrial service for a"
type textarea "x"
type textarea "industrial service for au"
type textarea "x"
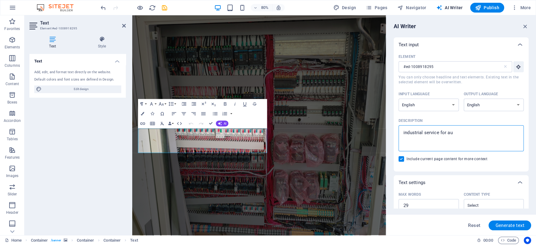
type textarea "industrial service for aut"
type textarea "x"
type textarea "industrial service for auto"
type textarea "x"
type textarea "industrial service for autom"
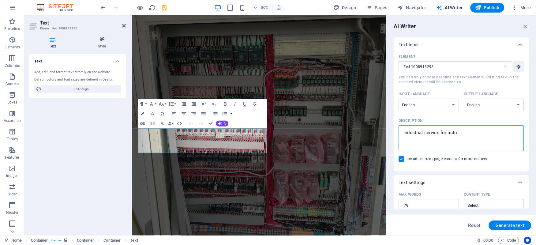
type textarea "x"
type textarea "industrial service for automa"
type textarea "x"
type textarea "industrial service for automat"
type textarea "x"
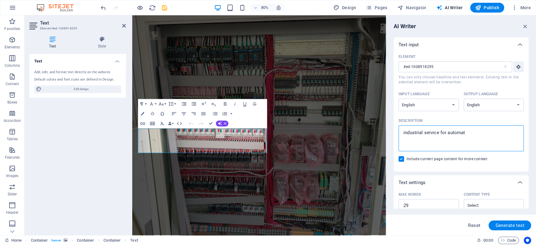
type textarea "industrial service for automati"
type textarea "x"
type textarea "industrial service for automatio"
type textarea "x"
type textarea "industrial service for automation"
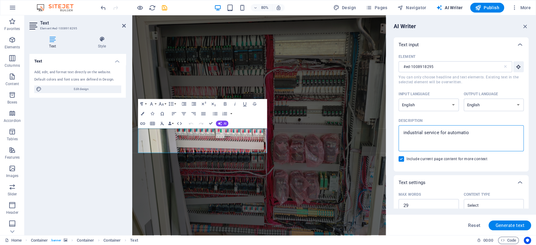
type textarea "x"
type textarea "industrial service for automation"
type textarea "x"
type textarea "industrial service for automation c"
type textarea "x"
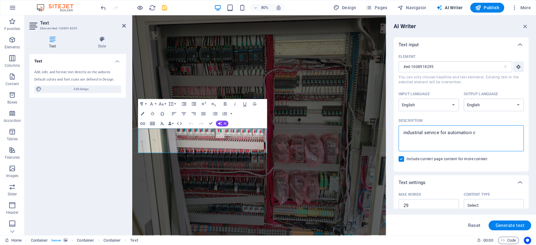
type textarea "industrial service for automation co"
type textarea "x"
type textarea "industrial service for automation con"
type textarea "x"
type textarea "industrial service for automation cont"
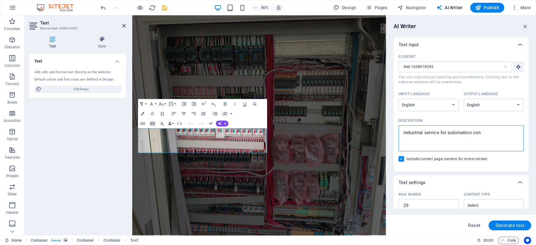
type textarea "x"
type textarea "industrial service for automation contr"
type textarea "x"
type textarea "industrial service for automation contro"
type textarea "x"
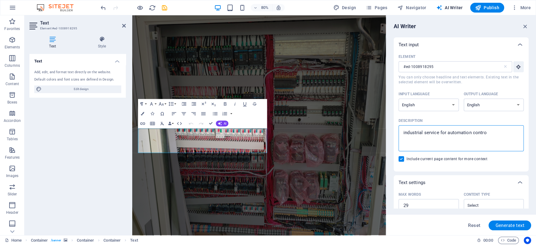
type textarea "industrial service for automation control"
type textarea "x"
type textarea "industrial service for automation control"
type textarea "x"
type textarea "industrial service for automation control a"
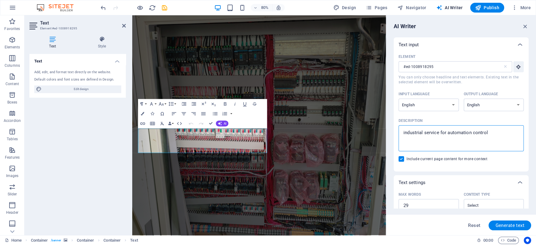
type textarea "x"
type textarea "industrial service for automation control an"
type textarea "x"
type textarea "industrial service for automation control and"
type textarea "x"
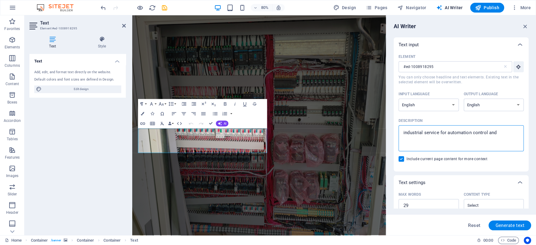
type textarea "industrial service for automation control and"
type textarea "x"
type textarea "industrial service for automation control and n"
type textarea "x"
type textarea "industrial service for automation control and nu"
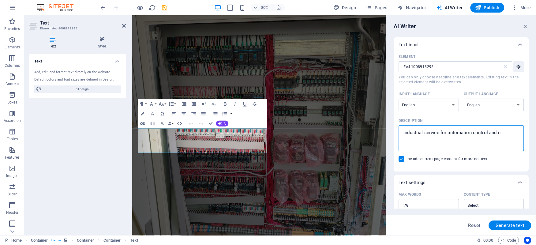
type textarea "x"
type textarea "industrial service for automation control and nui"
type textarea "x"
type textarea "industrial service for automation control and nuil"
type textarea "x"
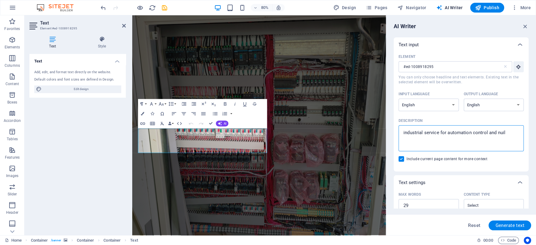
type textarea "industrial service for automation control and nuild"
type textarea "x"
type textarea "industrial service for automation control and nuildi"
type textarea "x"
type textarea "industrial service for automation control and nuildin"
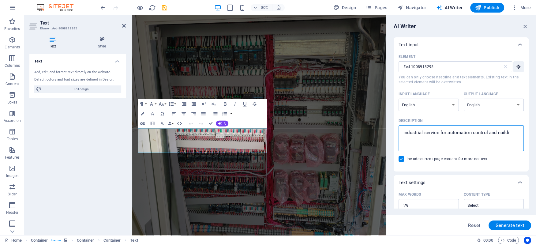
type textarea "x"
type textarea "industrial service for automation control and nuilding"
type textarea "x"
type textarea "industrial service for automation control and nuilding"
type textarea "x"
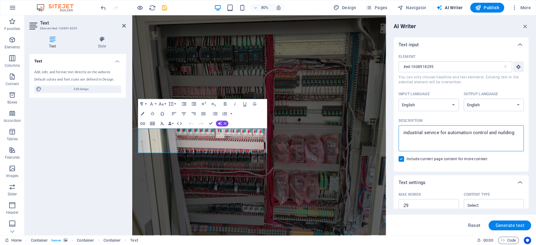
type textarea "industrial service for automation control and nuilding a"
type textarea "x"
type textarea "industrial service for automation control and nuilding au"
type textarea "x"
type textarea "industrial service for automation control and nuilding aua"
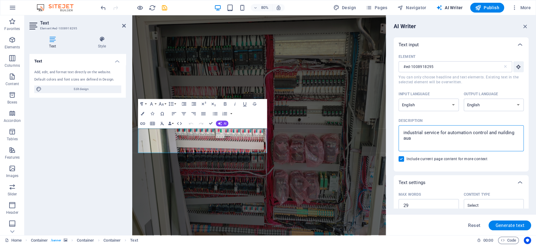
type textarea "x"
type textarea "industrial service for automation control and nuilding auat"
type textarea "x"
type textarea "industrial service for automation control and nuilding auato"
type textarea "x"
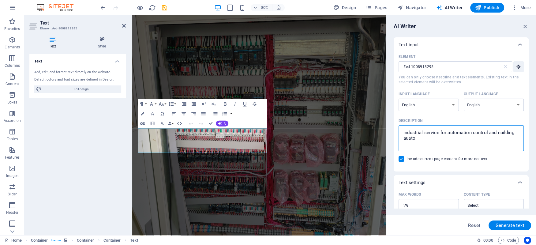
type textarea "industrial service for automation control and nuilding auatom"
type textarea "x"
type textarea "industrial service for automation control and nuilding auatoma"
type textarea "x"
type textarea "industrial service for automation control and nuilding auatomat"
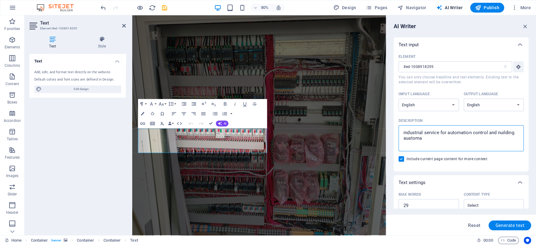
type textarea "x"
type textarea "industrial service for automation control and nuilding auatomati"
type textarea "x"
type textarea "industrial service for automation control and nuilding auatomatic"
type textarea "x"
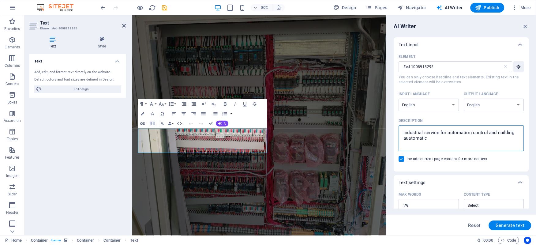
type textarea "industrial service for automation control and nuilding auatomatic"
type textarea "x"
type textarea "industrial service for automation control and nuilding auatomatic s"
type textarea "x"
type textarea "industrial service for automation control and nuilding auatomatic sy"
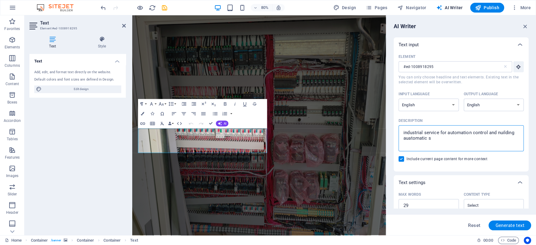
type textarea "x"
type textarea "industrial service for automation control and nuilding auatomatic sys"
type textarea "x"
type textarea "industrial service for automation control and nuilding auatomatic syst"
type textarea "x"
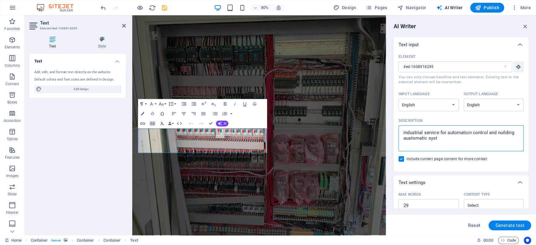
type textarea "industrial service for automation control and nuilding auatomatic syste"
type textarea "x"
type textarea "industrial service for automation control and nuilding auatomatic system"
type textarea "x"
type textarea "industrial service for automation control and nuilding auatomatic systems"
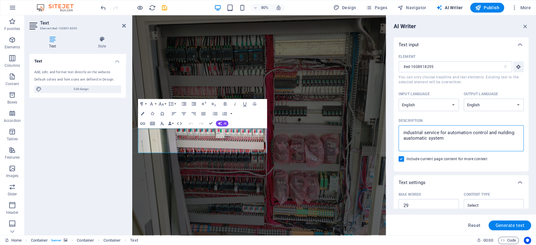
type textarea "x"
type textarea "industrial service for automation control and nuilding auatomatic systems"
type textarea "x"
type textarea "industrial service for automation control and nuilding auatomatic systems a"
type textarea "x"
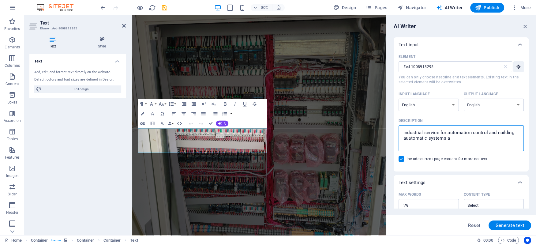
type textarea "industrial service for automation control and nuilding auatomatic systems an"
type textarea "x"
type textarea "industrial service for automation control and nuilding auatomatic systems and"
type textarea "x"
type textarea "industrial service for automation control and nuilding auatomatic systems and"
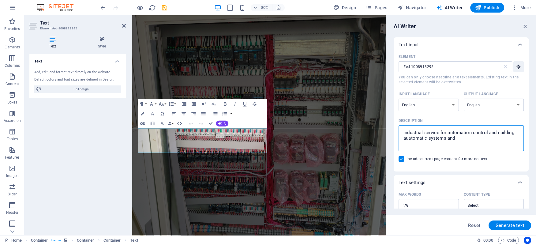
type textarea "x"
type textarea "industrial service for automation control and nuilding auatomatic systems and i"
type textarea "x"
type textarea "industrial service for automation control and nuilding auatomatic systems and im"
type textarea "x"
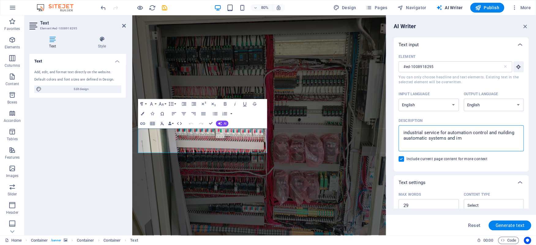
type textarea "industrial service for automation control and nuilding auatomatic systems and i…"
type textarea "x"
type textarea "industrial service for automation control and nuilding auatomatic systems and i…"
type textarea "x"
type textarea "industrial service for automation control and nuilding auatomatic systems and i…"
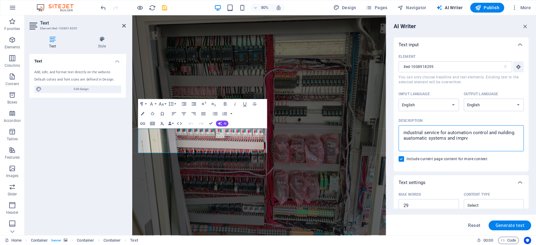
type textarea "x"
type textarea "industrial service for automation control and nuilding auatomatic systems and i…"
type textarea "x"
type textarea "industrial service for automation control and nuilding auatomatic systems and i…"
type textarea "x"
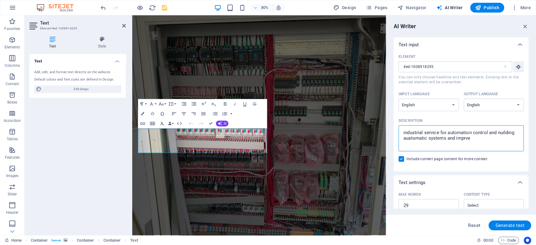
type textarea "industrial service for automation control and nuilding auatomatic systems and i…"
type textarea "x"
type textarea "industrial service for automation control and nuilding auatomatic systems and i…"
type textarea "x"
type textarea "industrial service for automation control and nuilding auatomatic systems and i…"
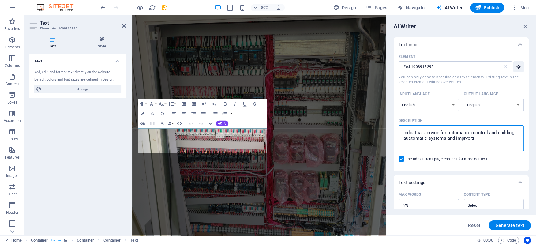
type textarea "x"
type textarea "industrial service for automation control and nuilding auatomatic systems and i…"
type textarea "x"
click at [510, 224] on span "Generate text" at bounding box center [509, 225] width 29 height 5
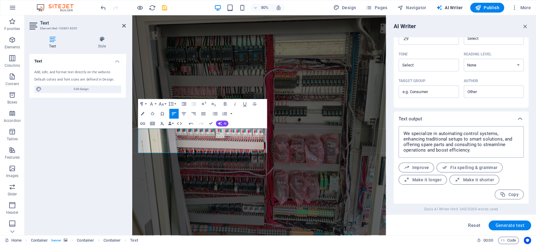
scroll to position [167, 0]
drag, startPoint x: 479, startPoint y: 148, endPoint x: 393, endPoint y: 123, distance: 89.9
click at [402, 129] on textarea "We specialize in automating control systems, enhancing traditional setups to sm…" at bounding box center [461, 141] width 119 height 25
click at [510, 191] on span "Copy" at bounding box center [509, 194] width 19 height 6
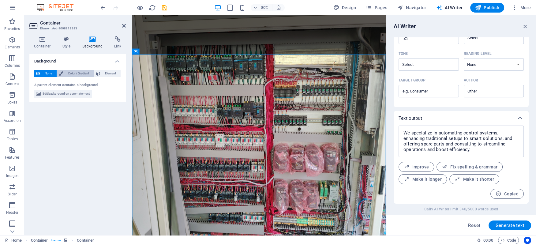
click at [75, 75] on span "Color / Gradient" at bounding box center [78, 73] width 27 height 7
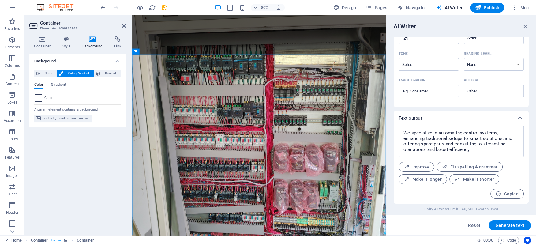
click at [38, 100] on span at bounding box center [38, 98] width 7 height 7
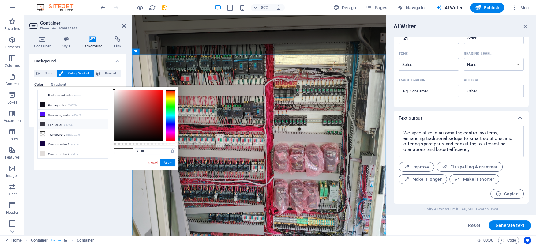
scroll to position [26, 0]
click at [64, 155] on li "Custom color 5 #5214ef" at bounding box center [73, 157] width 70 height 10
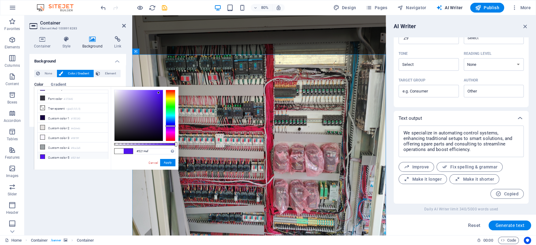
click at [118, 151] on span at bounding box center [118, 150] width 9 height 5
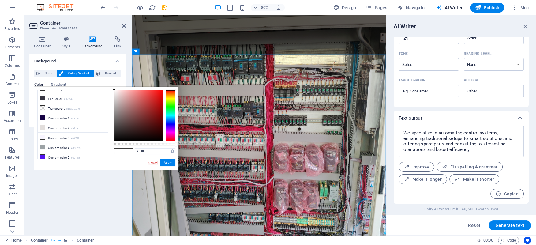
click at [155, 161] on link "Cancel" at bounding box center [153, 162] width 11 height 5
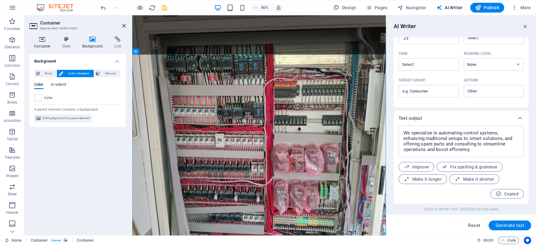
click at [40, 44] on h4 "Container" at bounding box center [43, 42] width 28 height 13
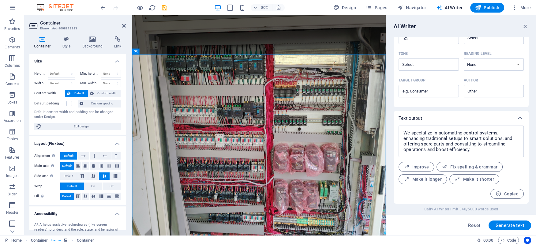
click at [110, 89] on div "Height Default px rem % vh vw Min. height None px rem % vh vw Width Default px …" at bounding box center [77, 100] width 96 height 70
click at [107, 93] on span "Custom width" at bounding box center [108, 93] width 24 height 7
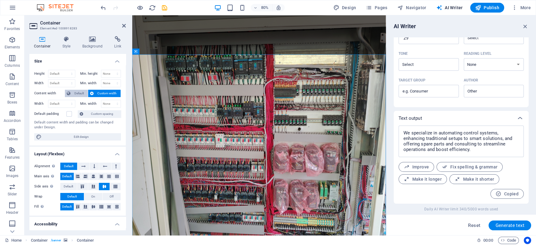
click at [78, 94] on span "Default" at bounding box center [79, 93] width 14 height 7
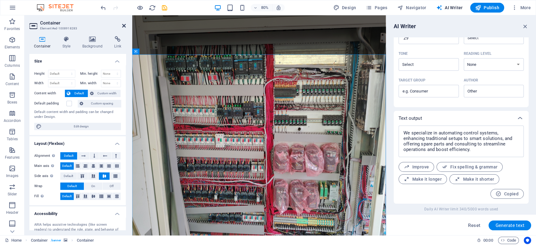
click at [125, 26] on icon at bounding box center [124, 25] width 4 height 5
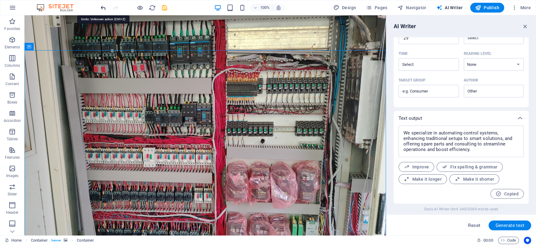
click at [103, 6] on icon "undo" at bounding box center [103, 7] width 7 height 7
click at [101, 6] on icon "undo" at bounding box center [103, 7] width 7 height 7
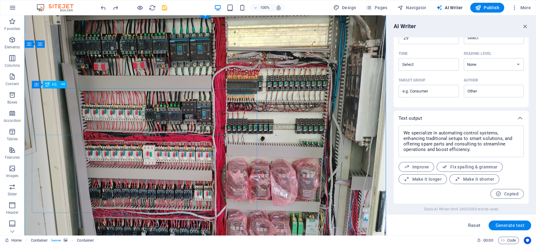
scroll to position [0, 0]
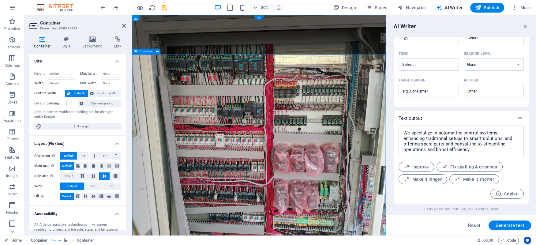
click at [67, 39] on icon at bounding box center [66, 39] width 17 height 6
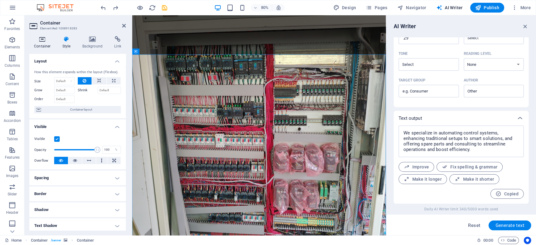
click at [40, 40] on icon at bounding box center [42, 39] width 26 height 6
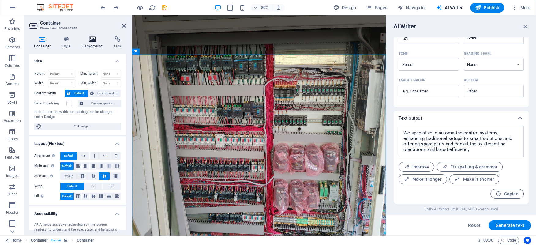
click at [88, 41] on icon at bounding box center [93, 39] width 30 height 6
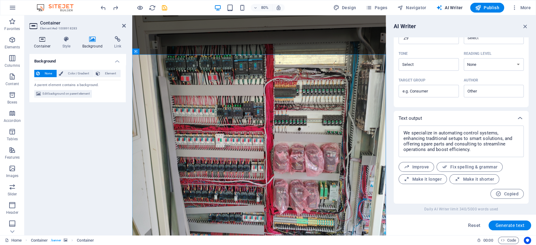
click at [44, 42] on icon at bounding box center [42, 39] width 26 height 6
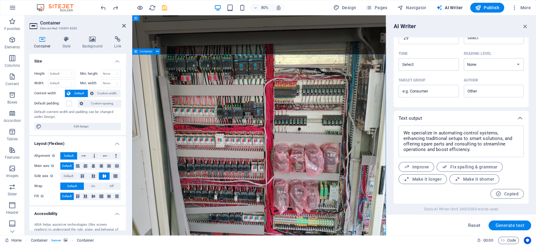
click at [67, 38] on icon at bounding box center [66, 39] width 17 height 6
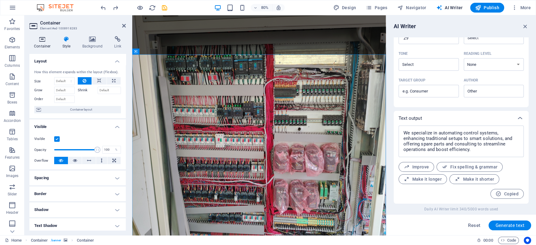
click at [47, 44] on h4 "Container" at bounding box center [43, 42] width 28 height 13
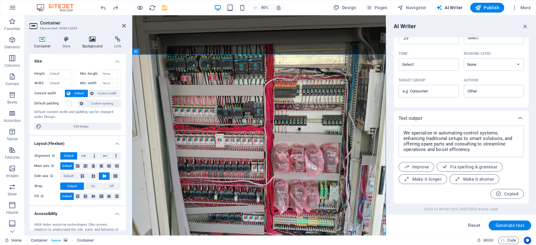
click at [94, 40] on icon at bounding box center [93, 39] width 30 height 6
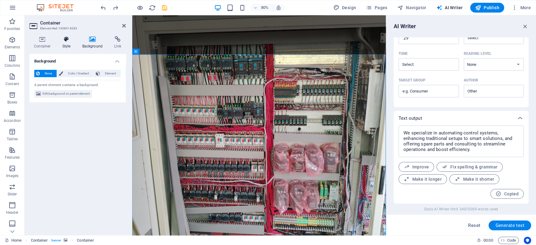
click at [63, 38] on icon at bounding box center [66, 39] width 17 height 6
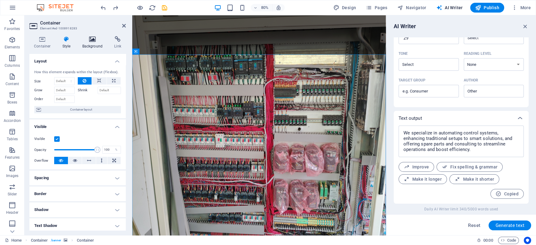
click at [96, 40] on icon at bounding box center [93, 39] width 30 height 6
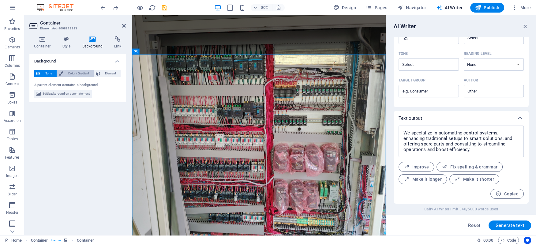
click at [76, 76] on span "Color / Gradient" at bounding box center [78, 73] width 27 height 7
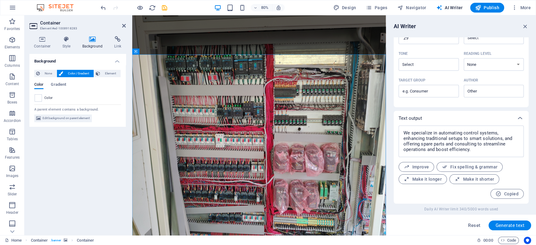
click at [32, 71] on div "None Color / Gradient Element Stretch background to full-width Color overlay Pl…" at bounding box center [77, 96] width 96 height 62
click at [48, 71] on span "None" at bounding box center [48, 73] width 13 height 7
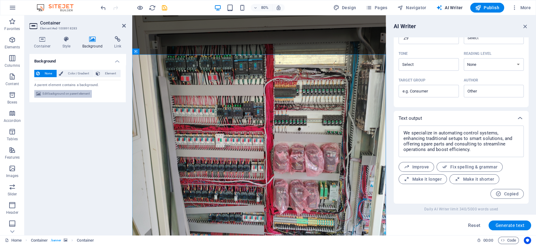
click at [53, 94] on span "Edit background on parent element" at bounding box center [66, 93] width 47 height 7
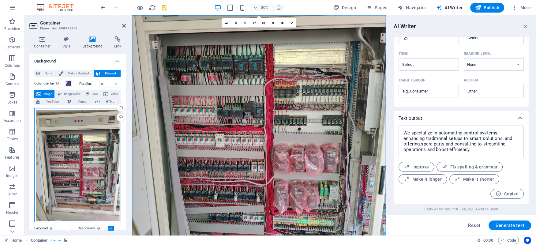
click at [90, 134] on div "Drag files here, click to choose files or select files from Files or our free s…" at bounding box center [77, 165] width 87 height 114
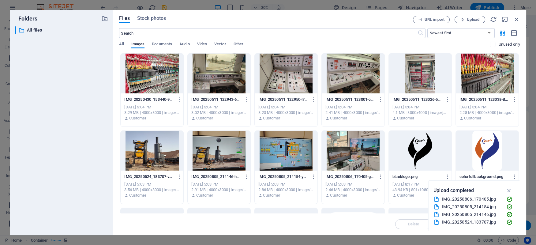
click at [359, 78] on div at bounding box center [353, 74] width 63 height 40
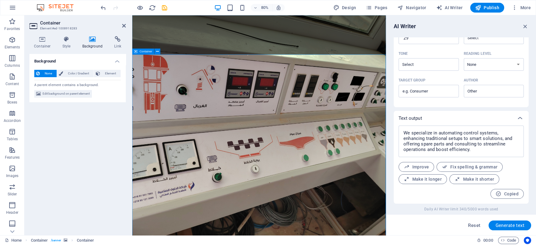
click at [71, 94] on span "Edit background on parent element" at bounding box center [66, 93] width 47 height 7
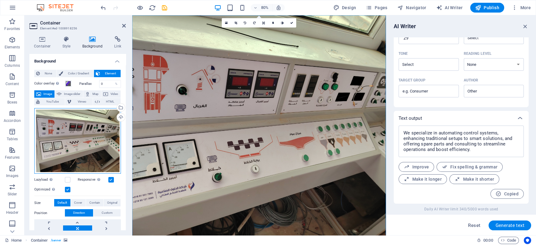
click at [83, 131] on div "Drag files here, click to choose files or select files from Files or our free s…" at bounding box center [77, 141] width 87 height 66
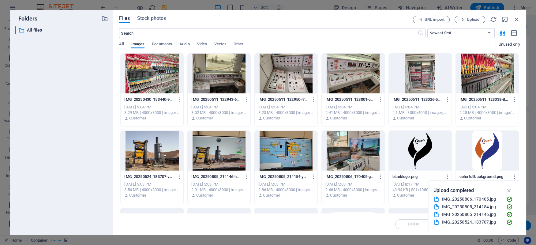
click at [212, 83] on div at bounding box center [219, 74] width 63 height 40
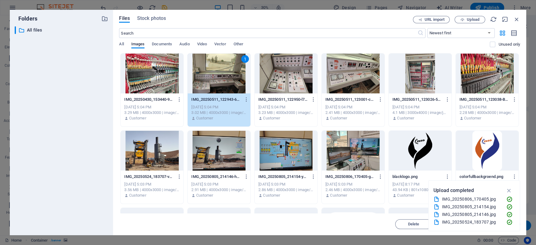
click at [212, 83] on div "1" at bounding box center [219, 74] width 63 height 40
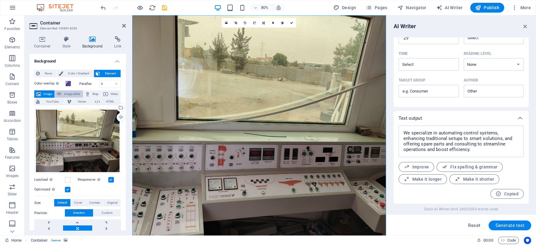
click at [66, 92] on span "Image slider" at bounding box center [71, 93] width 17 height 7
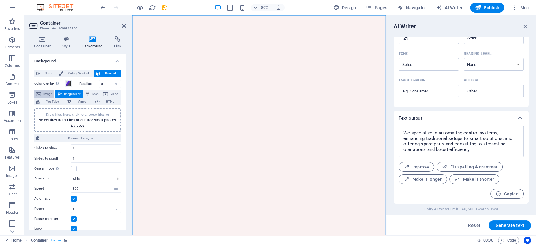
click at [46, 92] on span "Image" at bounding box center [48, 93] width 10 height 7
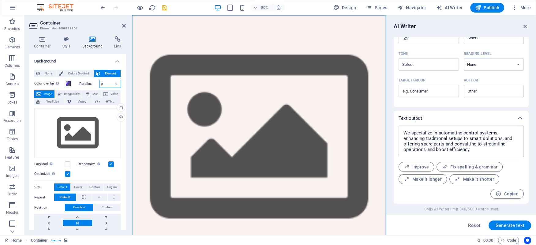
click at [109, 81] on input "0" at bounding box center [109, 83] width 21 height 7
drag, startPoint x: 109, startPoint y: 81, endPoint x: 90, endPoint y: 82, distance: 18.7
click at [99, 82] on input "0" at bounding box center [109, 83] width 21 height 7
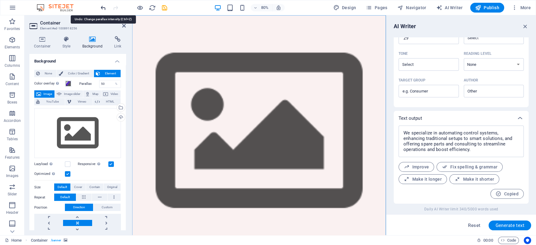
click at [102, 7] on icon "undo" at bounding box center [103, 7] width 7 height 7
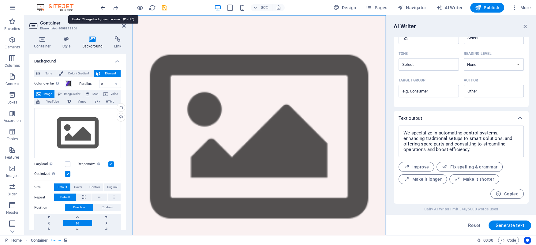
click at [102, 7] on icon "undo" at bounding box center [103, 7] width 7 height 7
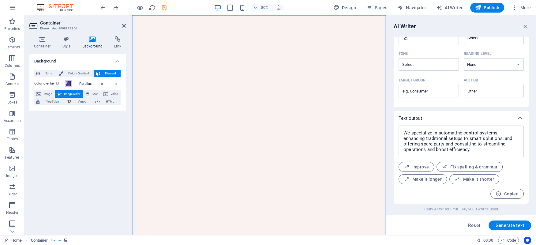
click at [69, 83] on span at bounding box center [68, 83] width 5 height 5
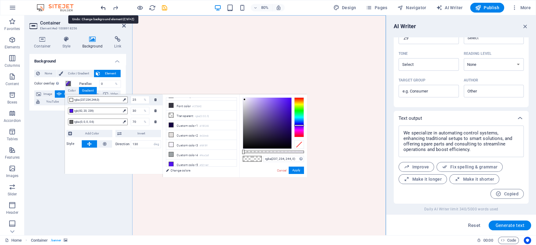
click at [100, 5] on icon "undo" at bounding box center [103, 7] width 7 height 7
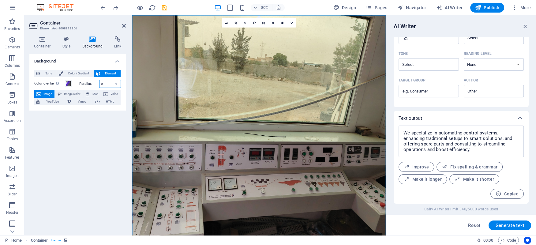
drag, startPoint x: 105, startPoint y: 84, endPoint x: 95, endPoint y: 83, distance: 10.1
click at [99, 83] on input "0" at bounding box center [109, 83] width 21 height 7
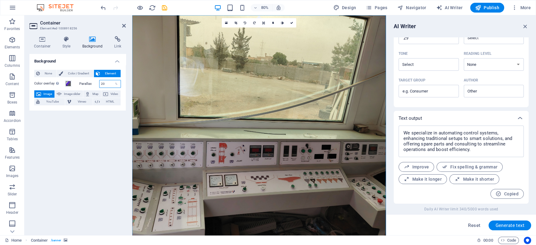
drag, startPoint x: 107, startPoint y: 83, endPoint x: 100, endPoint y: 84, distance: 7.4
click at [100, 84] on input "20" at bounding box center [109, 83] width 21 height 7
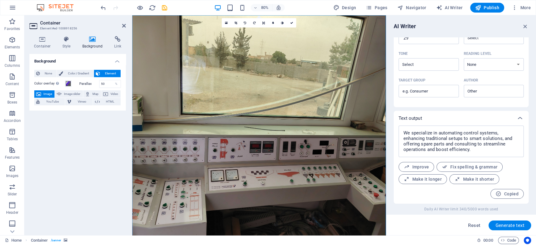
click at [85, 86] on div "Parallax 50 %" at bounding box center [100, 84] width 42 height 8
click at [81, 73] on span "Color / Gradient" at bounding box center [78, 73] width 27 height 7
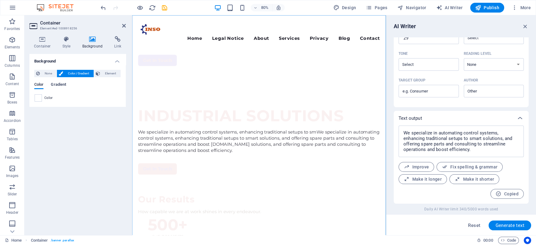
click at [62, 84] on span "Gradient" at bounding box center [58, 85] width 15 height 9
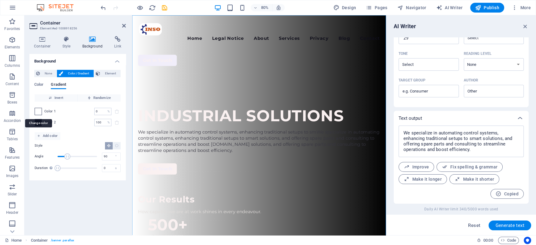
click at [38, 111] on span at bounding box center [38, 111] width 7 height 7
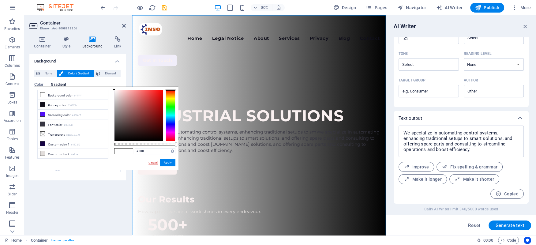
click at [149, 162] on link "Cancel" at bounding box center [153, 162] width 11 height 5
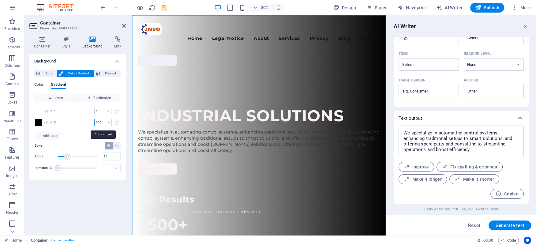
drag, startPoint x: 102, startPoint y: 123, endPoint x: 93, endPoint y: 122, distance: 9.2
click at [94, 122] on input "100" at bounding box center [99, 122] width 11 height 7
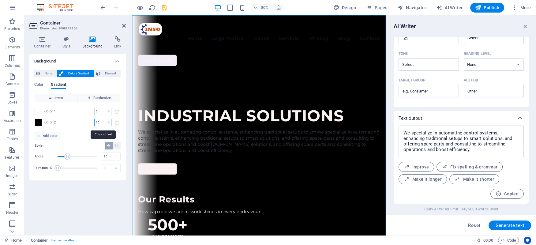
drag, startPoint x: 102, startPoint y: 122, endPoint x: 83, endPoint y: 122, distance: 19.3
click at [94, 122] on input "10" at bounding box center [99, 122] width 11 height 7
click at [54, 97] on span "Invert" at bounding box center [56, 97] width 38 height 7
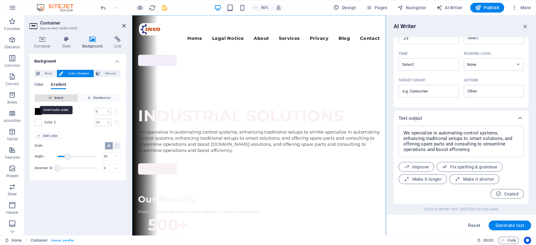
click at [54, 97] on span "Invert" at bounding box center [56, 97] width 38 height 7
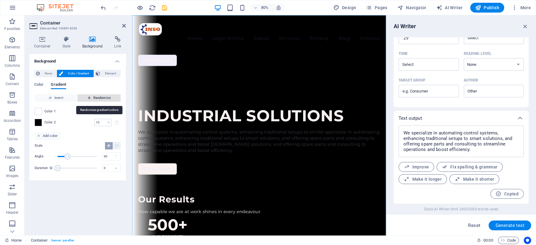
click at [95, 96] on span "Randomize" at bounding box center [99, 97] width 38 height 7
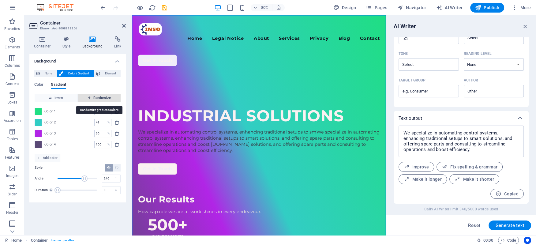
click at [95, 96] on span "Randomize" at bounding box center [99, 97] width 38 height 7
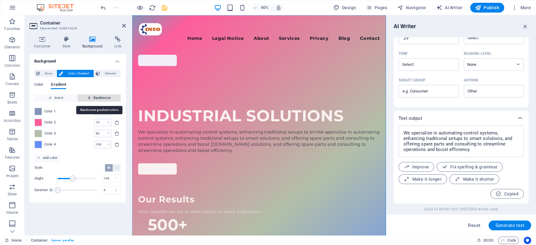
click at [95, 96] on span "Randomize" at bounding box center [99, 97] width 38 height 7
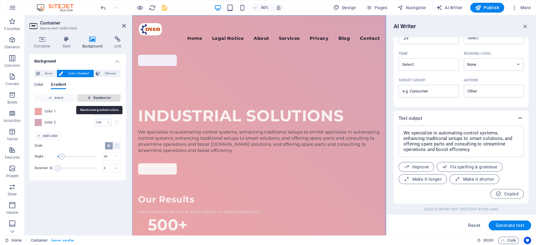
click at [95, 96] on span "Randomize" at bounding box center [99, 97] width 38 height 7
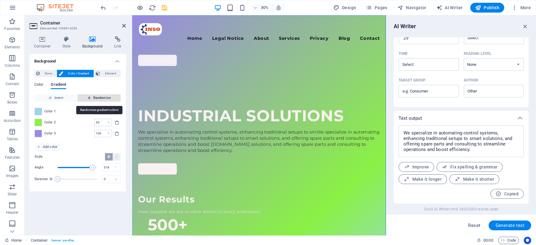
click at [95, 96] on span "Randomize" at bounding box center [99, 97] width 38 height 7
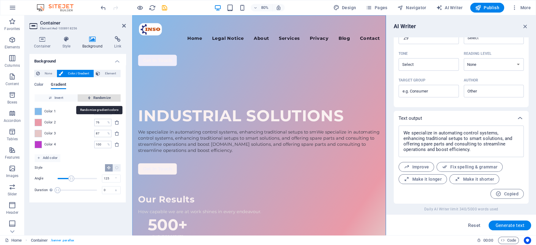
click at [95, 96] on span "Randomize" at bounding box center [99, 97] width 38 height 7
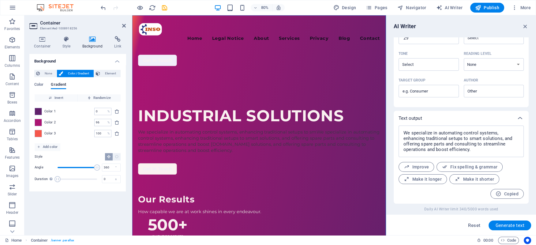
drag, startPoint x: 87, startPoint y: 166, endPoint x: 131, endPoint y: 170, distance: 43.9
click at [131, 170] on aside "Container Element #ed-1008918256 Container Style Background Link Size Height De…" at bounding box center [78, 125] width 108 height 220
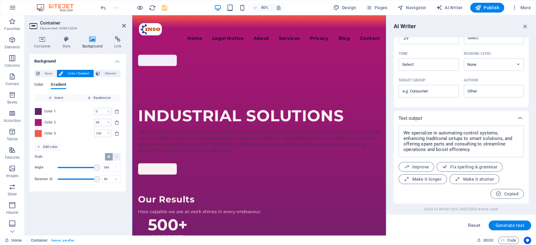
drag, startPoint x: 58, startPoint y: 178, endPoint x: 99, endPoint y: 179, distance: 40.7
click at [99, 179] on span "Duration" at bounding box center [97, 179] width 6 height 6
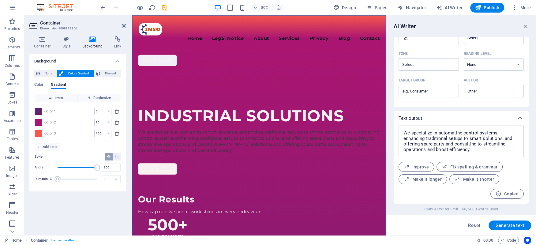
drag, startPoint x: 96, startPoint y: 179, endPoint x: 40, endPoint y: 179, distance: 56.3
click at [40, 179] on div "Duration Duration of the background animation. A value of "0" disables the anim…" at bounding box center [78, 178] width 86 height 9
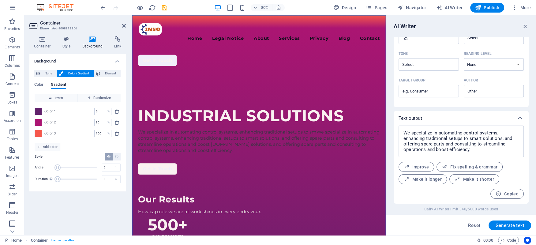
drag, startPoint x: 95, startPoint y: 169, endPoint x: 55, endPoint y: 169, distance: 40.4
click at [55, 169] on span "Angle" at bounding box center [57, 167] width 6 height 6
click at [116, 133] on icon "delete" at bounding box center [116, 133] width 5 height 5
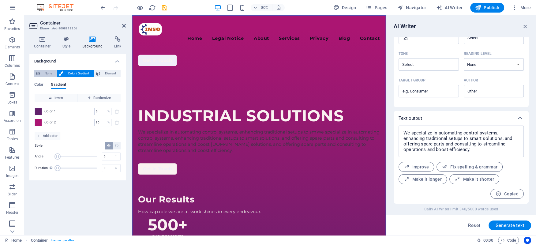
click at [39, 72] on icon at bounding box center [38, 73] width 4 height 7
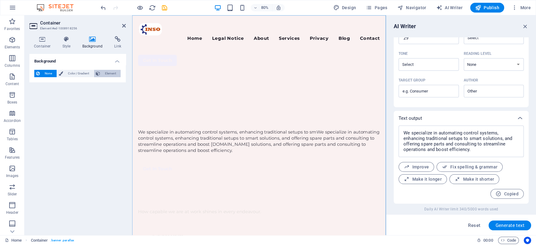
click at [108, 76] on span "Element" at bounding box center [110, 73] width 17 height 7
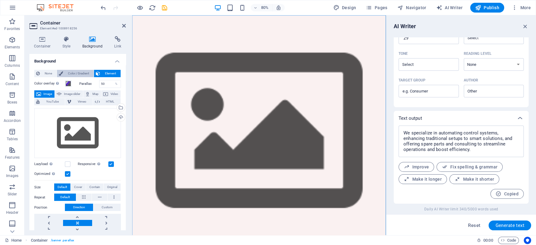
click at [79, 76] on span "Color / Gradient" at bounding box center [78, 73] width 27 height 7
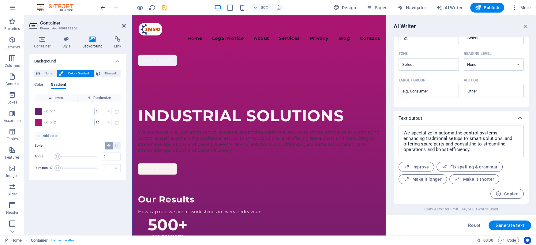
click at [100, 9] on icon "undo" at bounding box center [103, 7] width 7 height 7
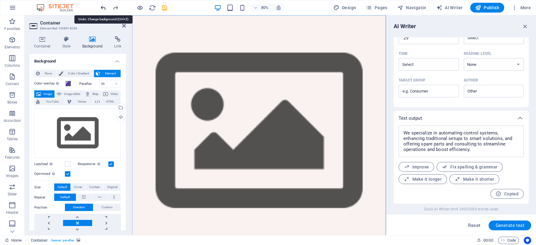
click at [101, 9] on icon "undo" at bounding box center [103, 7] width 7 height 7
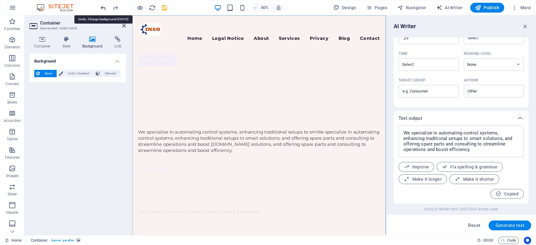
click at [101, 9] on icon "undo" at bounding box center [103, 7] width 7 height 7
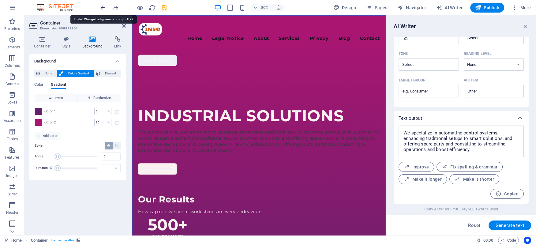
click at [101, 9] on icon "undo" at bounding box center [103, 7] width 7 height 7
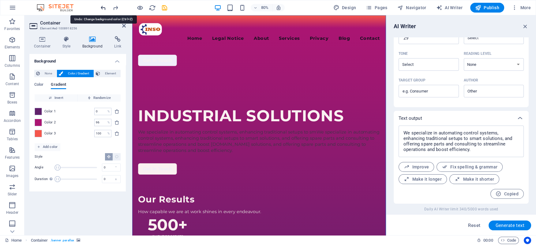
click at [101, 9] on icon "undo" at bounding box center [103, 7] width 7 height 7
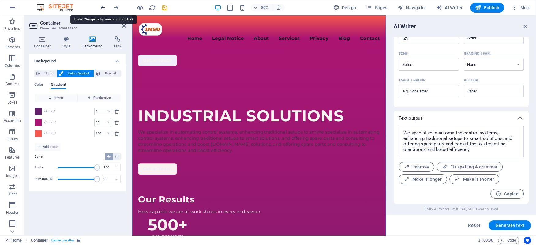
click at [101, 9] on icon "undo" at bounding box center [103, 7] width 7 height 7
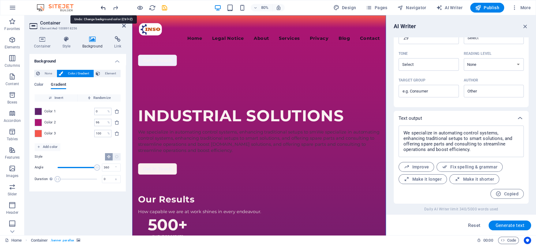
click at [101, 9] on icon "undo" at bounding box center [103, 7] width 7 height 7
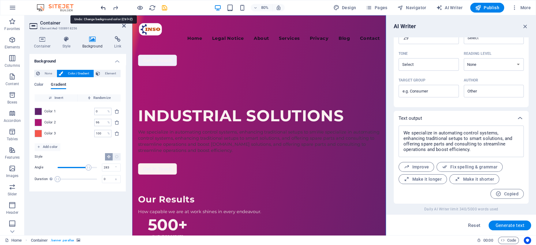
click at [101, 9] on icon "undo" at bounding box center [103, 7] width 7 height 7
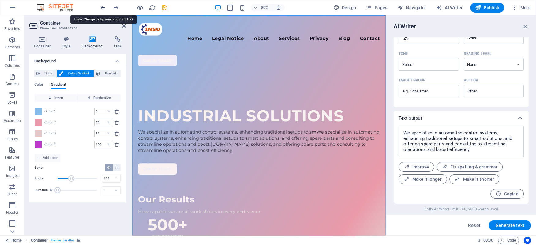
click at [101, 9] on icon "undo" at bounding box center [103, 7] width 7 height 7
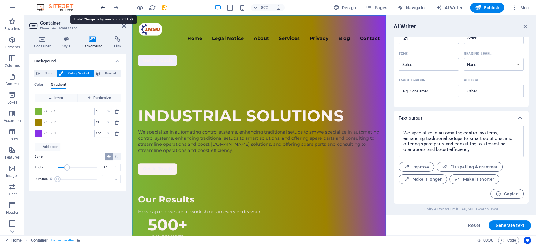
click at [101, 9] on icon "undo" at bounding box center [103, 7] width 7 height 7
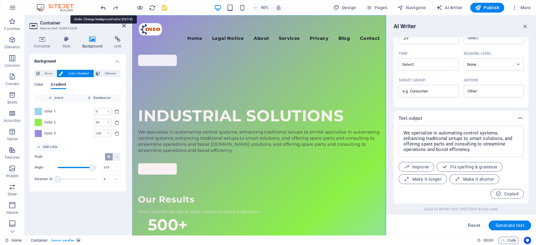
click at [101, 9] on icon "undo" at bounding box center [103, 7] width 7 height 7
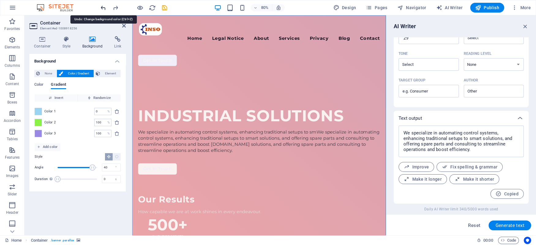
click at [101, 9] on icon "undo" at bounding box center [103, 7] width 7 height 7
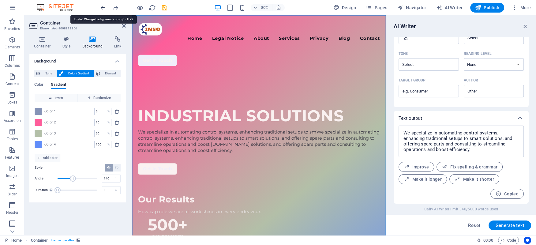
click at [101, 9] on icon "undo" at bounding box center [103, 7] width 7 height 7
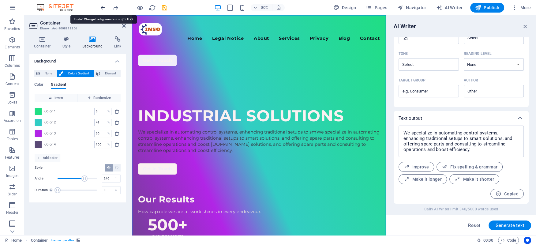
click at [101, 9] on icon "undo" at bounding box center [103, 7] width 7 height 7
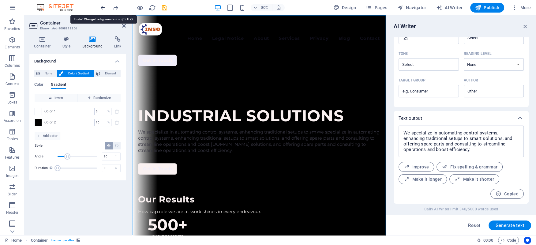
click at [101, 9] on icon "undo" at bounding box center [103, 7] width 7 height 7
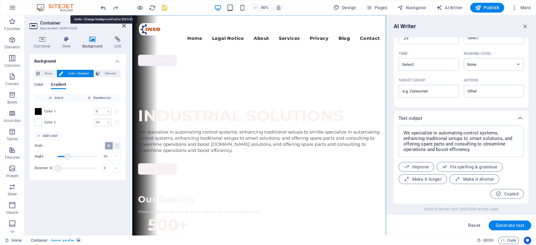
click at [101, 9] on icon "undo" at bounding box center [103, 7] width 7 height 7
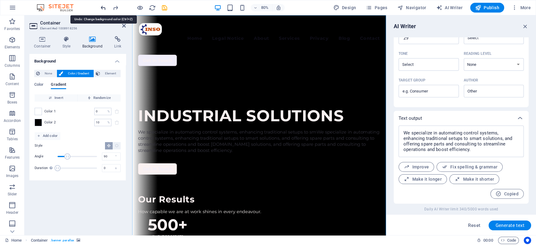
click at [101, 9] on icon "undo" at bounding box center [103, 7] width 7 height 7
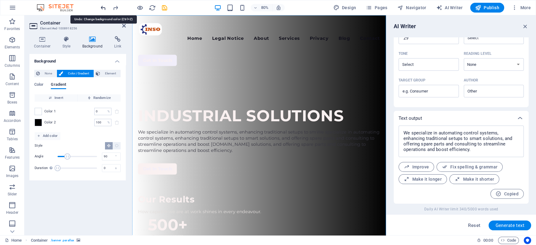
click at [102, 8] on icon "undo" at bounding box center [103, 7] width 7 height 7
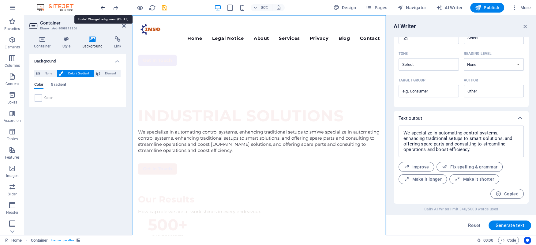
click at [102, 8] on icon "undo" at bounding box center [103, 7] width 7 height 7
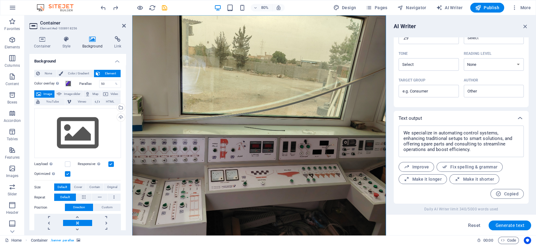
click at [84, 83] on label "Parallax" at bounding box center [89, 83] width 20 height 3
click at [67, 84] on span at bounding box center [68, 83] width 5 height 5
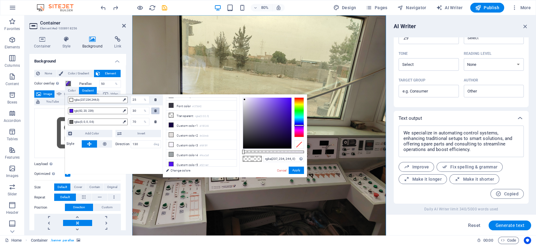
click at [155, 112] on icon at bounding box center [155, 110] width 2 height 3
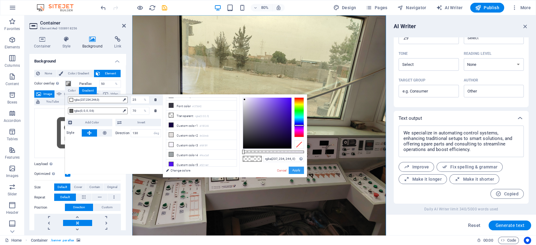
click at [294, 169] on button "Apply" at bounding box center [296, 170] width 15 height 7
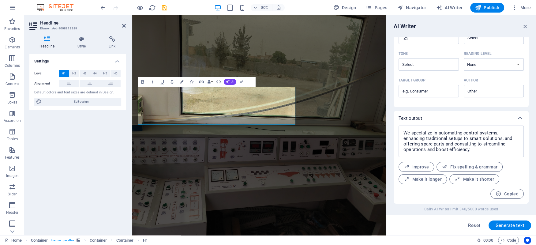
click at [96, 132] on div "Settings Level H1 H2 H3 H4 H5 H6 Alignment Default colors and font sizes are de…" at bounding box center [77, 142] width 96 height 176
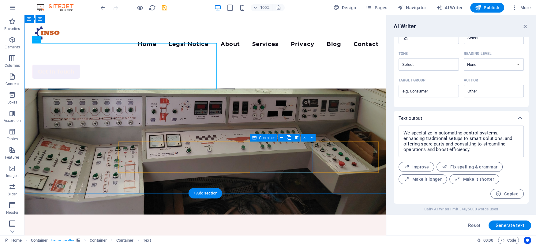
scroll to position [0, 0]
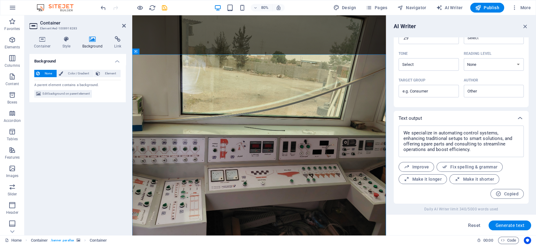
click at [92, 38] on icon at bounding box center [93, 39] width 30 height 6
click at [59, 96] on span "Edit background on parent element" at bounding box center [66, 93] width 47 height 7
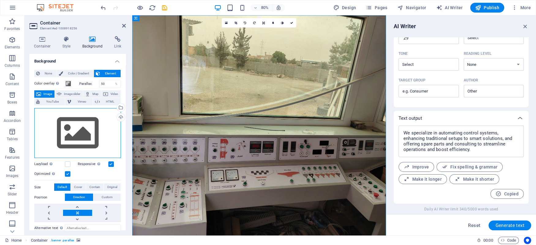
click at [86, 133] on div "Drag files here, click to choose files or select files from Files or our free s…" at bounding box center [77, 133] width 87 height 50
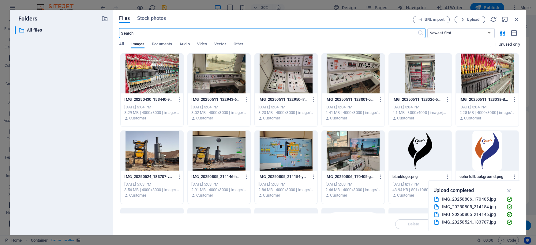
click at [350, 77] on div at bounding box center [353, 74] width 63 height 40
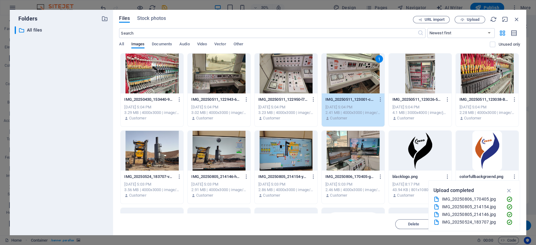
click at [350, 77] on div "1" at bounding box center [353, 74] width 63 height 40
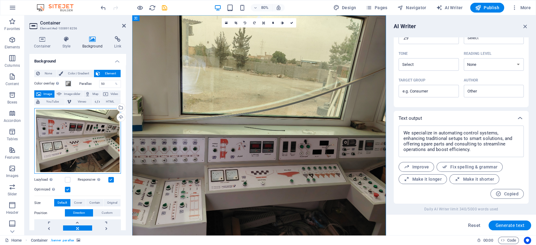
click at [83, 135] on div "Drag files here, click to choose files or select files from Files or our free s…" at bounding box center [77, 141] width 87 height 66
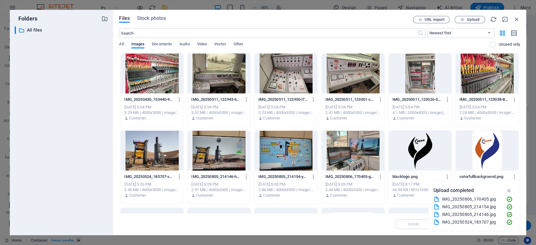
click at [366, 62] on div at bounding box center [353, 74] width 63 height 40
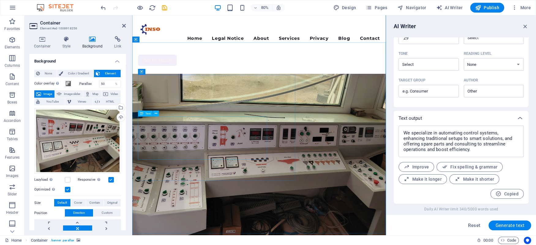
scroll to position [66, 0]
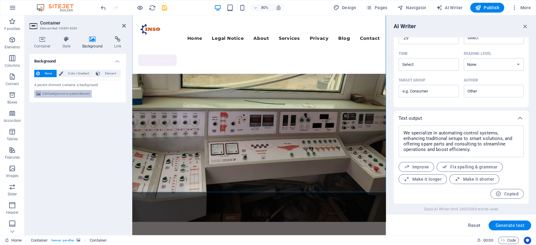
click at [77, 93] on span "Edit background on parent element" at bounding box center [66, 93] width 47 height 7
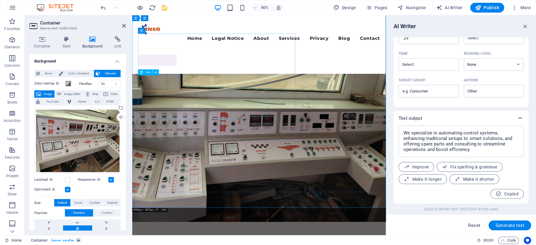
click at [157, 10] on div at bounding box center [133, 8] width 69 height 10
click at [151, 6] on icon "reload" at bounding box center [152, 7] width 7 height 7
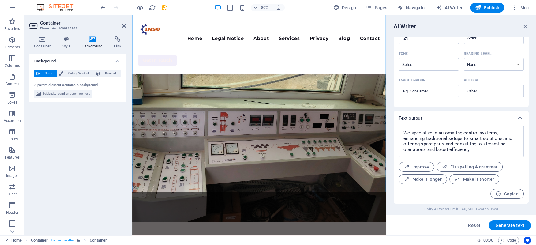
click at [92, 39] on icon at bounding box center [93, 39] width 30 height 6
click at [72, 73] on span "Color / Gradient" at bounding box center [78, 73] width 27 height 7
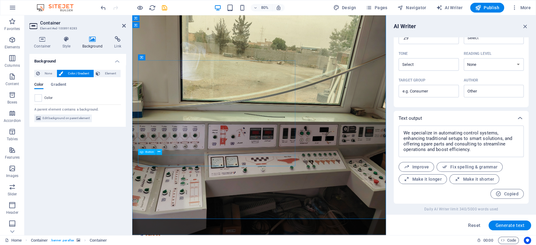
scroll to position [0, 0]
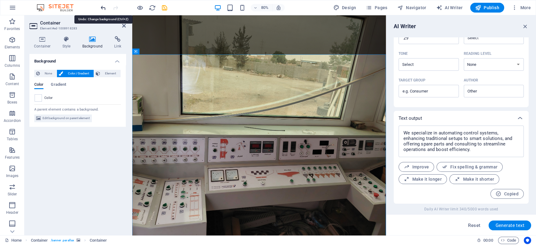
click at [104, 9] on icon "undo" at bounding box center [103, 7] width 7 height 7
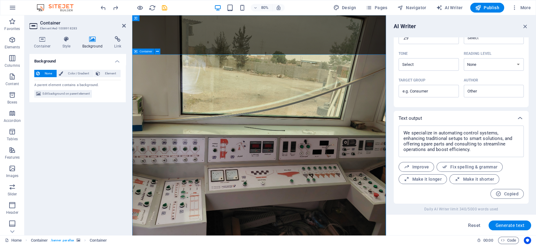
click at [86, 66] on div "None Color / Gradient Element Stretch background to full-width Color overlay Pl…" at bounding box center [77, 84] width 96 height 38
click at [93, 40] on icon at bounding box center [93, 39] width 30 height 6
click at [62, 93] on span "Edit background on parent element" at bounding box center [66, 93] width 47 height 7
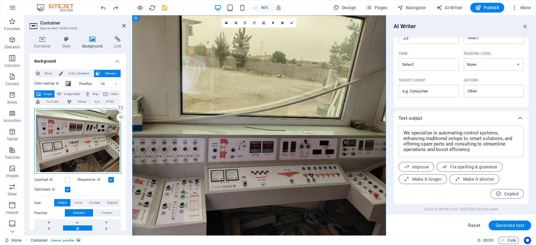
drag, startPoint x: 88, startPoint y: 149, endPoint x: 89, endPoint y: 136, distance: 13.6
click at [89, 136] on div "Drag files here, click to choose files or select files from Files or our free s…" at bounding box center [77, 141] width 87 height 66
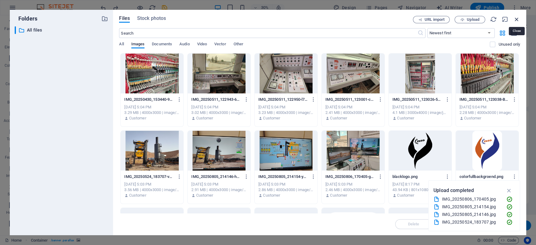
click at [517, 18] on icon "button" at bounding box center [516, 19] width 7 height 7
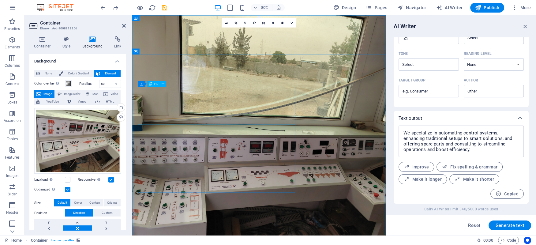
click at [164, 82] on icon at bounding box center [163, 83] width 3 height 5
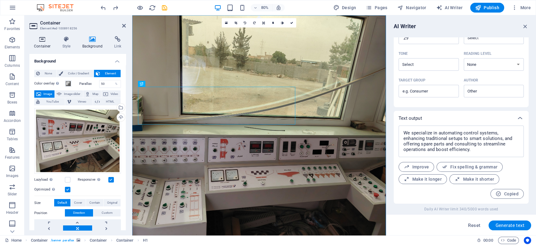
click at [49, 43] on h4 "Container" at bounding box center [43, 42] width 28 height 13
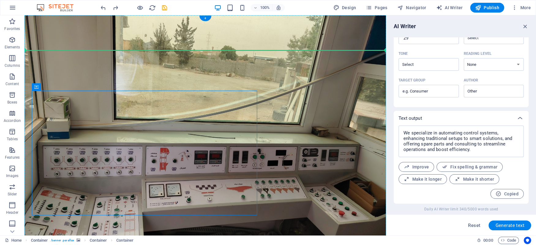
drag, startPoint x: 168, startPoint y: 99, endPoint x: 144, endPoint y: 65, distance: 42.2
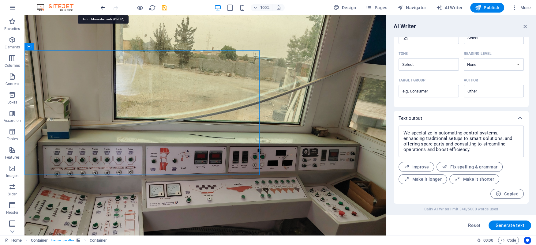
click at [106, 6] on icon "undo" at bounding box center [103, 7] width 7 height 7
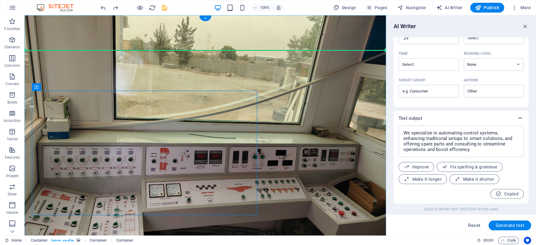
drag, startPoint x: 62, startPoint y: 103, endPoint x: 51, endPoint y: 71, distance: 33.9
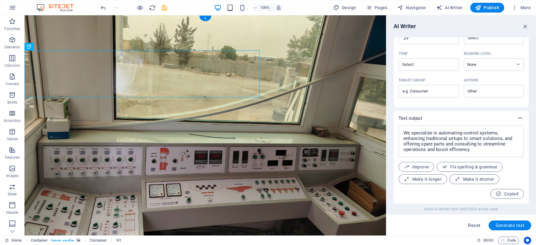
click at [288, 67] on figure at bounding box center [205, 139] width 362 height 249
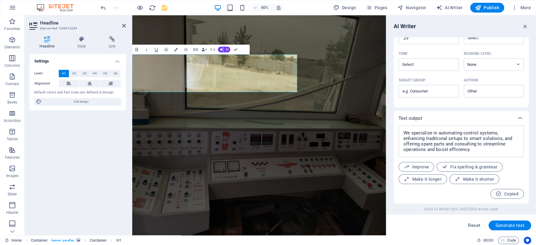
click at [73, 69] on div "Level H1 H2 H3 H4 H5 H6 Alignment Default colors and font sizes are defined in …" at bounding box center [77, 88] width 96 height 46
click at [74, 73] on span "H2" at bounding box center [74, 73] width 4 height 7
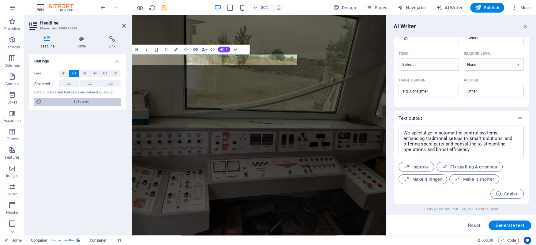
click at [62, 101] on span "Edit design" at bounding box center [81, 101] width 76 height 7
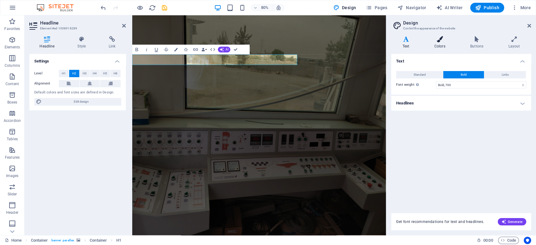
click at [441, 40] on icon at bounding box center [439, 39] width 33 height 6
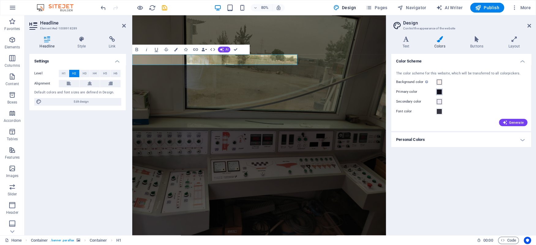
click at [438, 92] on span at bounding box center [439, 91] width 5 height 5
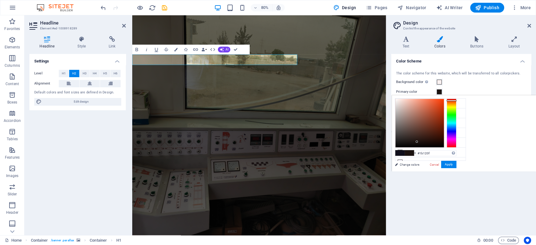
click at [450, 100] on div at bounding box center [452, 123] width 10 height 49
click at [447, 165] on button "Apply" at bounding box center [448, 164] width 15 height 7
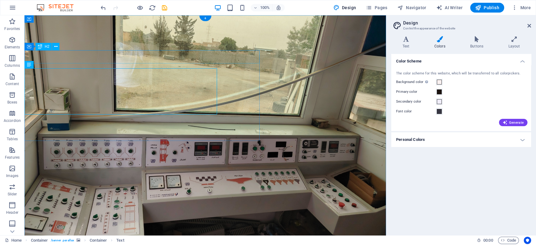
click at [514, 121] on span "Generate" at bounding box center [513, 122] width 21 height 5
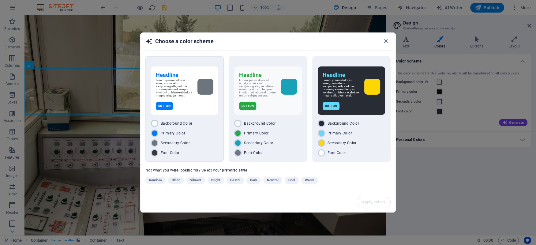
click at [186, 97] on p "Lorem ipsum dolor sit amet, consetetur sadipscing elitr, sed diam nonumy eirmod…" at bounding box center [174, 88] width 37 height 18
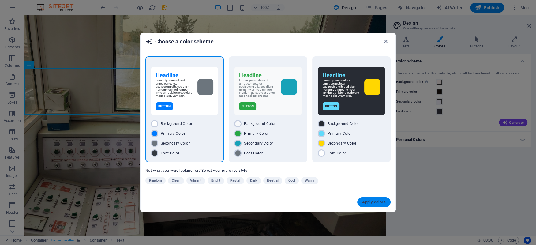
click at [375, 203] on span "Apply colors" at bounding box center [374, 202] width 24 height 5
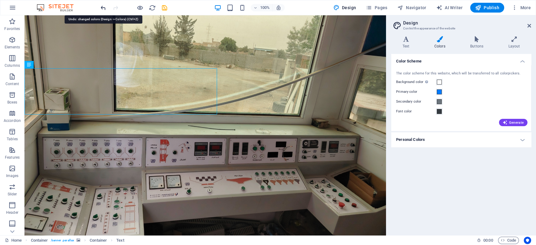
click at [101, 6] on icon "undo" at bounding box center [103, 7] width 7 height 7
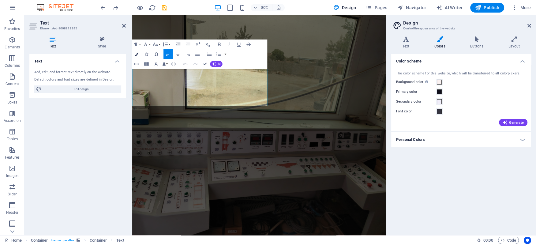
click at [139, 54] on button "Colors" at bounding box center [136, 54] width 9 height 10
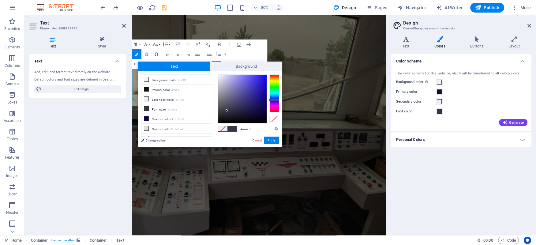
click at [220, 76] on div at bounding box center [242, 99] width 48 height 48
click at [271, 140] on button "Apply" at bounding box center [271, 140] width 15 height 7
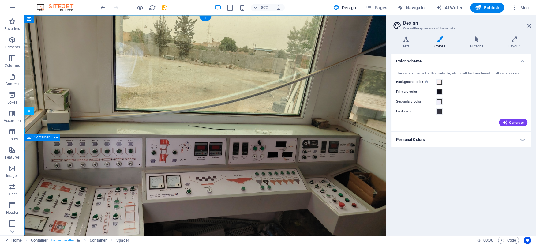
click at [144, 6] on div at bounding box center [133, 8] width 69 height 10
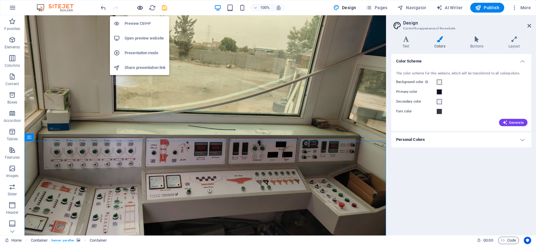
click at [142, 8] on icon "button" at bounding box center [140, 7] width 7 height 7
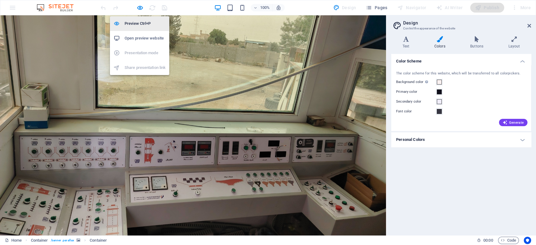
click at [136, 23] on h6 "Preview Ctrl+P" at bounding box center [145, 23] width 41 height 7
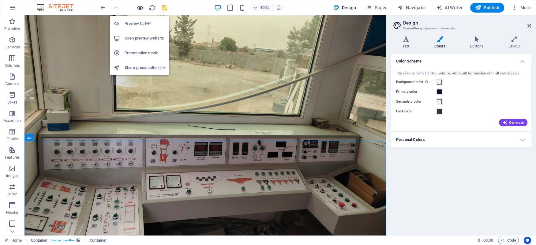
click at [138, 9] on icon "button" at bounding box center [140, 7] width 7 height 7
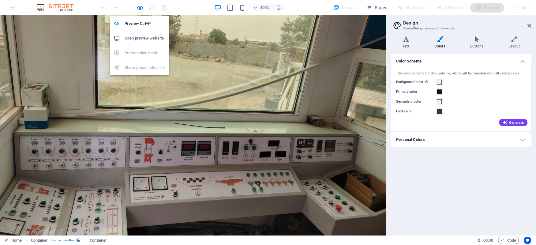
click at [137, 36] on h6 "Open preview website" at bounding box center [145, 38] width 41 height 7
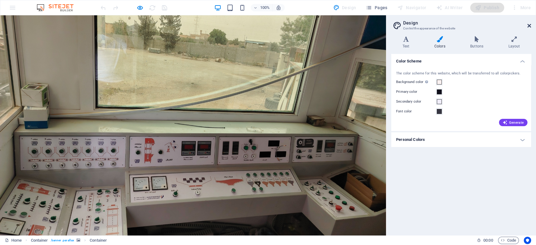
click at [528, 24] on icon at bounding box center [529, 25] width 4 height 5
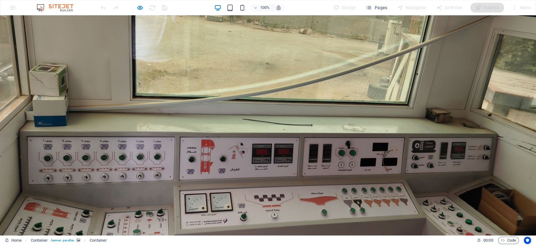
click at [9, 8] on div "100% Design Pages Navigator AI Writer Publish More" at bounding box center [267, 7] width 535 height 15
click at [384, 70] on div at bounding box center [268, 127] width 536 height 224
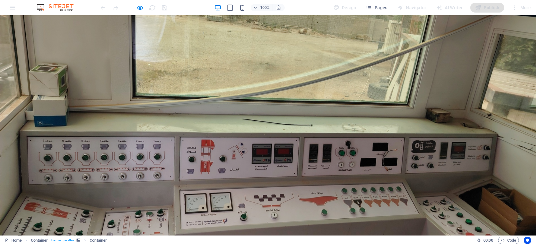
click at [518, 111] on div at bounding box center [268, 127] width 536 height 224
click at [477, 109] on div at bounding box center [268, 127] width 536 height 224
click at [478, 109] on div at bounding box center [268, 127] width 536 height 224
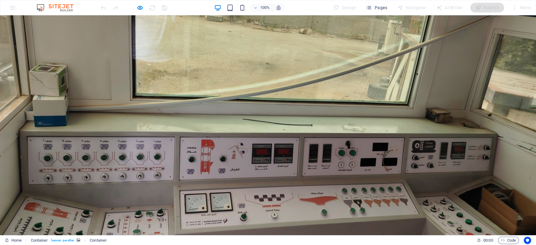
click at [478, 109] on div at bounding box center [268, 127] width 536 height 224
click at [493, 9] on div "Publish" at bounding box center [487, 8] width 34 height 10
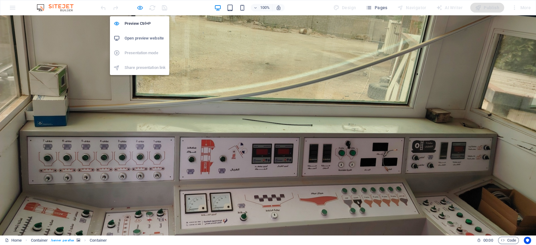
click at [139, 7] on icon "button" at bounding box center [140, 7] width 7 height 7
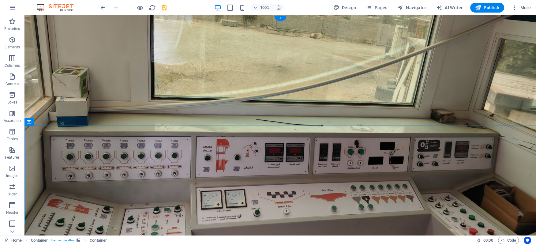
click at [414, 89] on figure at bounding box center [280, 127] width 512 height 224
drag, startPoint x: 52, startPoint y: 62, endPoint x: 43, endPoint y: 58, distance: 9.9
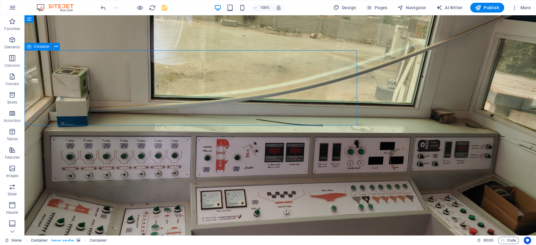
drag, startPoint x: 32, startPoint y: 46, endPoint x: 61, endPoint y: 44, distance: 28.9
click at [61, 44] on div "Container" at bounding box center [43, 47] width 39 height 8
click at [40, 45] on span "Container" at bounding box center [42, 47] width 16 height 4
drag, startPoint x: 69, startPoint y: 62, endPoint x: 175, endPoint y: 98, distance: 112.1
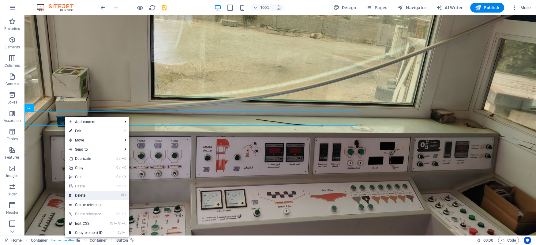
click at [83, 197] on link "⌦ Delete" at bounding box center [85, 195] width 41 height 9
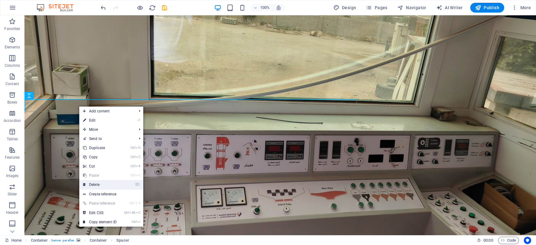
click at [99, 186] on link "⌦ Delete" at bounding box center [99, 184] width 41 height 9
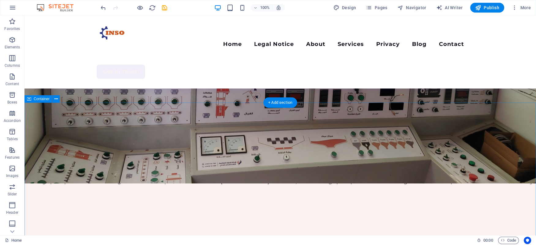
scroll to position [66, 0]
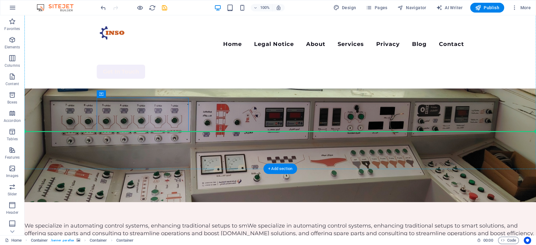
drag, startPoint x: 123, startPoint y: 109, endPoint x: 81, endPoint y: 130, distance: 47.6
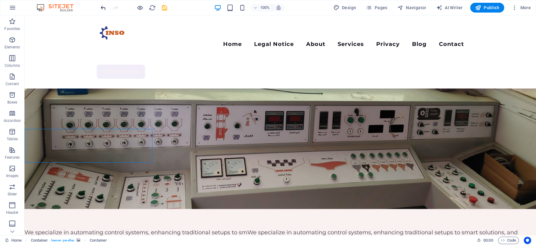
click at [104, 7] on icon "undo" at bounding box center [103, 7] width 7 height 7
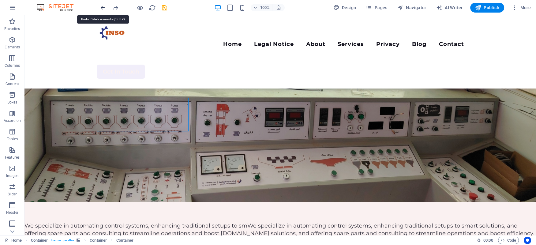
click at [104, 7] on icon "undo" at bounding box center [103, 7] width 7 height 7
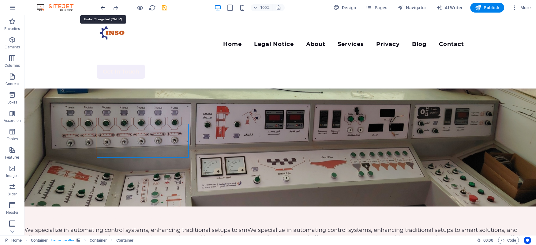
click at [104, 7] on icon "undo" at bounding box center [103, 7] width 7 height 7
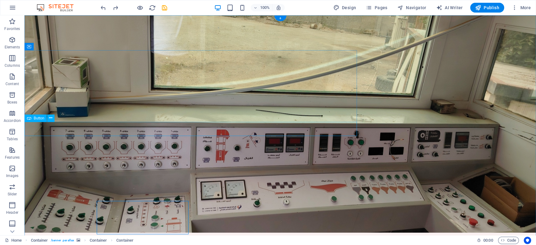
scroll to position [0, 0]
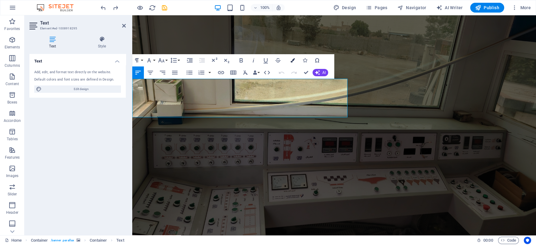
click at [294, 60] on icon "button" at bounding box center [293, 60] width 4 height 4
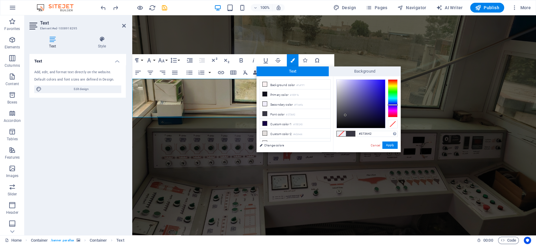
click at [344, 133] on span at bounding box center [341, 133] width 9 height 5
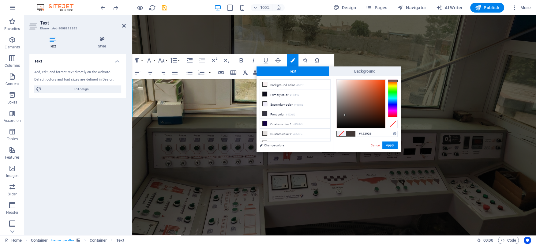
click at [393, 81] on div at bounding box center [393, 98] width 10 height 38
click at [391, 146] on button "Apply" at bounding box center [389, 144] width 15 height 7
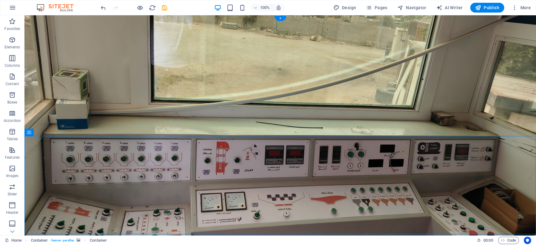
click at [388, 119] on figure at bounding box center [280, 129] width 512 height 229
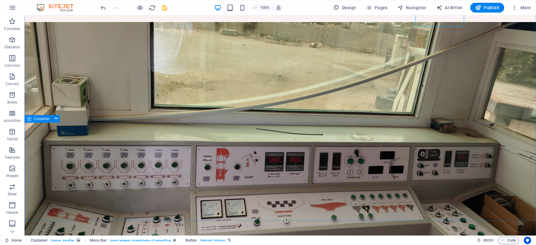
scroll to position [66, 0]
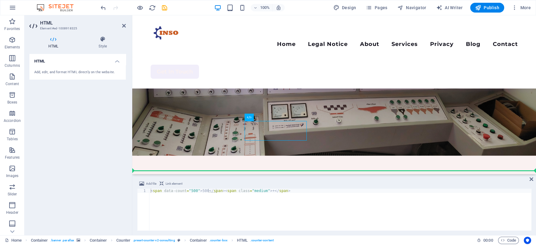
drag, startPoint x: 254, startPoint y: 157, endPoint x: 278, endPoint y: 158, distance: 23.9
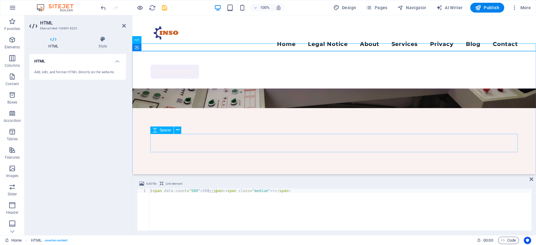
scroll to position [85, 0]
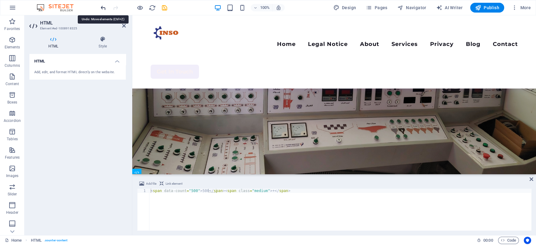
click at [101, 6] on icon "undo" at bounding box center [103, 7] width 7 height 7
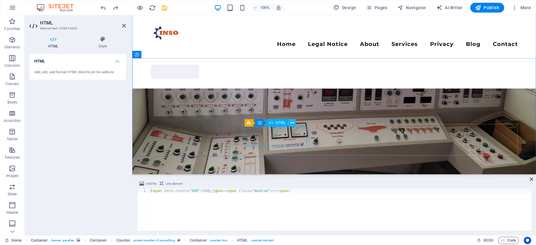
click at [293, 123] on icon at bounding box center [291, 123] width 3 height 6
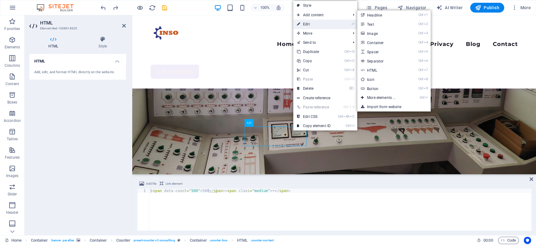
click at [320, 22] on link "⏎ Edit" at bounding box center [313, 24] width 41 height 9
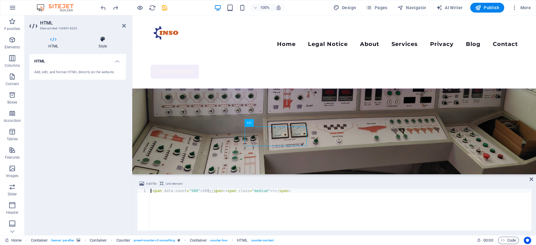
click at [106, 45] on h4 "Style" at bounding box center [103, 42] width 46 height 13
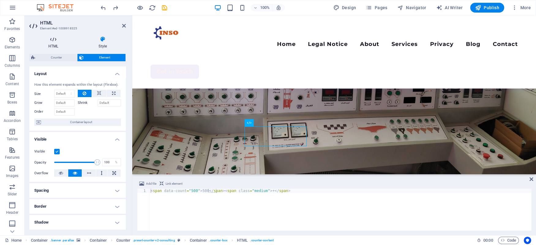
click at [55, 42] on icon at bounding box center [53, 39] width 48 height 6
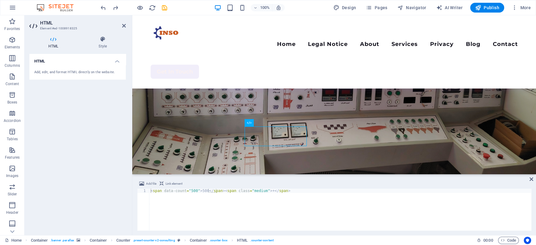
click at [54, 39] on icon at bounding box center [53, 39] width 48 height 6
click at [101, 38] on icon at bounding box center [103, 39] width 46 height 6
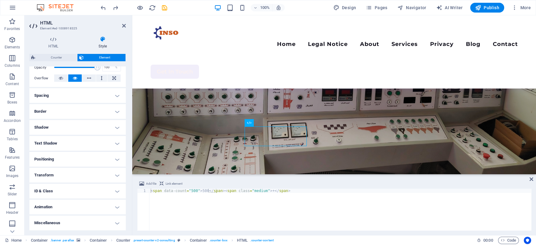
scroll to position [0, 0]
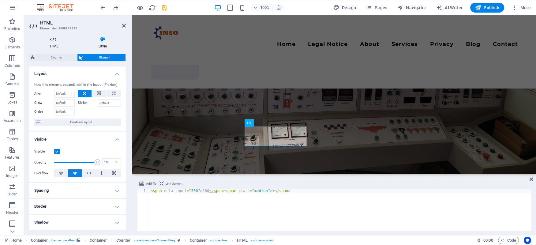
click at [54, 40] on icon at bounding box center [53, 39] width 48 height 6
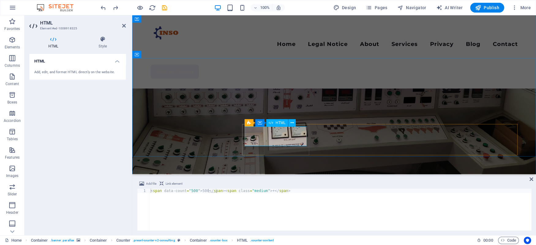
click at [257, 119] on span "Counter" at bounding box center [257, 120] width 13 height 4
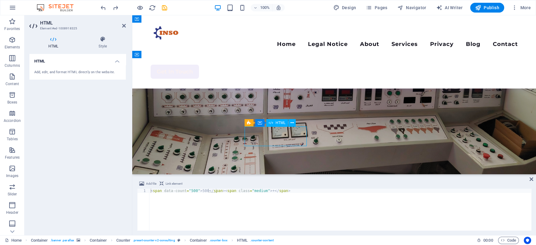
drag, startPoint x: 255, startPoint y: 138, endPoint x: 271, endPoint y: 140, distance: 16.4
click at [188, 189] on div "< span data-count = "500" > 500 </ span > < span class = "medium" > + </ span >" at bounding box center [340, 214] width 382 height 50
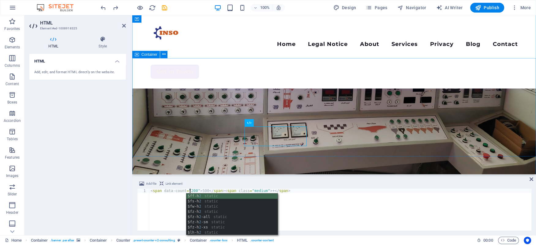
scroll to position [0, 3]
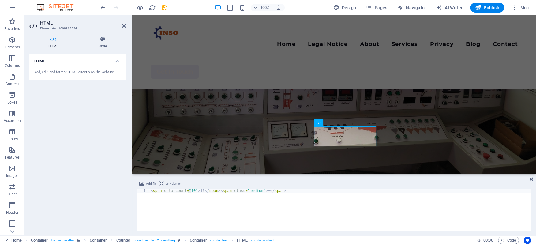
drag, startPoint x: 187, startPoint y: 190, endPoint x: 191, endPoint y: 190, distance: 3.4
click at [191, 190] on div "< span data-count = "10" > 10 </ span > < span class = "medium" > + </ span >" at bounding box center [340, 214] width 382 height 50
click at [187, 200] on div "< span data-count = "10" > 10 </ span > < span class = "medium" > + </ span >" at bounding box center [340, 214] width 382 height 50
drag, startPoint x: 191, startPoint y: 190, endPoint x: 187, endPoint y: 190, distance: 4.6
click at [187, 190] on div "< span data-count = "10" > 10 </ span > < span class = "medium" > + </ span >" at bounding box center [340, 214] width 382 height 50
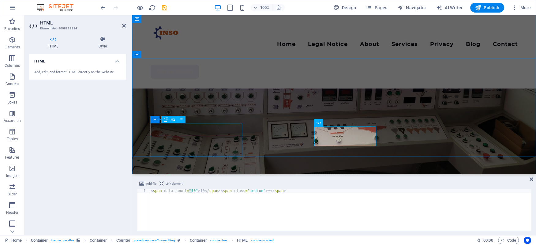
scroll to position [0, 3]
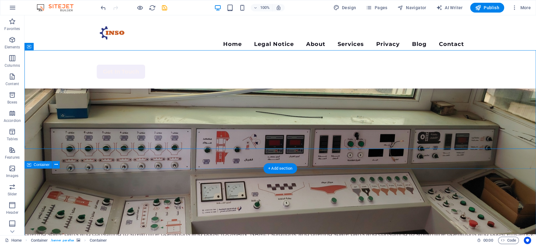
scroll to position [152, 0]
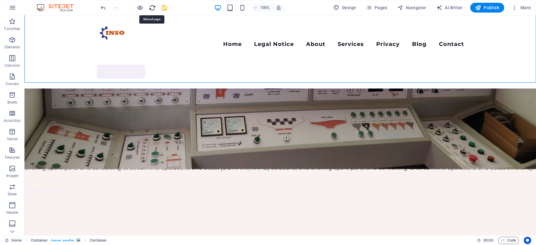
click at [153, 7] on icon "reload" at bounding box center [152, 7] width 7 height 7
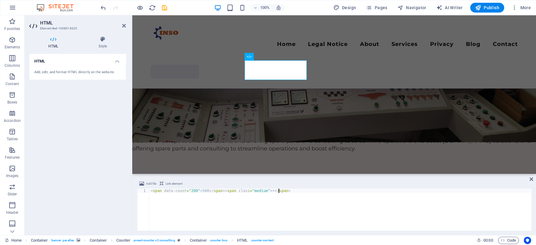
click at [296, 189] on div "< span data-count = "200" > 500 </ span > < span class = "medium" > + </ span >" at bounding box center [340, 214] width 382 height 50
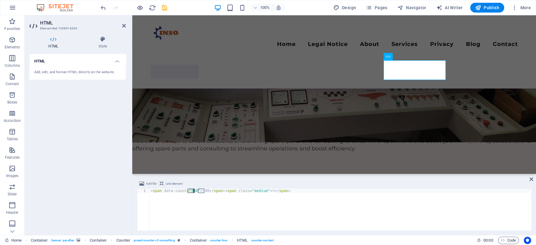
drag, startPoint x: 188, startPoint y: 190, endPoint x: 194, endPoint y: 196, distance: 8.7
click at [193, 190] on div "< span data-count = "300" > 300 </ span > < span class = "medium" > + </ span >" at bounding box center [340, 214] width 382 height 50
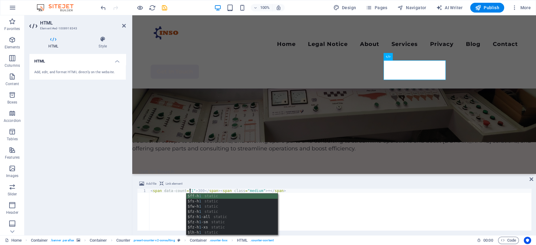
scroll to position [0, 3]
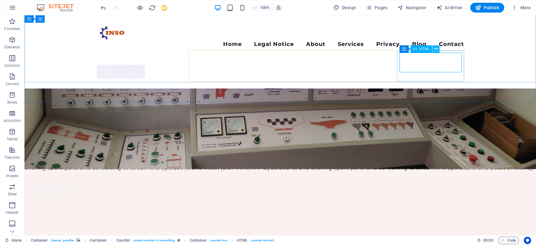
click at [435, 49] on icon at bounding box center [435, 49] width 3 height 6
click at [437, 51] on icon at bounding box center [435, 49] width 3 height 6
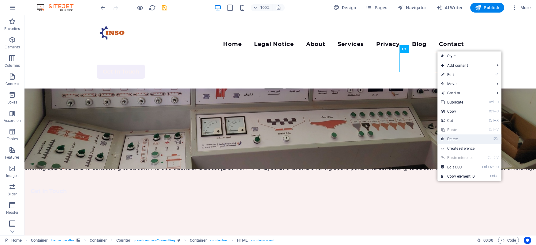
click at [455, 137] on link "⌦ Delete" at bounding box center [457, 138] width 41 height 9
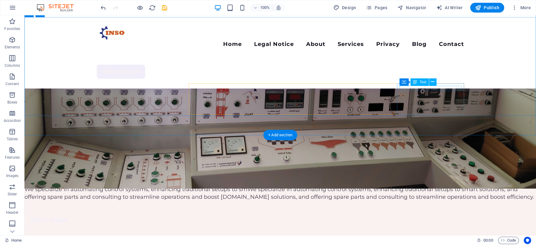
scroll to position [118, 0]
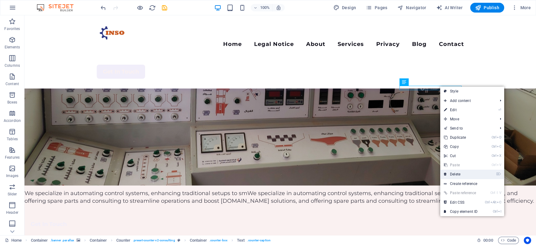
click at [457, 173] on link "⌦ Delete" at bounding box center [460, 174] width 41 height 9
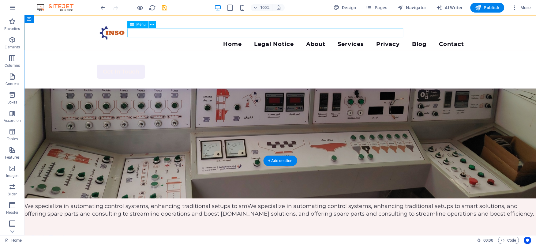
click at [200, 40] on nav "Home Legal Notice About Services Privacy Blog Contact" at bounding box center [280, 44] width 367 height 9
click at [204, 40] on nav "Home Legal Notice About Services Privacy Blog Contact" at bounding box center [280, 44] width 367 height 9
click at [254, 40] on nav "Home Legal Notice About Services Privacy Blog Contact" at bounding box center [280, 44] width 367 height 9
click at [292, 40] on nav "Home Legal Notice About Services Privacy Blog Contact" at bounding box center [280, 44] width 367 height 9
click at [328, 40] on nav "Home Legal Notice About Services Privacy Blog Contact" at bounding box center [280, 44] width 367 height 9
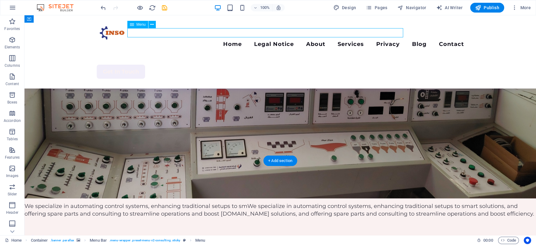
click at [372, 40] on nav "Home Legal Notice About Services Privacy Blog Contact" at bounding box center [280, 44] width 367 height 9
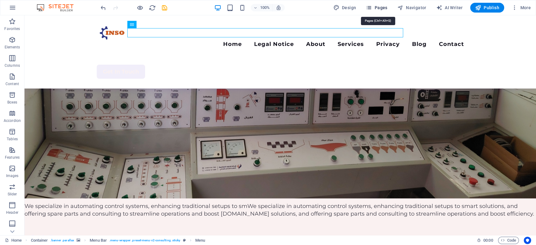
click at [377, 6] on span "Pages" at bounding box center [376, 8] width 21 height 6
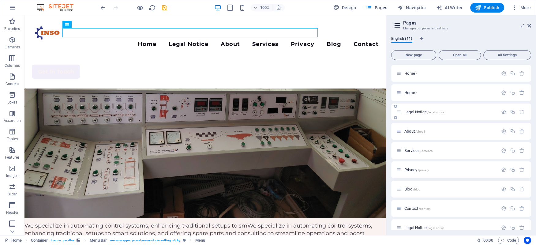
click at [501, 109] on div at bounding box center [512, 112] width 27 height 7
click at [502, 113] on icon "button" at bounding box center [503, 111] width 5 height 5
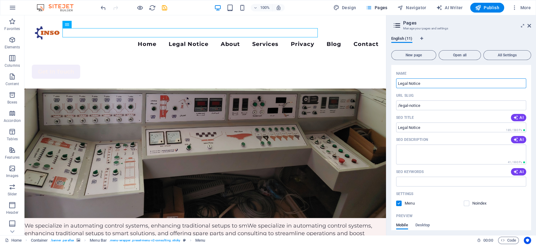
scroll to position [0, 0]
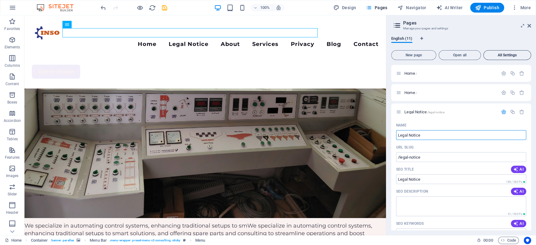
click at [506, 56] on span "All Settings" at bounding box center [507, 55] width 42 height 4
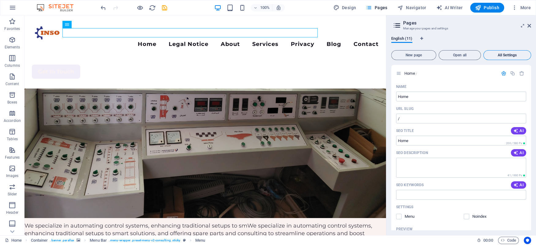
scroll to position [2370, 0]
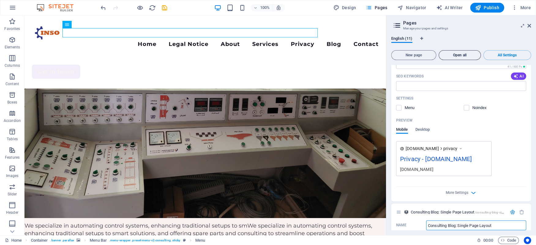
click at [463, 56] on span "Open all" at bounding box center [459, 55] width 37 height 4
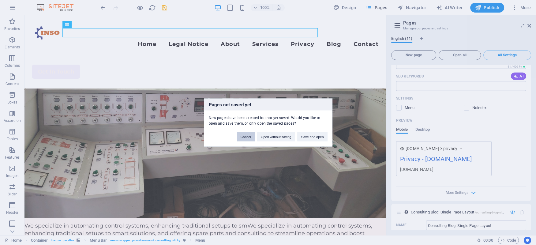
click at [245, 134] on button "Cancel" at bounding box center [246, 136] width 18 height 9
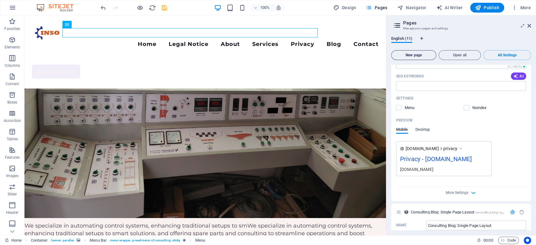
click at [401, 55] on span "New page" at bounding box center [413, 55] width 39 height 4
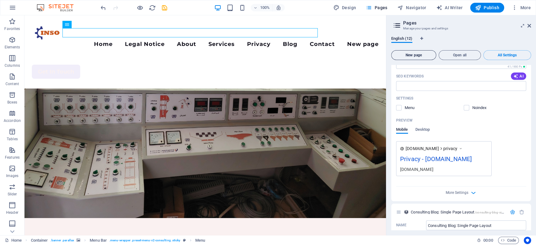
scroll to position [2484, 0]
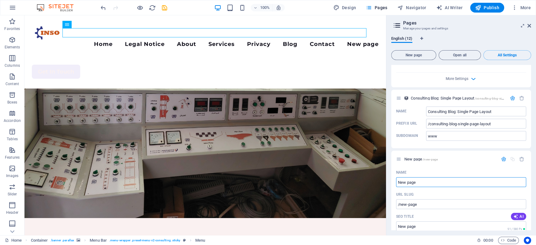
click at [521, 156] on icon "button" at bounding box center [521, 158] width 5 height 5
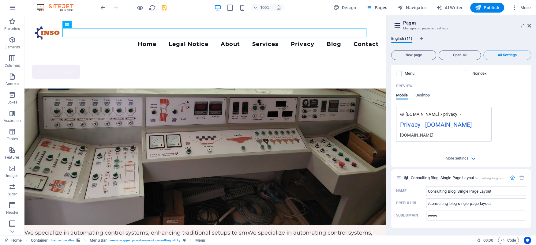
scroll to position [2370, 0]
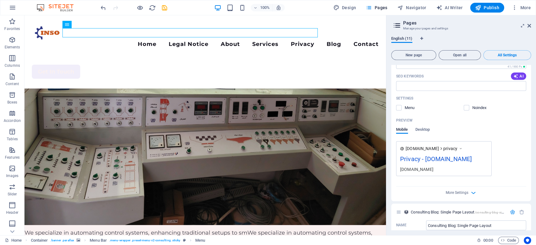
click at [407, 38] on span "English (11)" at bounding box center [401, 39] width 21 height 9
click at [504, 52] on button "All Settings" at bounding box center [507, 55] width 48 height 10
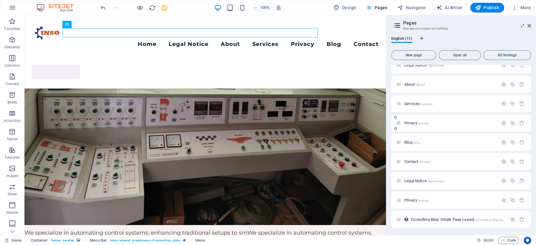
scroll to position [0, 0]
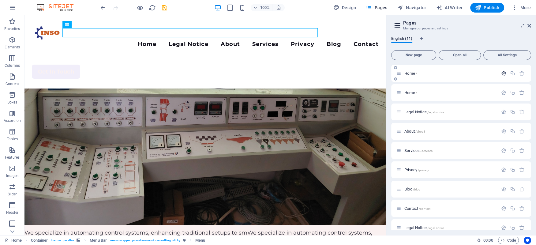
click at [504, 73] on icon "button" at bounding box center [503, 73] width 5 height 5
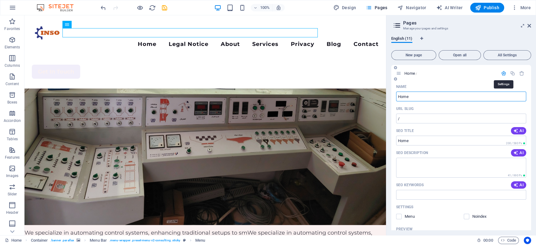
click at [504, 73] on icon "button" at bounding box center [503, 73] width 5 height 5
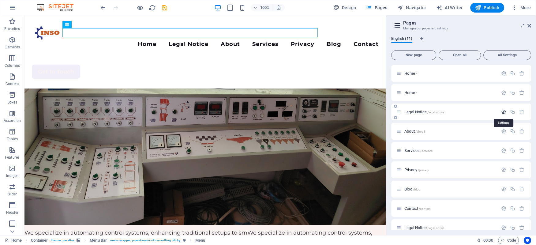
click at [505, 113] on icon "button" at bounding box center [503, 111] width 5 height 5
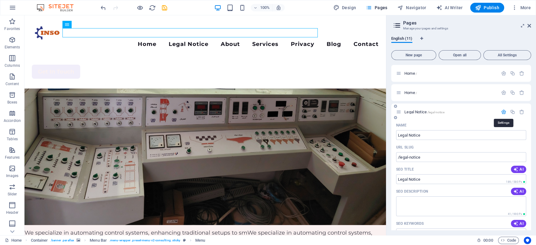
click at [505, 112] on icon "button" at bounding box center [503, 111] width 5 height 5
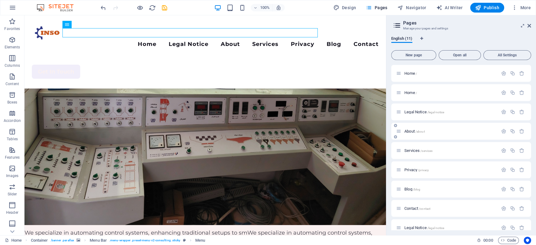
click at [466, 131] on p "About /about" at bounding box center [450, 131] width 92 height 4
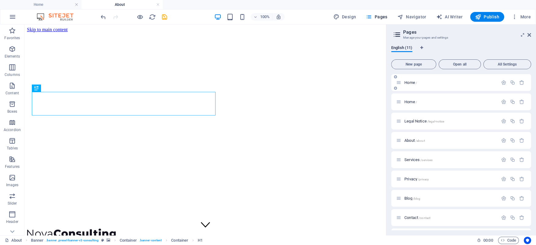
click at [405, 81] on span "Home /" at bounding box center [410, 82] width 13 height 5
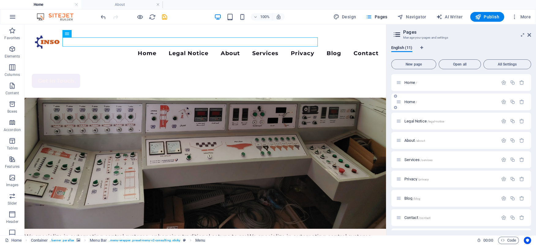
click at [450, 104] on div "Home /" at bounding box center [447, 101] width 102 height 7
click at [501, 101] on icon "button" at bounding box center [503, 101] width 5 height 5
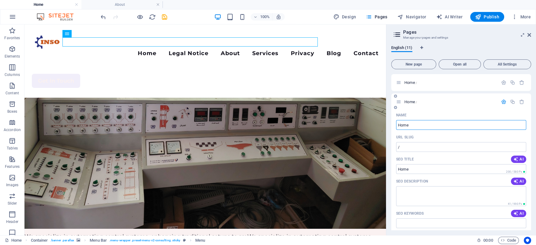
drag, startPoint x: 420, startPoint y: 125, endPoint x: 399, endPoint y: 125, distance: 20.8
click at [399, 125] on input "Home" at bounding box center [461, 125] width 130 height 10
click at [443, 106] on div "Home /" at bounding box center [461, 101] width 140 height 17
click at [439, 99] on div "Home /" at bounding box center [447, 101] width 102 height 7
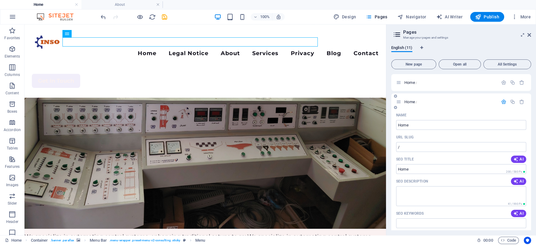
click at [502, 100] on icon "button" at bounding box center [503, 101] width 5 height 5
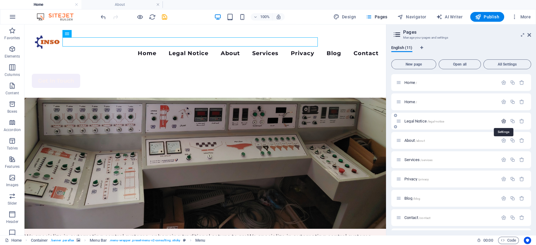
click at [503, 119] on icon "button" at bounding box center [503, 120] width 5 height 5
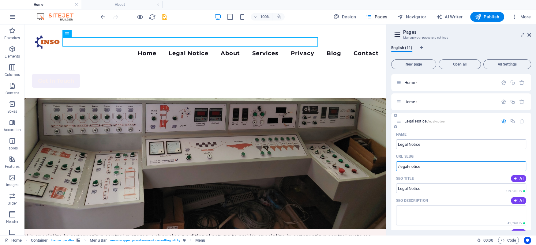
drag, startPoint x: 428, startPoint y: 166, endPoint x: 399, endPoint y: 166, distance: 28.8
click at [399, 166] on input "/legal-notice" at bounding box center [461, 166] width 130 height 10
paste input "Hom"
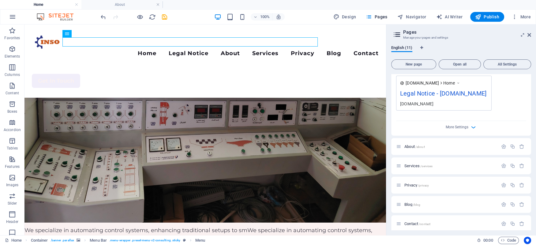
scroll to position [223, 0]
click at [427, 138] on div "About /about" at bounding box center [461, 145] width 140 height 17
click at [436, 145] on p "About /about" at bounding box center [450, 145] width 92 height 4
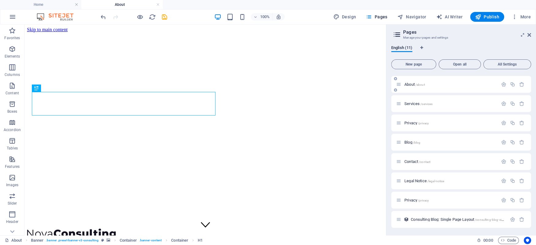
scroll to position [284, 0]
click at [503, 81] on div at bounding box center [512, 84] width 27 height 7
click at [503, 82] on icon "button" at bounding box center [503, 84] width 5 height 5
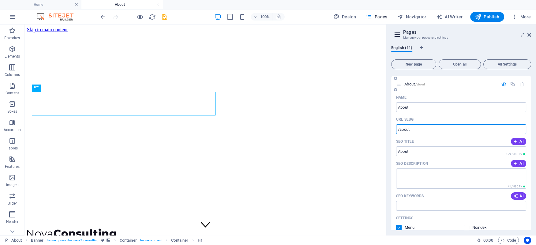
drag, startPoint x: 424, startPoint y: 130, endPoint x: 399, endPoint y: 129, distance: 25.1
click at [399, 129] on input "/about" at bounding box center [461, 129] width 130 height 10
paste input "Home"
drag, startPoint x: 462, startPoint y: 129, endPoint x: 333, endPoint y: 139, distance: 128.6
click at [396, 134] on input "/Home" at bounding box center [461, 129] width 130 height 10
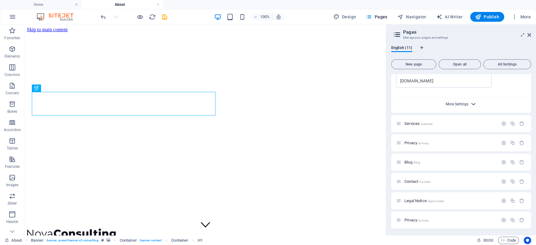
scroll to position [484, 0]
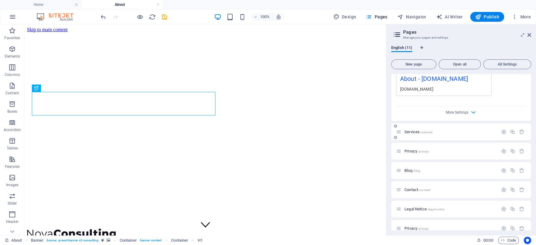
click at [461, 128] on div "Services /services" at bounding box center [447, 131] width 102 height 7
click at [427, 132] on span "/services" at bounding box center [426, 131] width 12 height 3
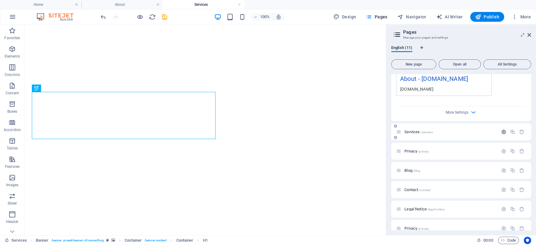
click at [501, 131] on button "button" at bounding box center [503, 131] width 9 height 5
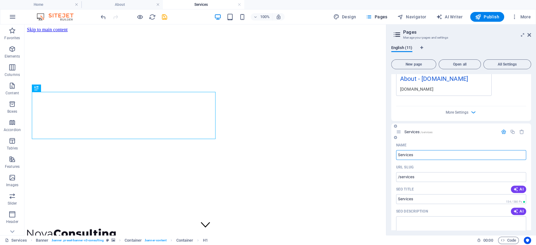
scroll to position [512, 0]
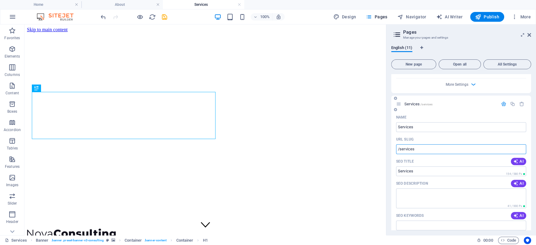
drag, startPoint x: 437, startPoint y: 147, endPoint x: 303, endPoint y: 125, distance: 135.8
click at [396, 149] on input "/services" at bounding box center [461, 149] width 130 height 10
paste input "Home"
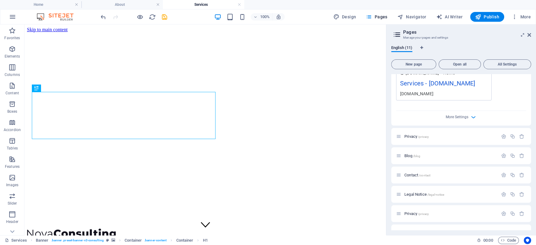
scroll to position [736, 0]
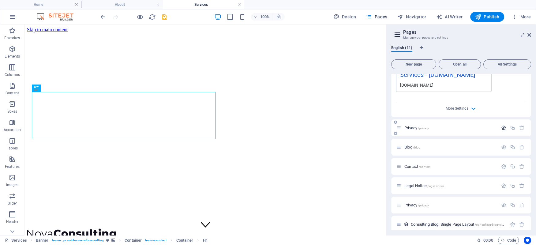
click at [503, 126] on icon "button" at bounding box center [503, 127] width 5 height 5
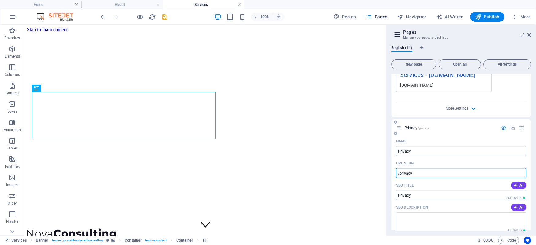
drag, startPoint x: 446, startPoint y: 174, endPoint x: 291, endPoint y: 157, distance: 156.5
click at [396, 178] on input "/privacy" at bounding box center [461, 173] width 130 height 10
paste input "Home"
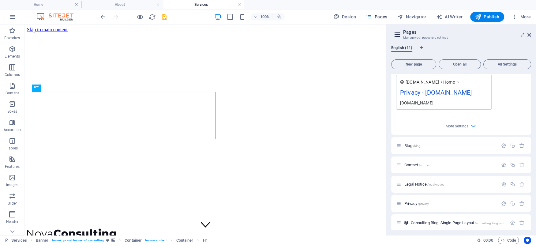
scroll to position [969, 0]
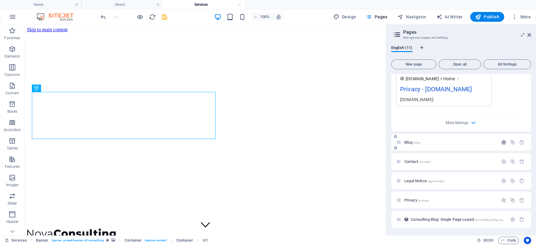
click at [504, 141] on icon "button" at bounding box center [503, 142] width 5 height 5
drag, startPoint x: 448, startPoint y: 189, endPoint x: 324, endPoint y: 190, distance: 124.6
click at [396, 190] on input "/blog" at bounding box center [461, 187] width 130 height 10
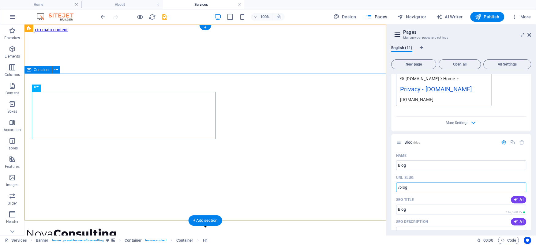
paste input "Home"
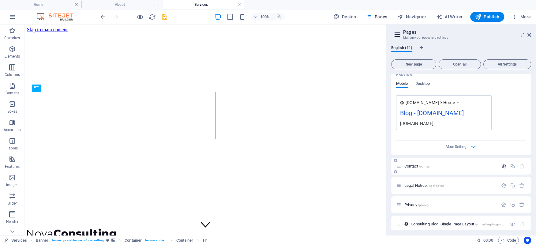
click at [503, 166] on icon "button" at bounding box center [503, 165] width 5 height 5
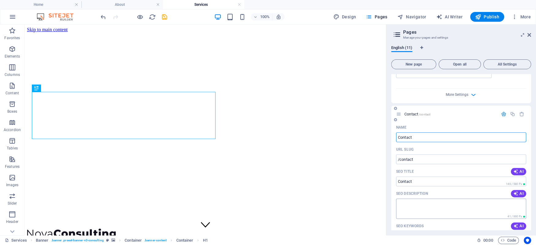
scroll to position [1276, 0]
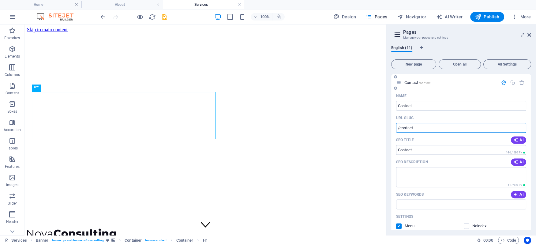
drag, startPoint x: 420, startPoint y: 129, endPoint x: 368, endPoint y: 129, distance: 52.0
click at [396, 129] on input "/contact" at bounding box center [461, 128] width 130 height 10
paste input "Home"
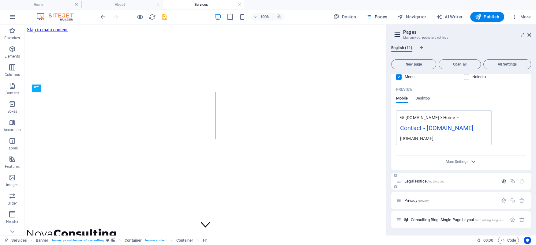
click at [504, 182] on icon "button" at bounding box center [503, 180] width 5 height 5
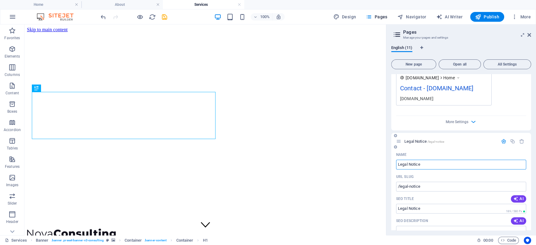
scroll to position [1481, 0]
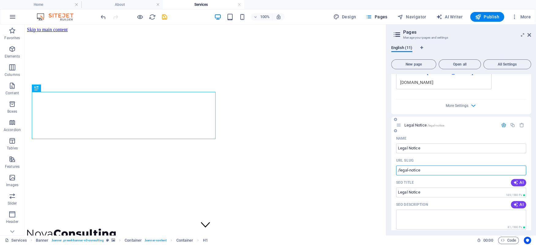
drag, startPoint x: 436, startPoint y: 170, endPoint x: 343, endPoint y: 170, distance: 92.8
click at [396, 170] on input "/legal-notice" at bounding box center [461, 170] width 130 height 10
paste input "Hom"
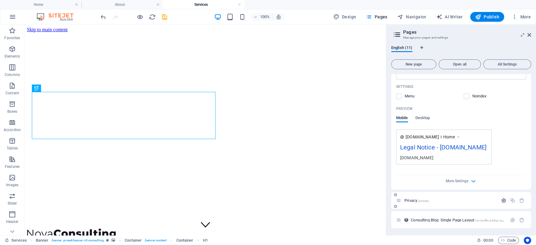
click at [503, 199] on icon "button" at bounding box center [503, 200] width 5 height 5
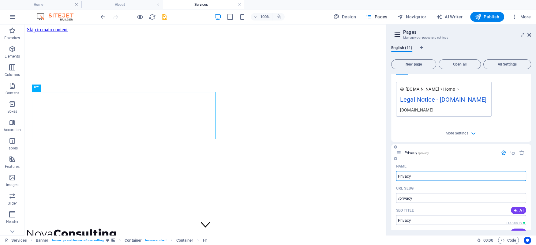
scroll to position [1737, 0]
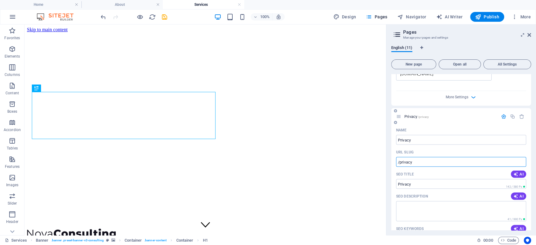
drag, startPoint x: 430, startPoint y: 161, endPoint x: 343, endPoint y: 137, distance: 90.3
click at [396, 161] on input "/privacy" at bounding box center [461, 162] width 130 height 10
paste input "Home"
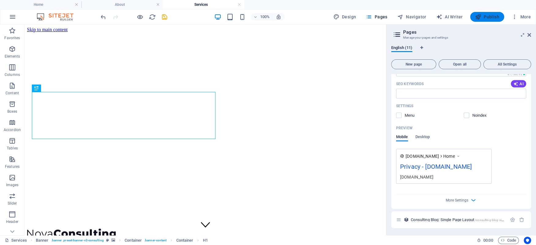
click at [492, 17] on span "Publish" at bounding box center [487, 17] width 24 height 6
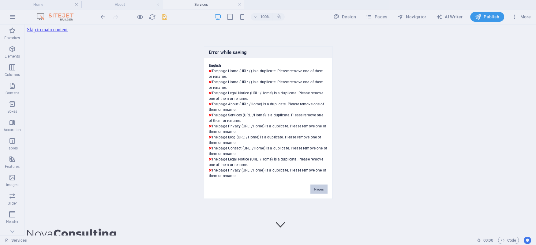
click at [316, 190] on button "Pages" at bounding box center [318, 189] width 17 height 9
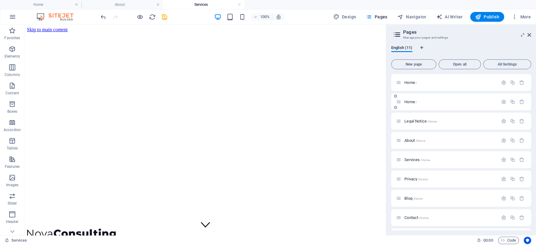
click at [433, 96] on div "Home /" at bounding box center [461, 101] width 140 height 17
click at [503, 101] on icon "button" at bounding box center [503, 101] width 5 height 5
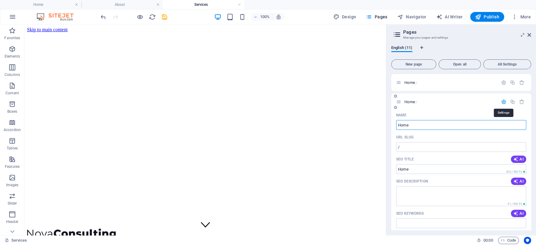
click at [503, 101] on icon "button" at bounding box center [503, 101] width 5 height 5
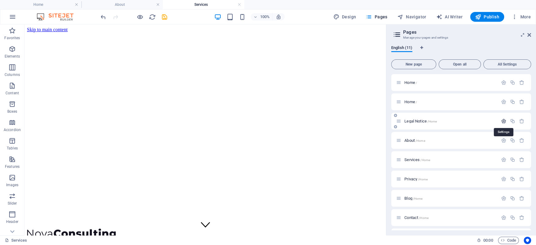
click at [502, 122] on icon "button" at bounding box center [503, 120] width 5 height 5
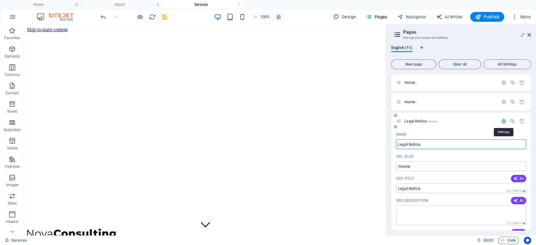
click at [503, 122] on icon "button" at bounding box center [503, 120] width 5 height 5
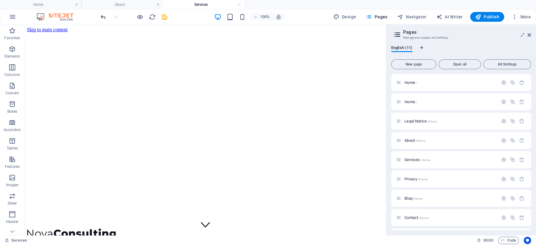
click at [102, 15] on icon "undo" at bounding box center [103, 16] width 7 height 7
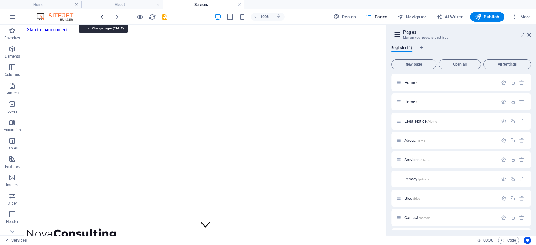
click at [102, 15] on icon "undo" at bounding box center [103, 16] width 7 height 7
click at [102, 15] on div at bounding box center [133, 17] width 69 height 10
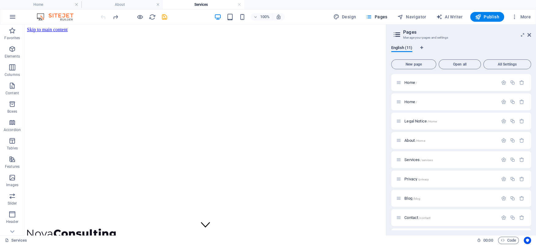
click at [102, 15] on div at bounding box center [133, 17] width 69 height 10
click at [503, 141] on icon "button" at bounding box center [503, 140] width 5 height 5
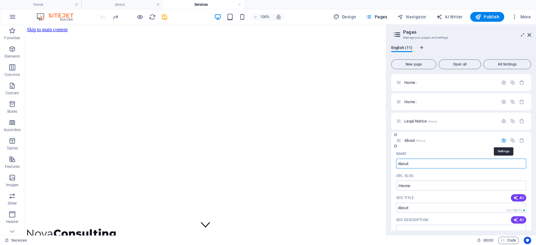
click at [503, 141] on icon "button" at bounding box center [503, 140] width 5 height 5
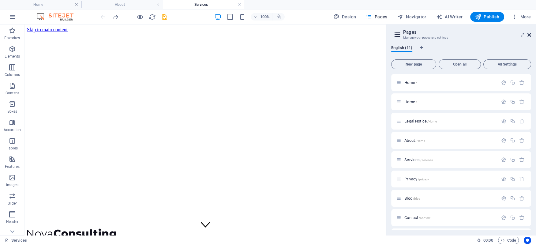
click at [528, 34] on icon at bounding box center [529, 34] width 4 height 5
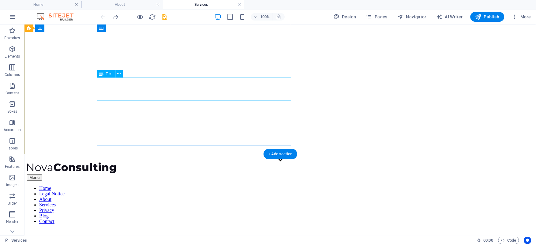
scroll to position [0, 0]
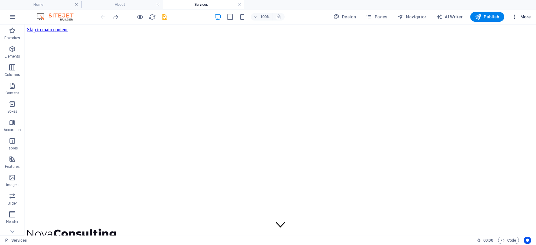
click at [523, 17] on span "More" at bounding box center [521, 17] width 19 height 6
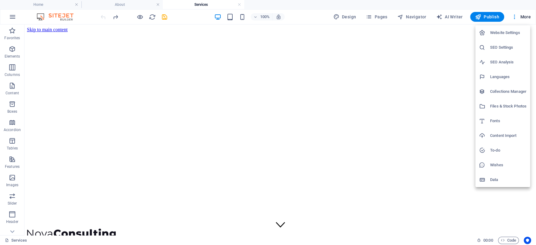
click at [505, 48] on h6 "SEO Settings" at bounding box center [508, 47] width 36 height 7
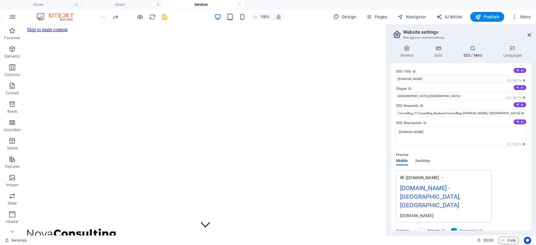
scroll to position [56, 0]
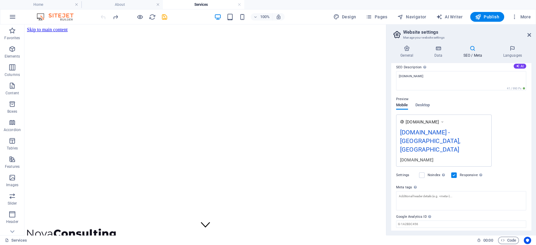
click at [430, 131] on div "[DOMAIN_NAME] - [GEOGRAPHIC_DATA], [GEOGRAPHIC_DATA]" at bounding box center [444, 142] width 88 height 29
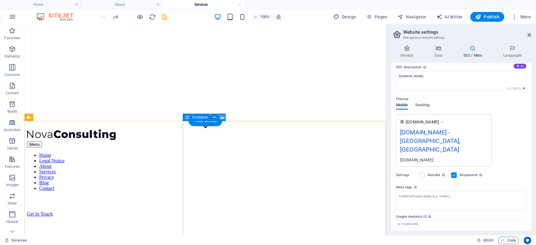
scroll to position [0, 0]
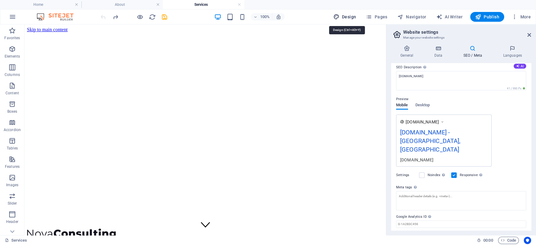
click at [346, 16] on span "Design" at bounding box center [344, 17] width 23 height 6
